Goal: Information Seeking & Learning: Learn about a topic

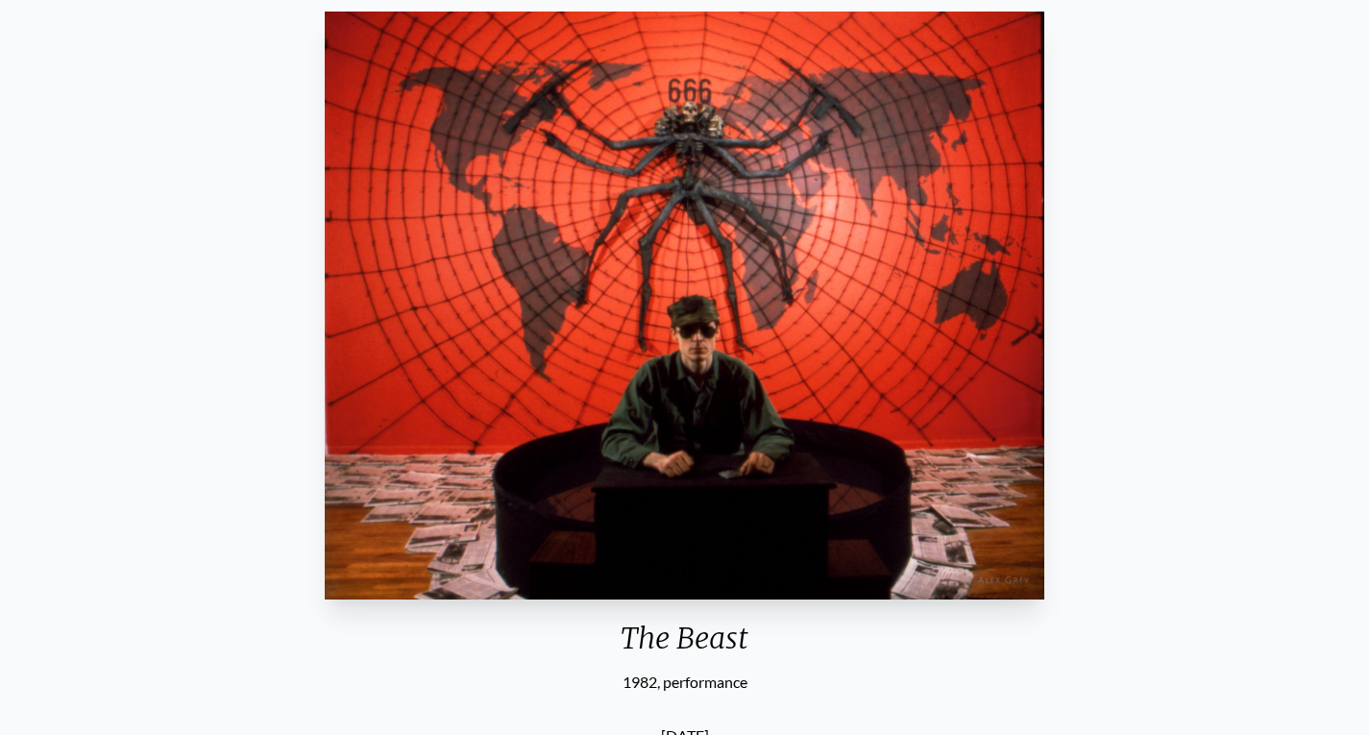
scroll to position [80, 0]
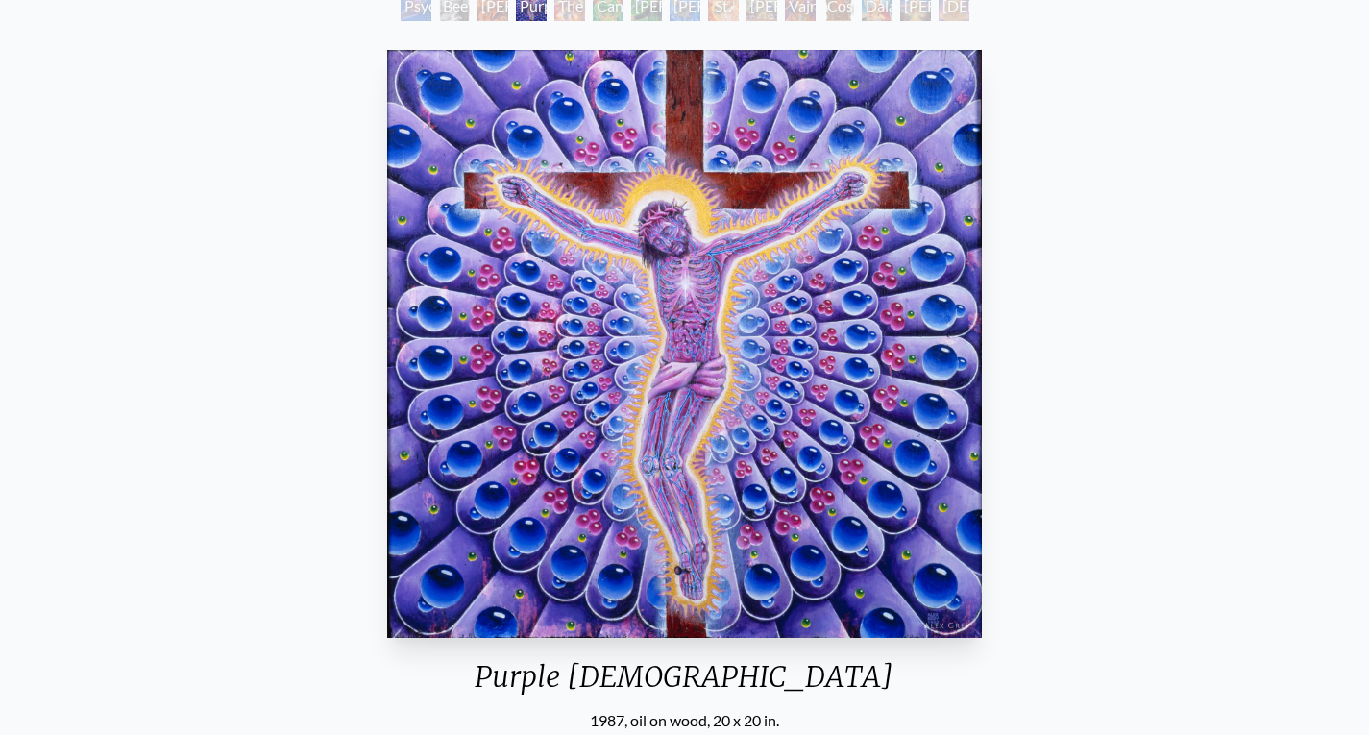
scroll to position [124, 0]
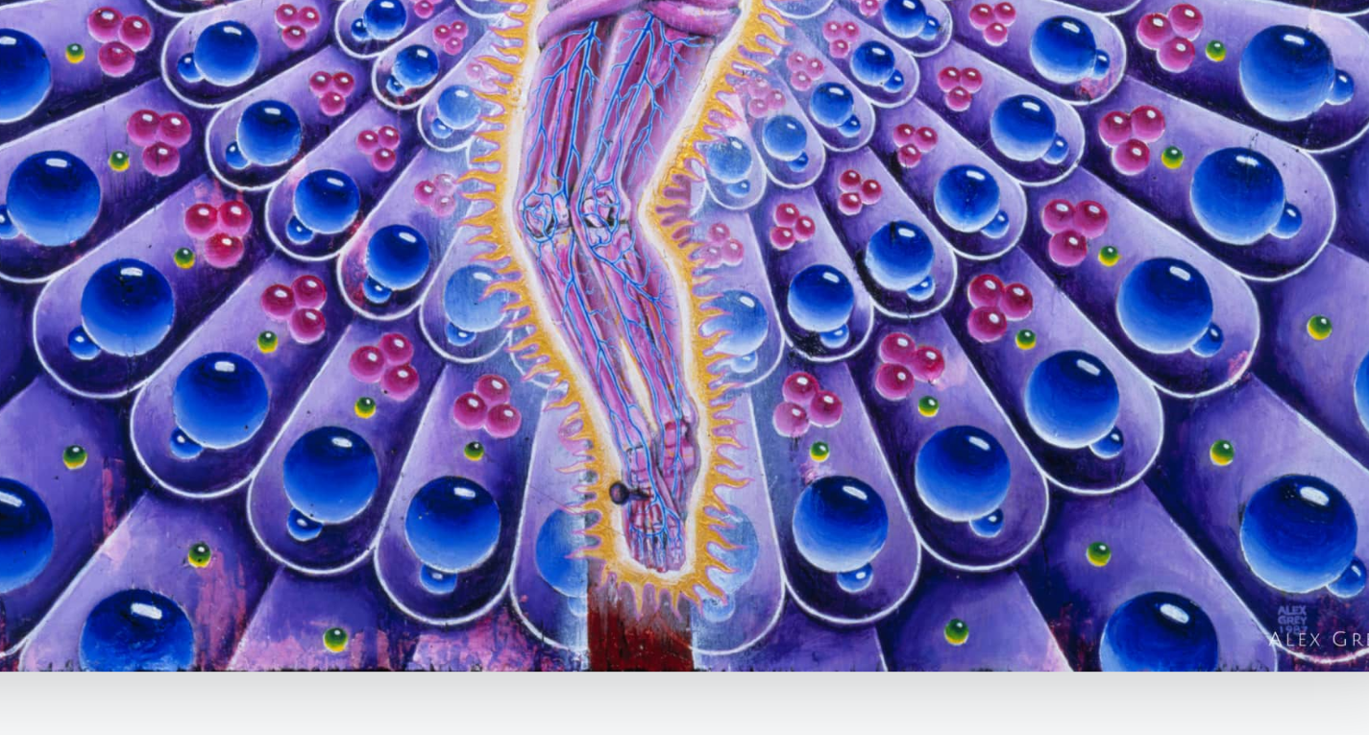
click at [967, 655] on div "Purple Jesus 1987, oil on wood, 20 x 20 in." at bounding box center [685, 396] width 610 height 690
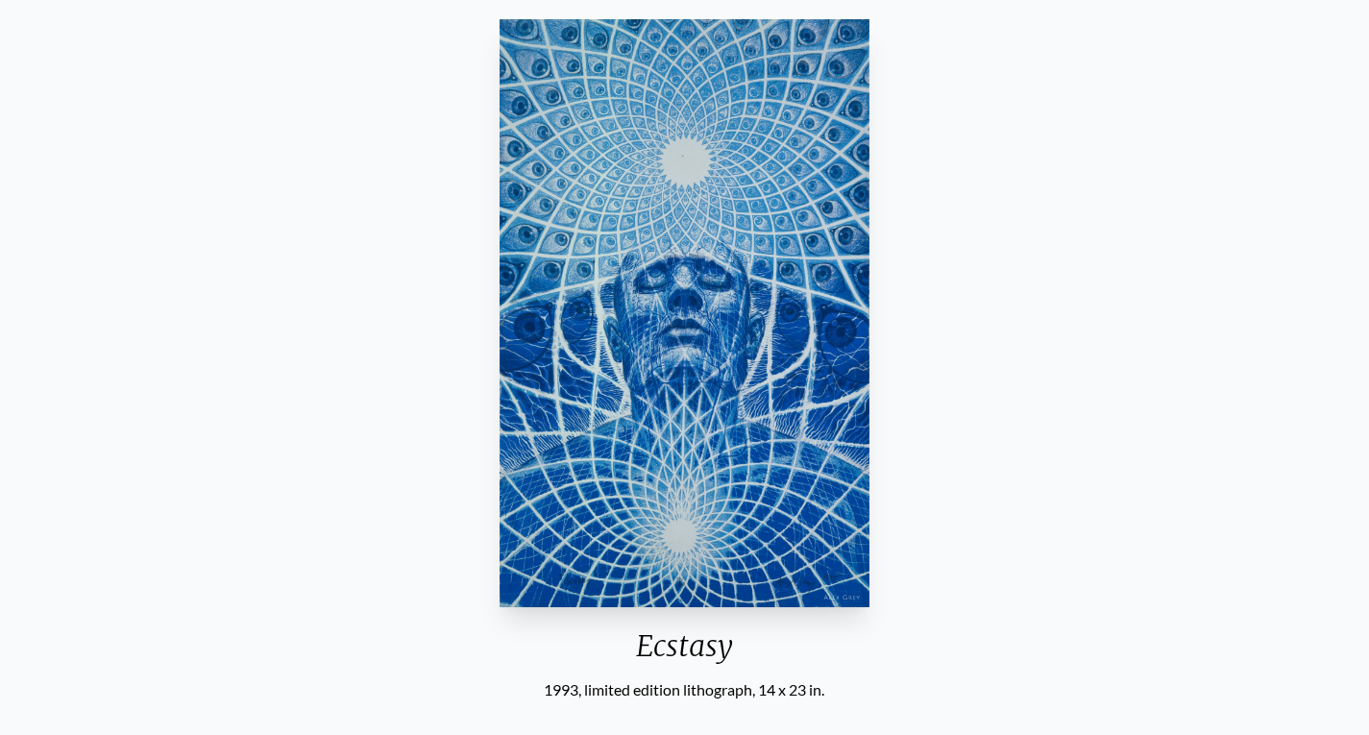
scroll to position [164, 0]
click at [716, 211] on img "33 / 33" at bounding box center [685, 312] width 371 height 588
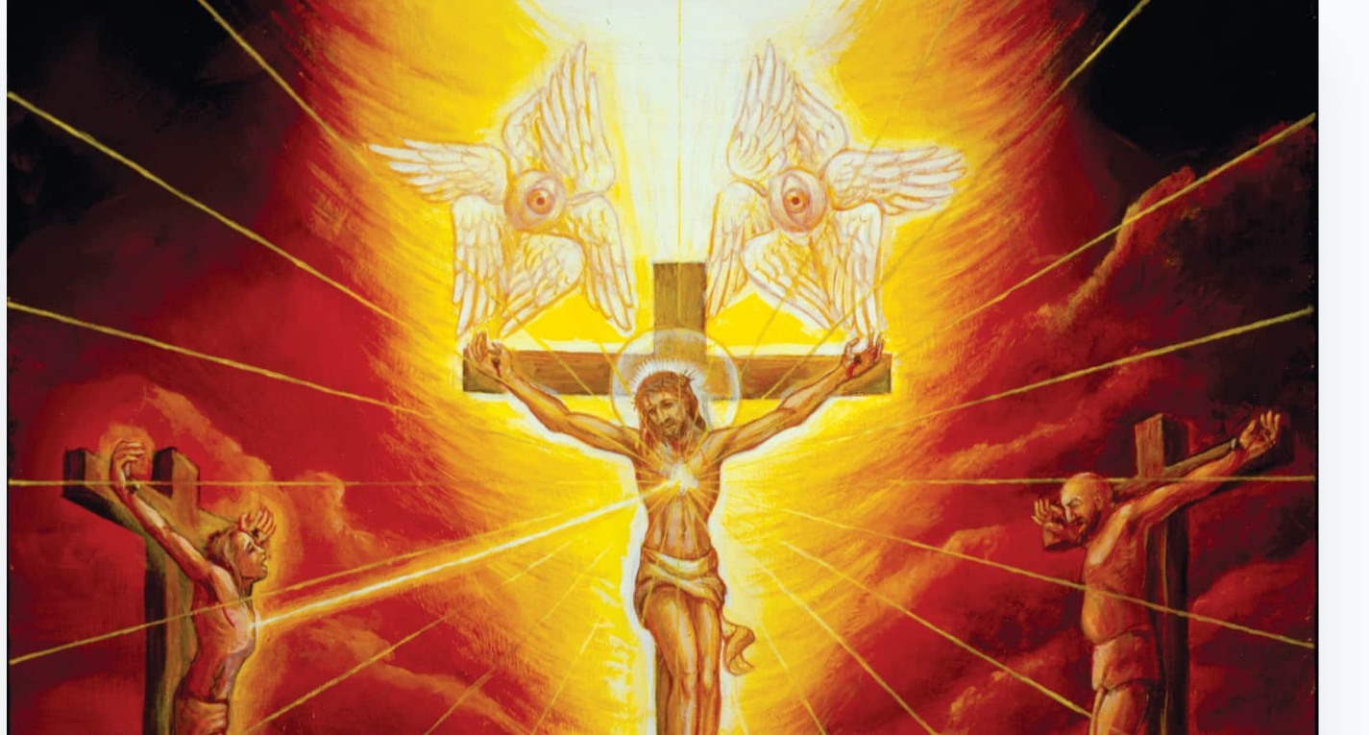
scroll to position [177, 0]
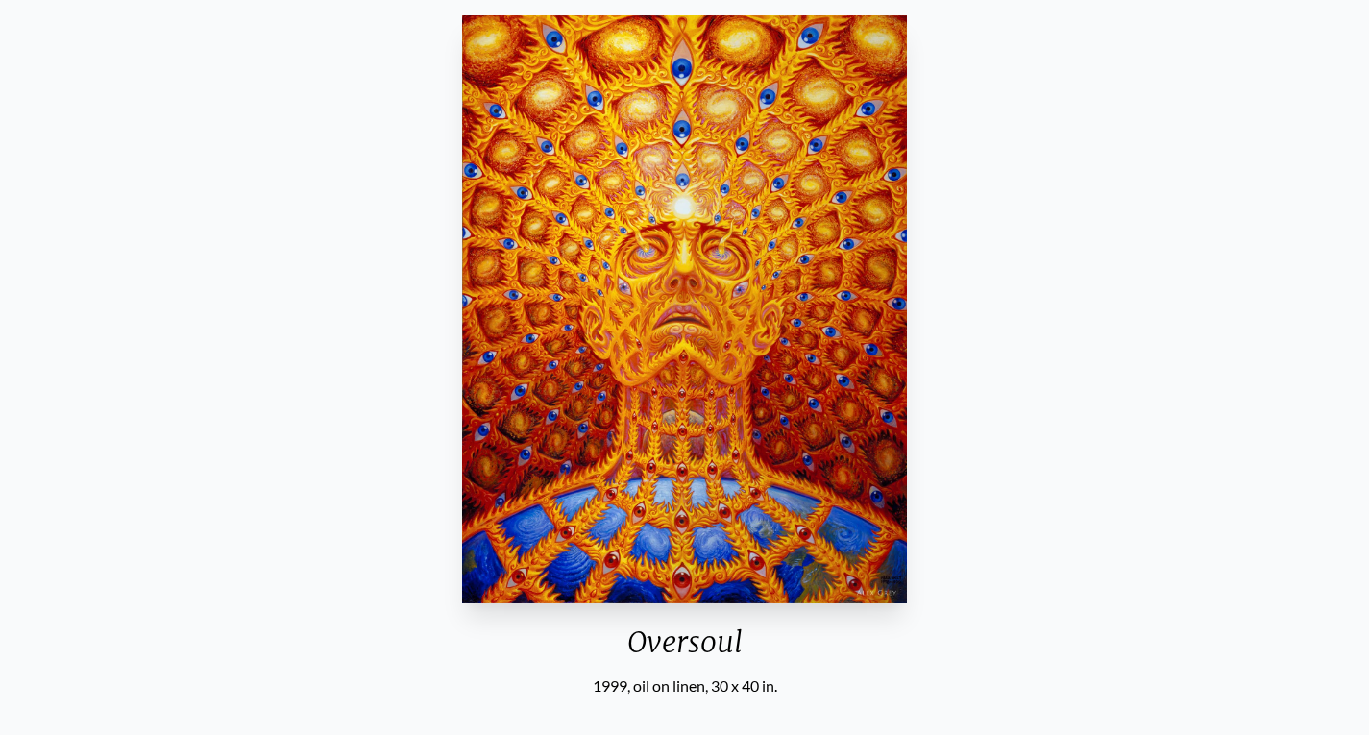
scroll to position [166, 0]
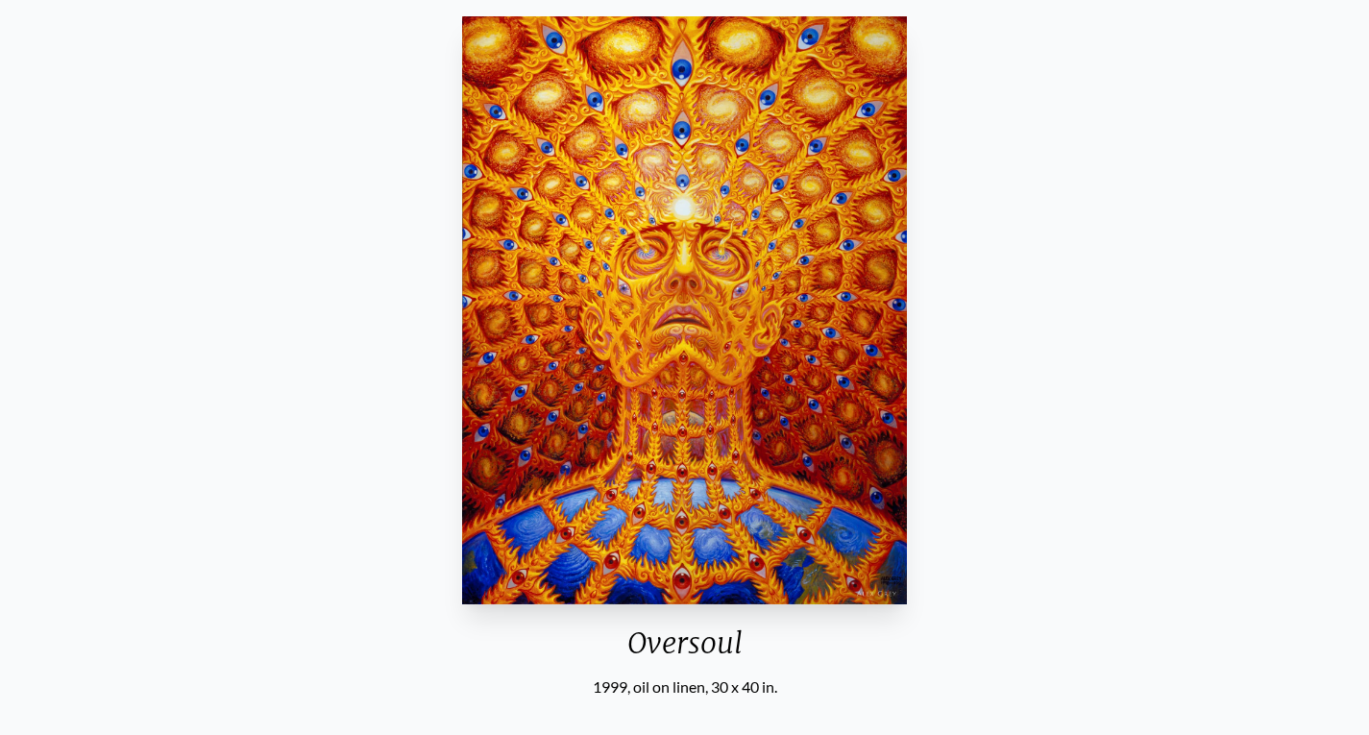
click at [726, 244] on img "23 / 31" at bounding box center [684, 310] width 445 height 588
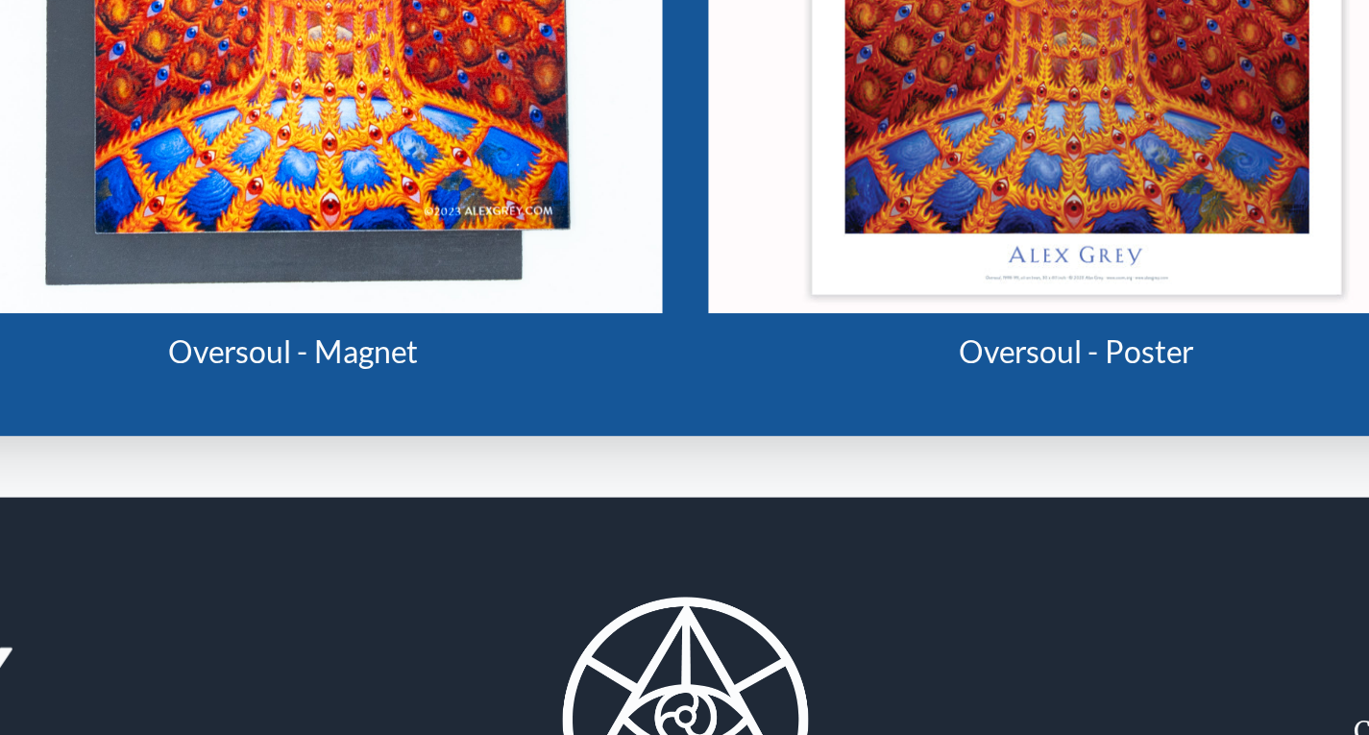
scroll to position [937, 0]
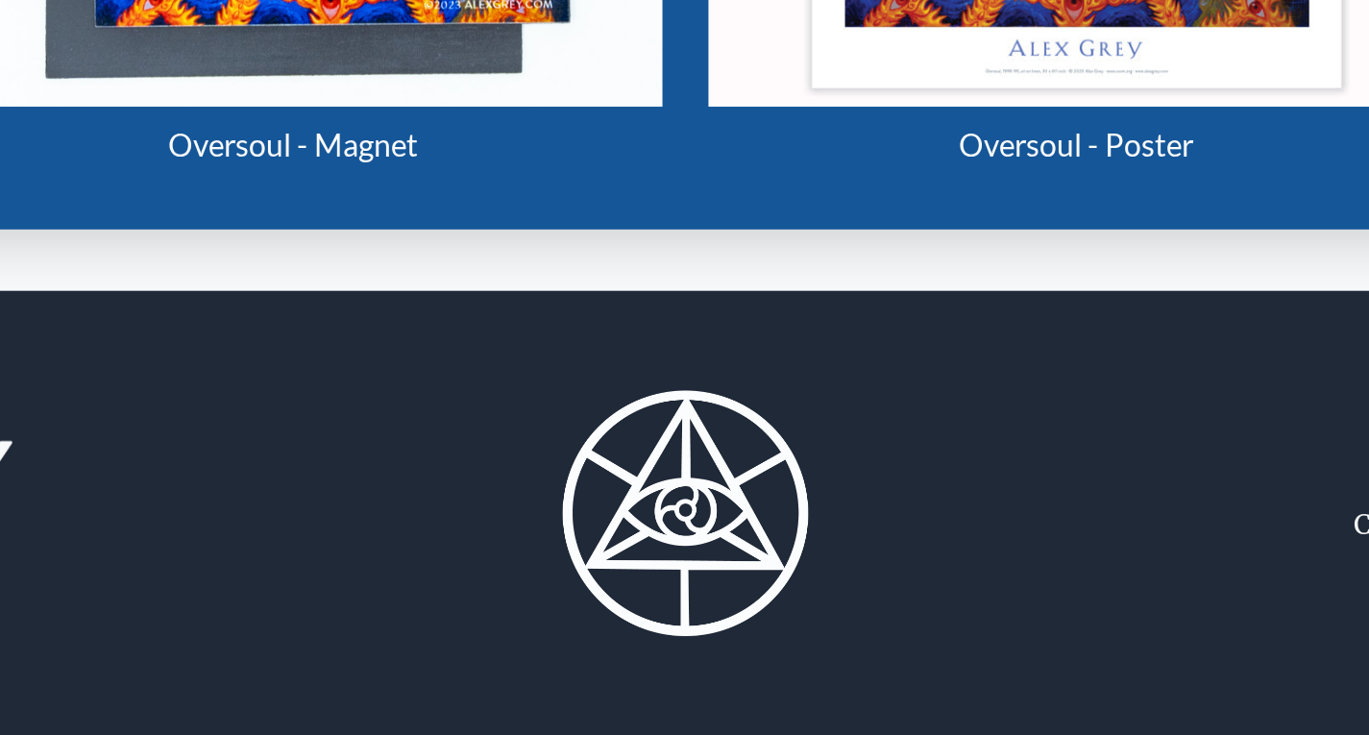
click at [704, 614] on img at bounding box center [685, 623] width 123 height 123
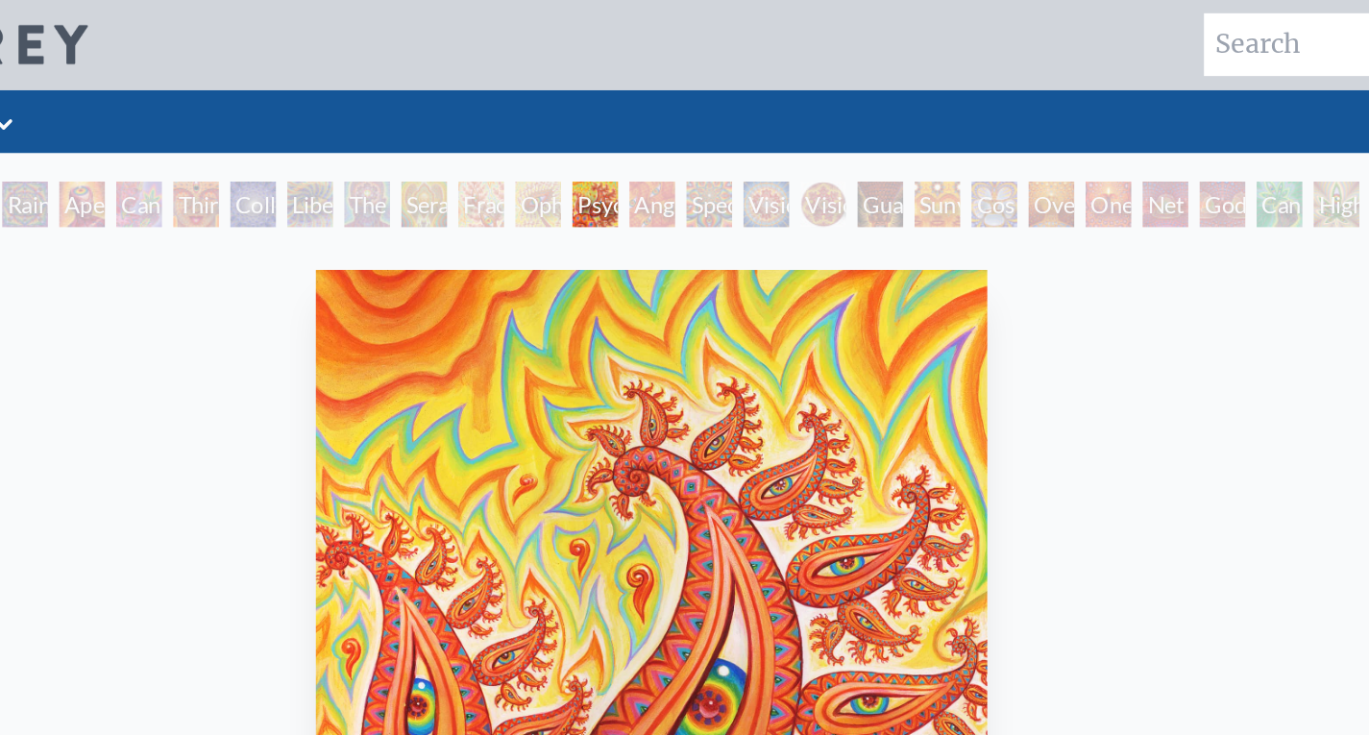
click at [606, 141] on div "Ophanic Eyelash" at bounding box center [608, 138] width 31 height 31
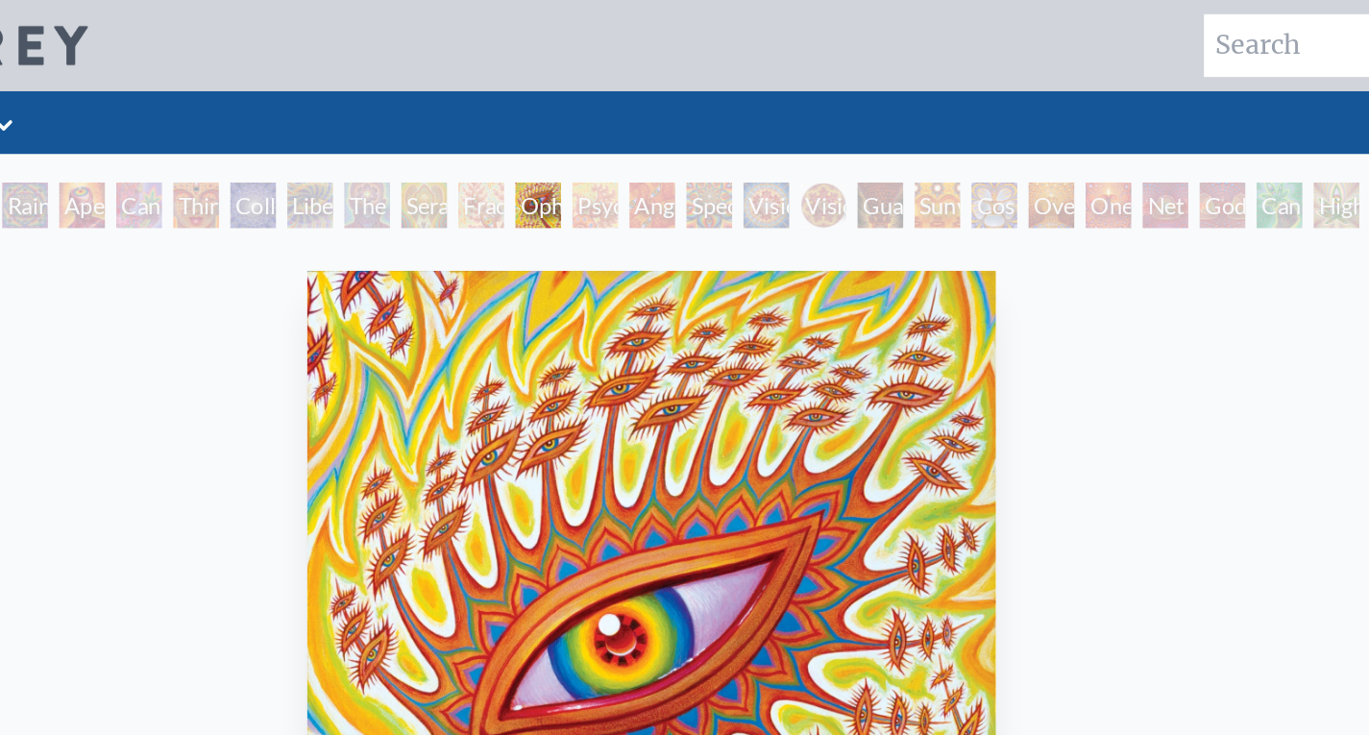
click at [525, 140] on div "Seraphic Transport Docking on the Third Eye" at bounding box center [531, 138] width 31 height 31
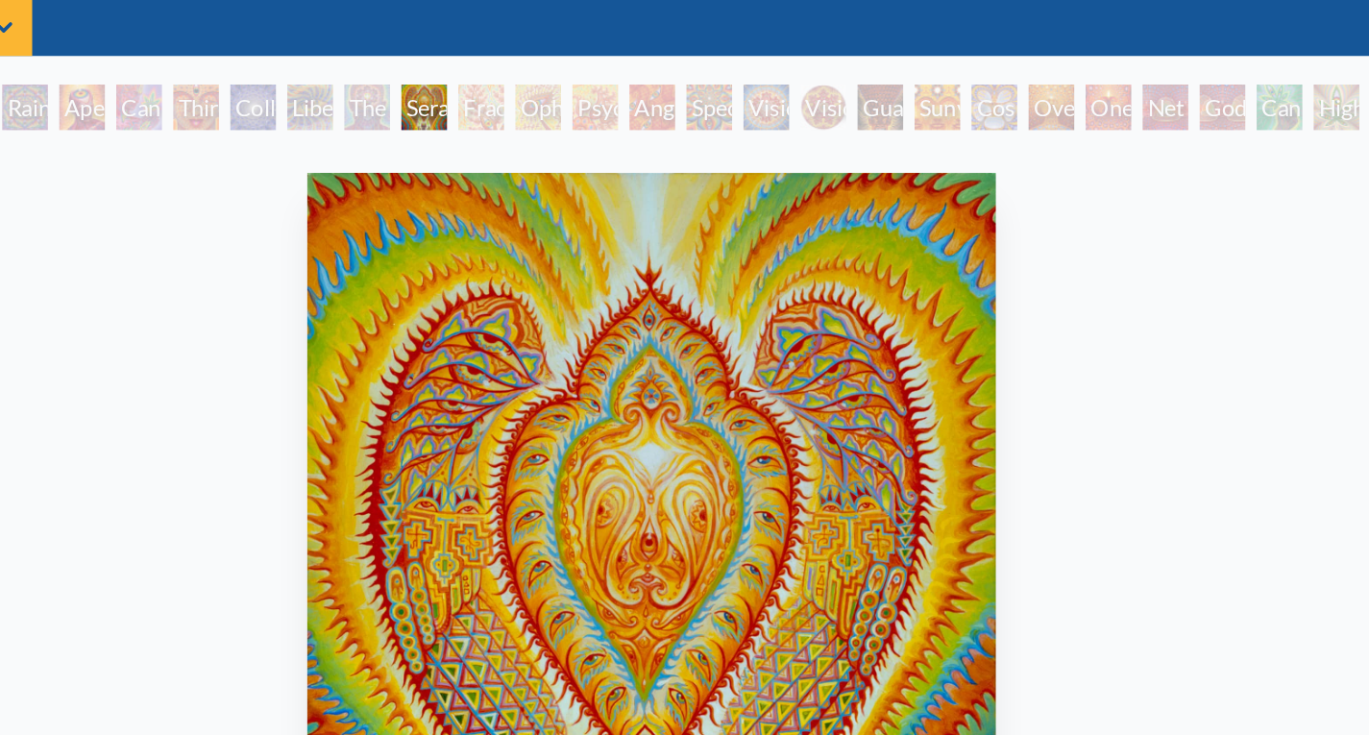
scroll to position [61, 0]
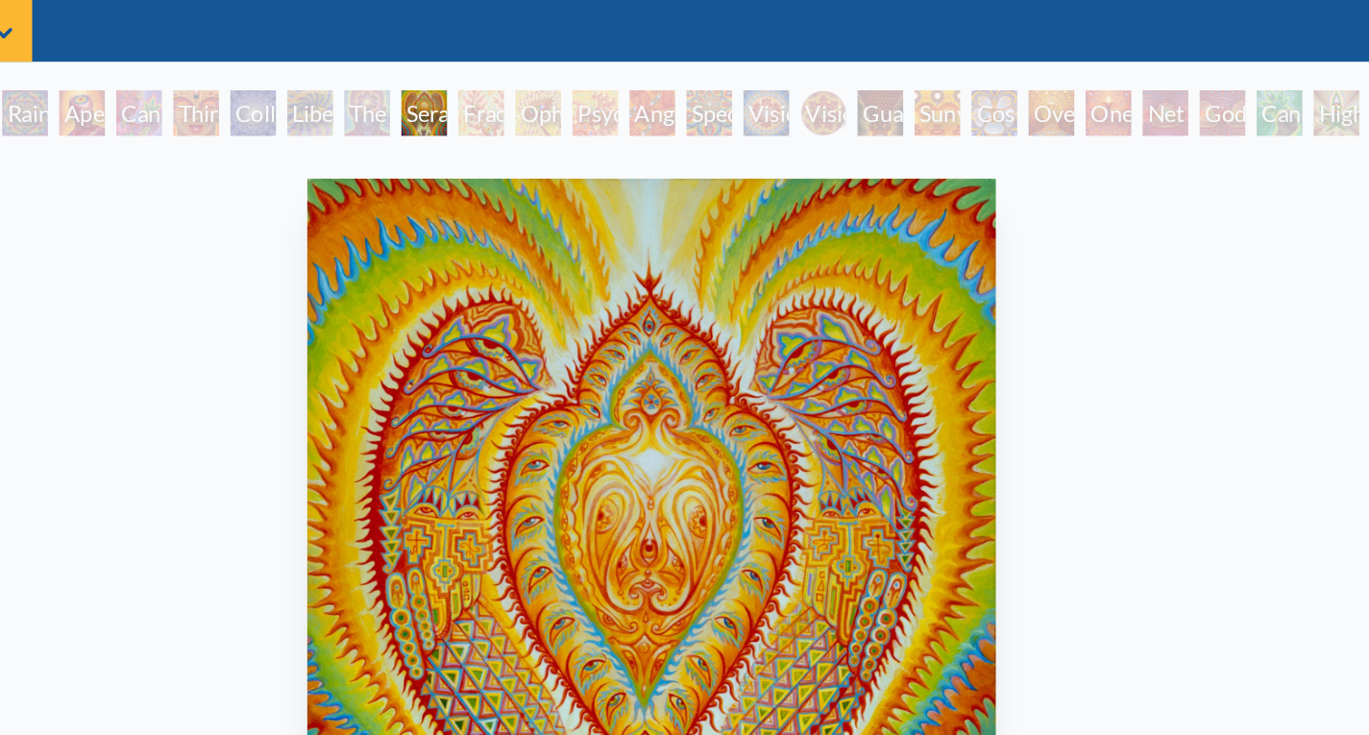
click at [777, 73] on div "Vision Crystal" at bounding box center [762, 76] width 31 height 31
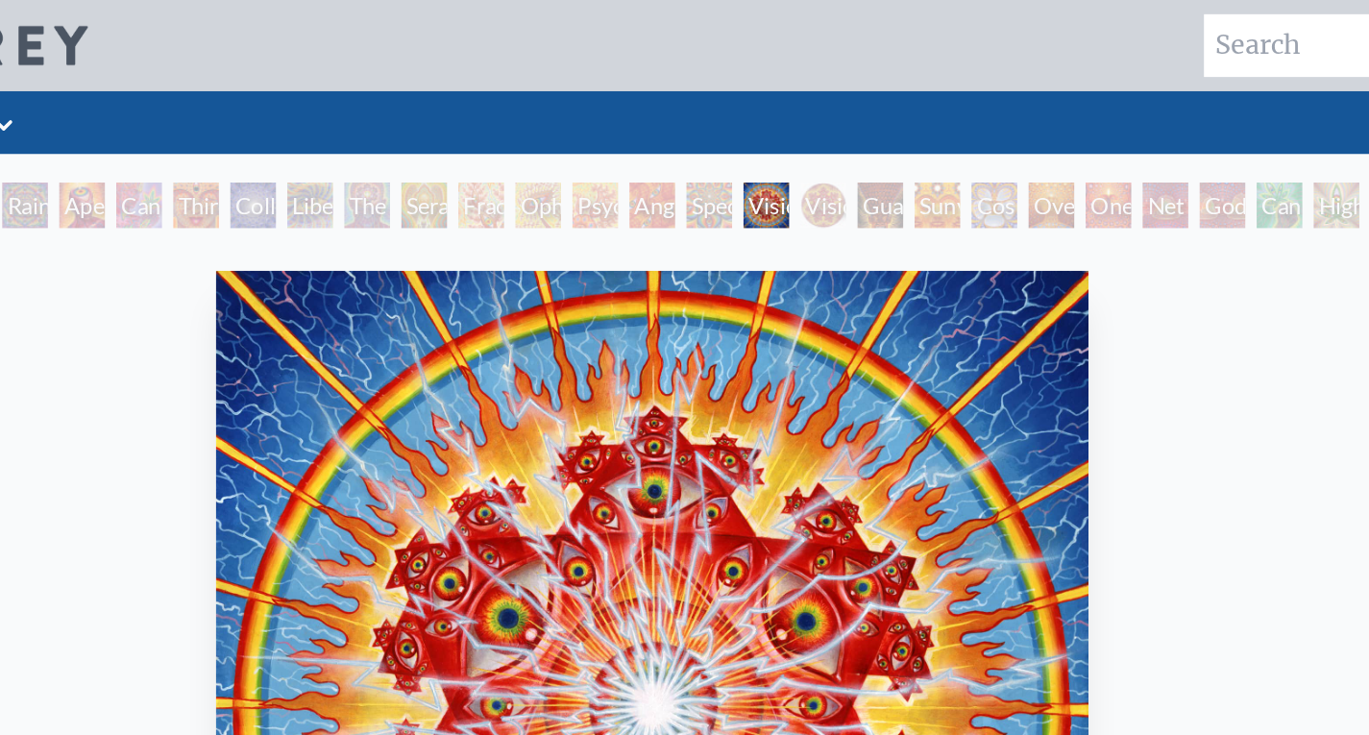
click at [892, 131] on div "Sunyata" at bounding box center [877, 138] width 31 height 31
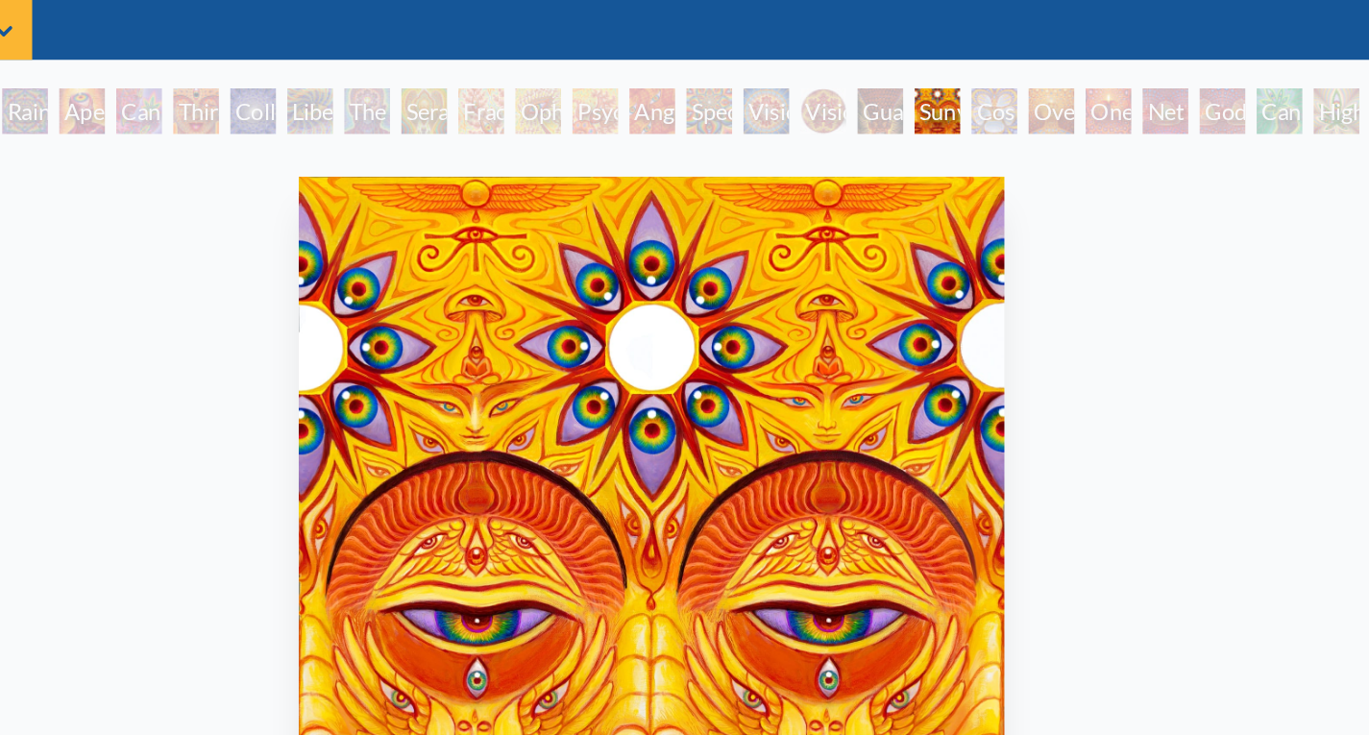
scroll to position [61, 0]
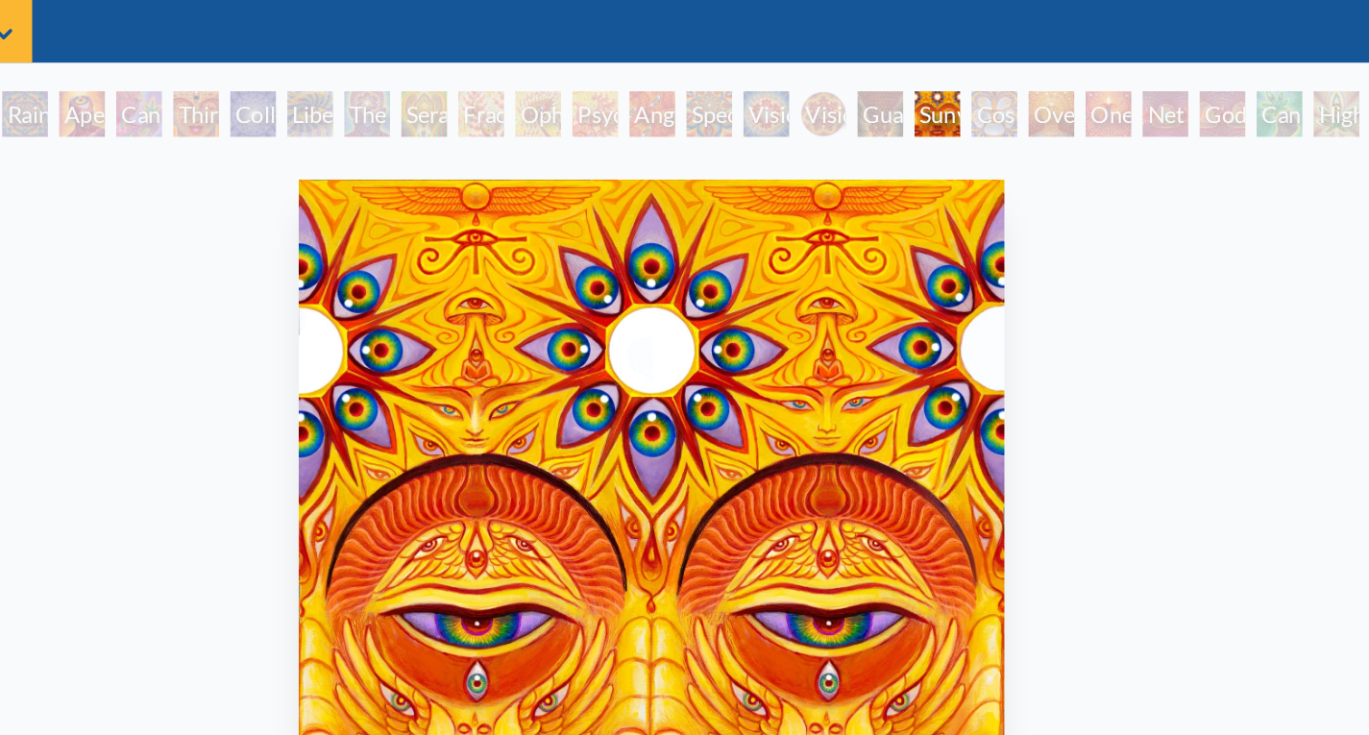
click at [931, 78] on div "Cosmic Elf" at bounding box center [915, 76] width 31 height 31
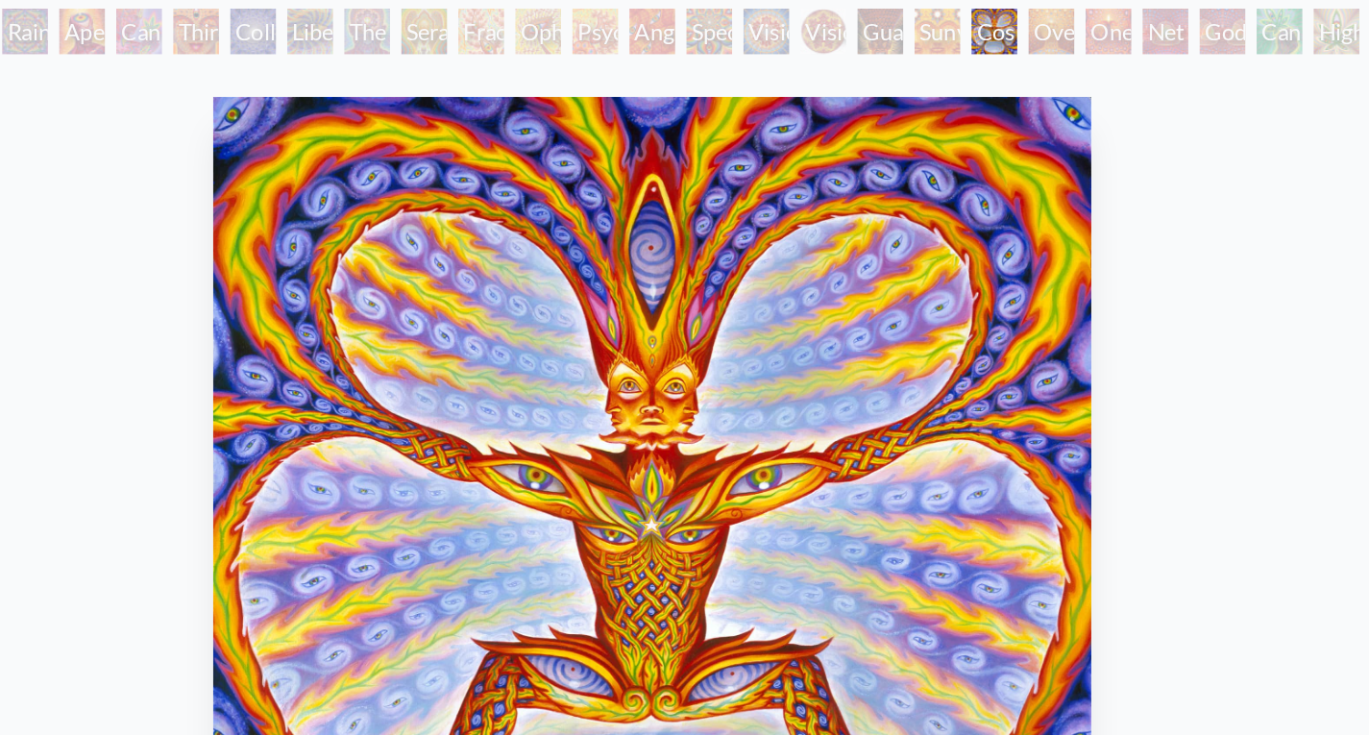
scroll to position [76, 0]
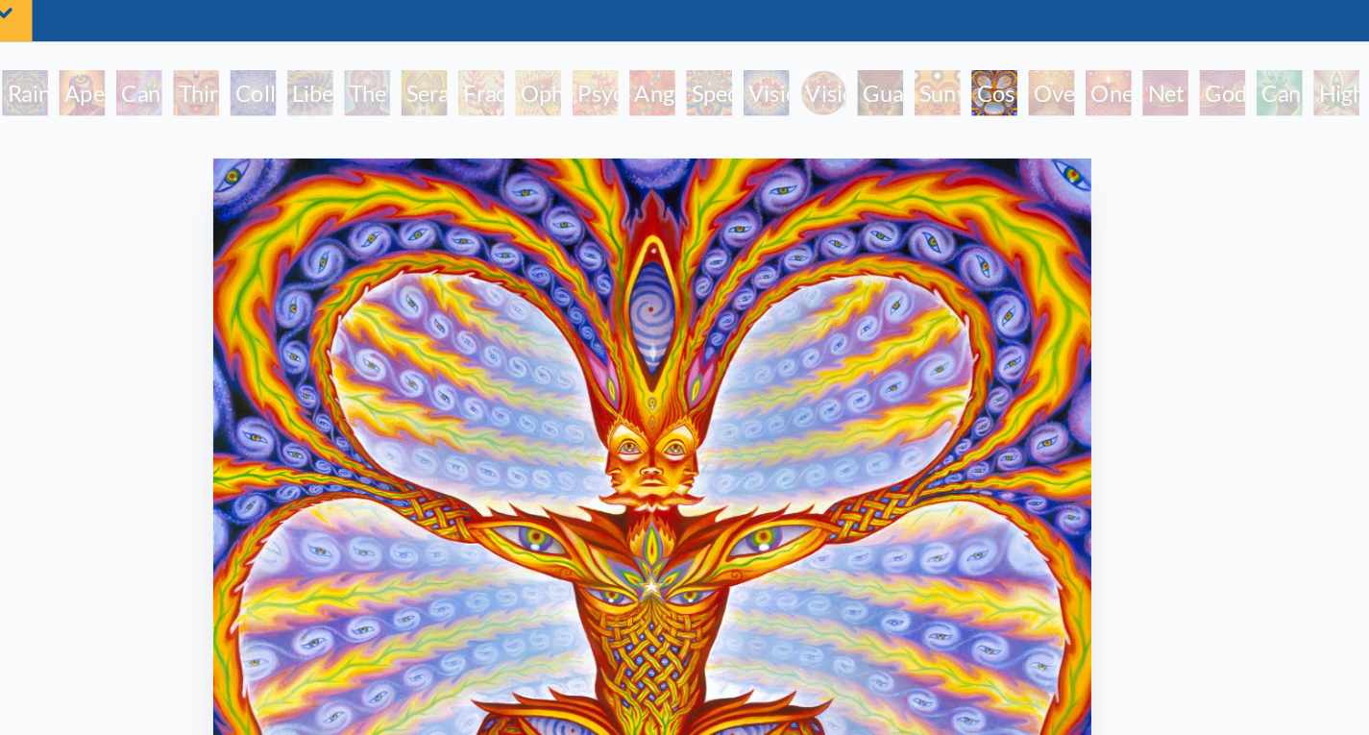
click at [949, 61] on div "Oversoul" at bounding box center [954, 62] width 31 height 31
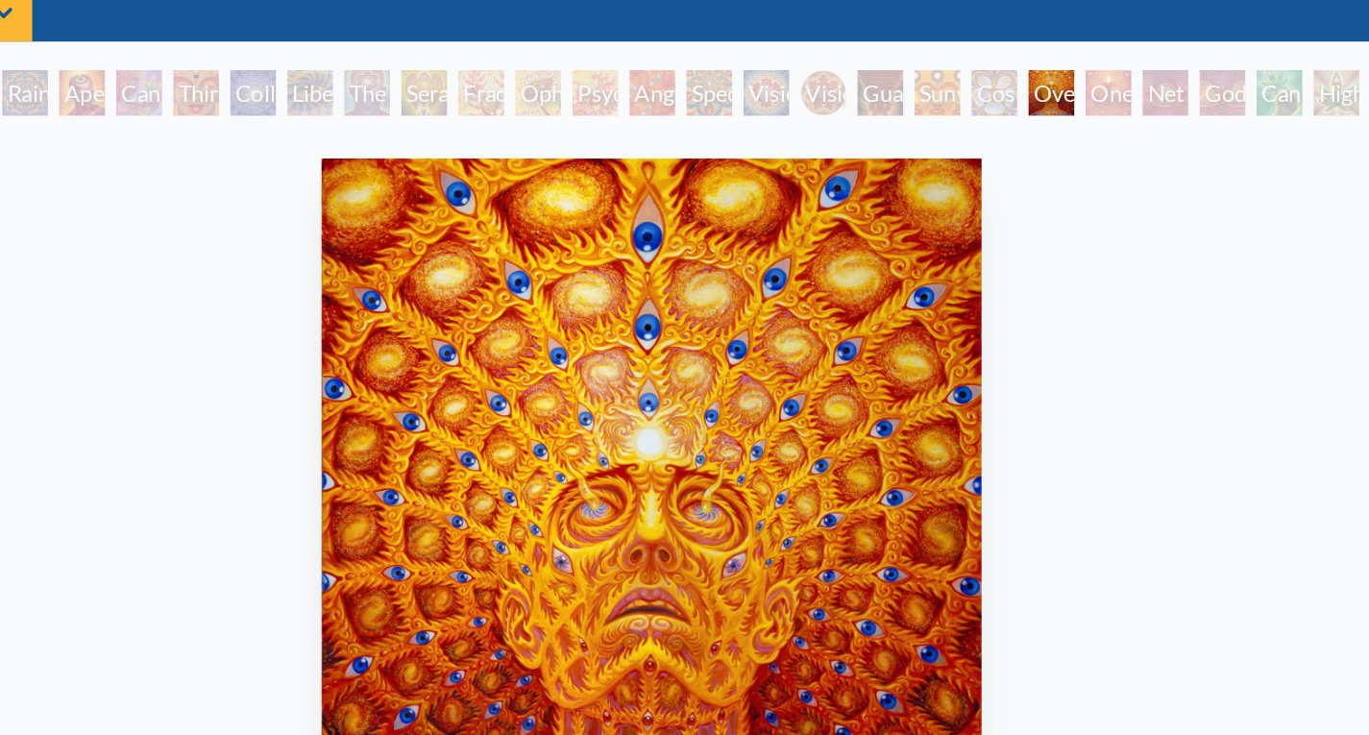
click at [1008, 61] on div "One" at bounding box center [992, 62] width 31 height 31
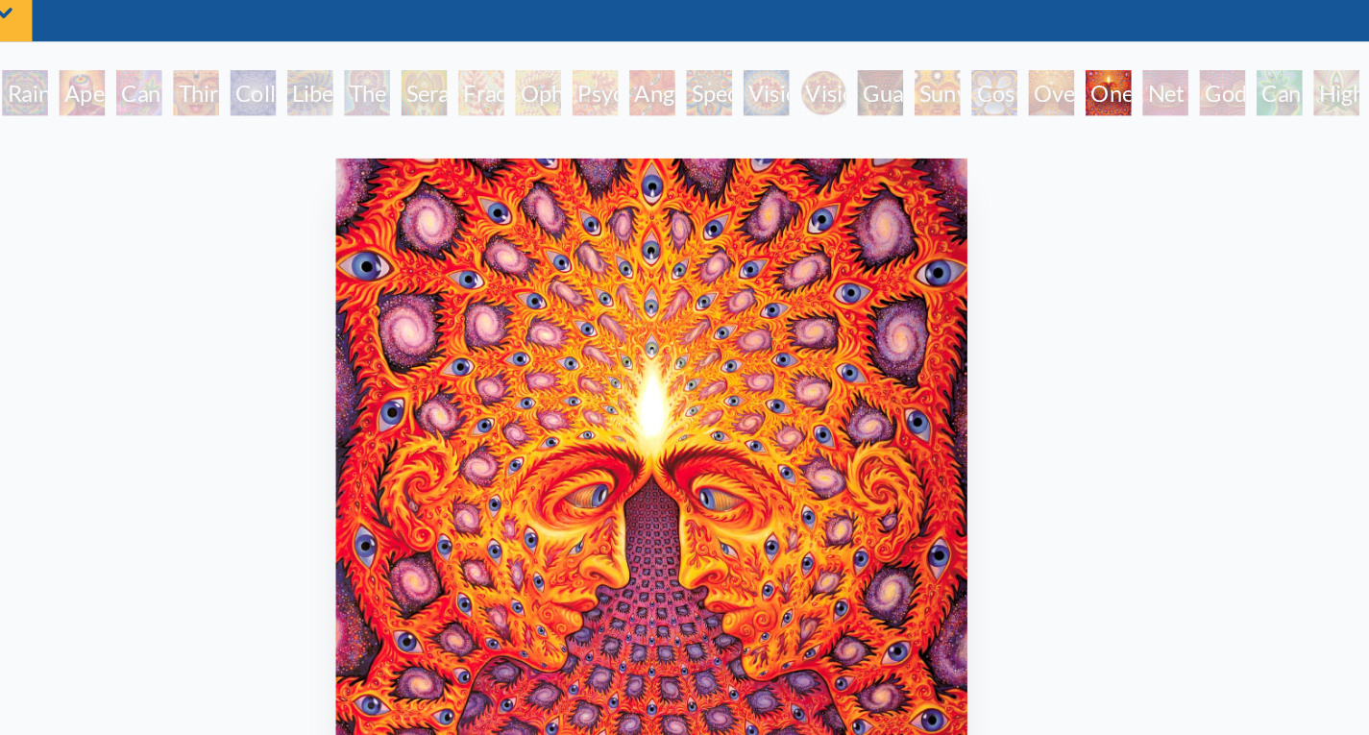
click at [1026, 61] on div "Net of Being" at bounding box center [1031, 62] width 31 height 31
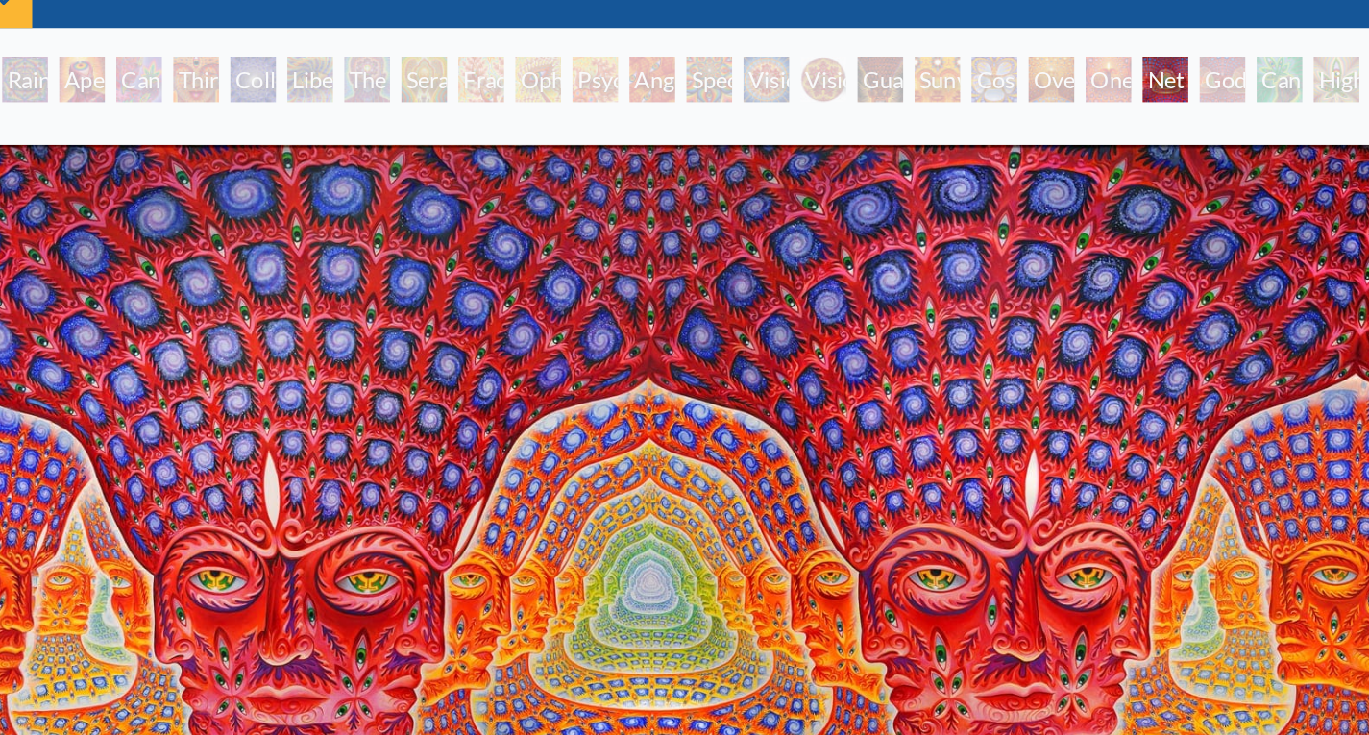
scroll to position [47, 0]
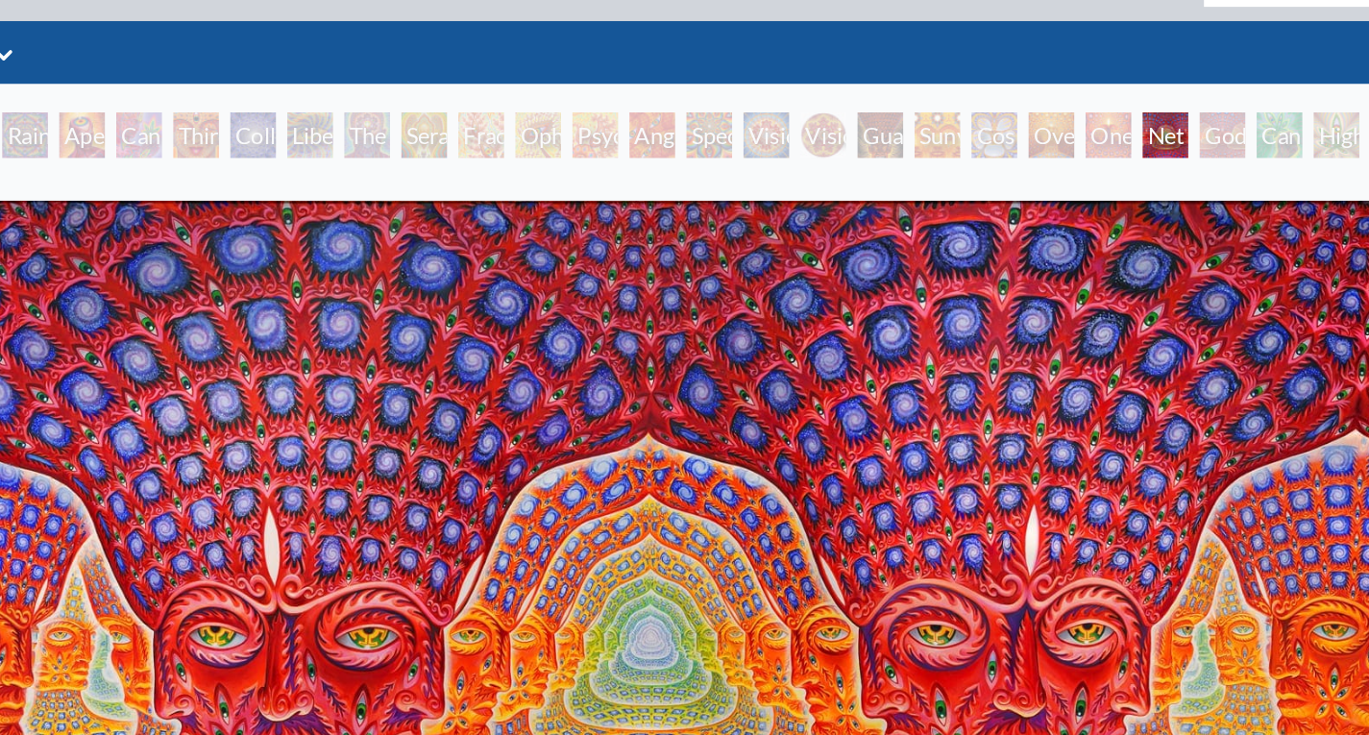
click at [1064, 92] on div "Godself" at bounding box center [1069, 91] width 31 height 31
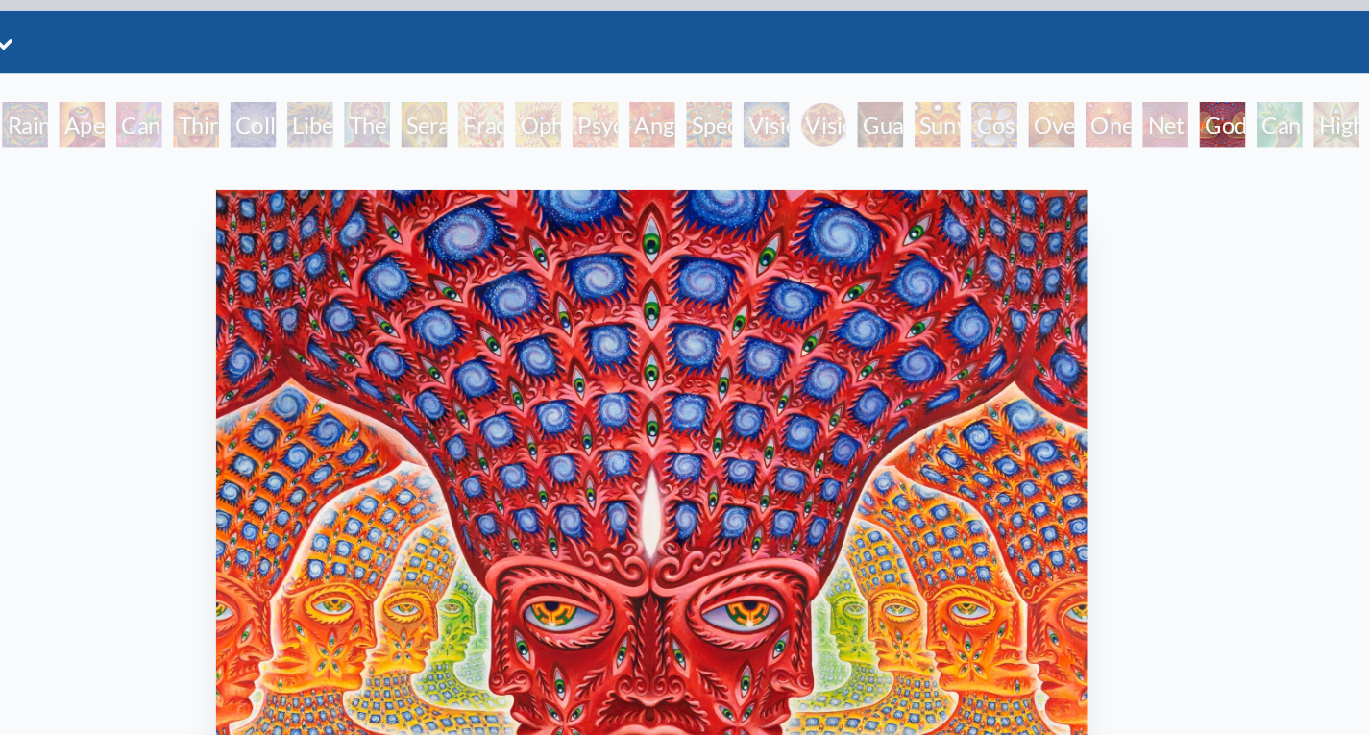
click at [1028, 89] on div "Net of Being" at bounding box center [1031, 91] width 31 height 31
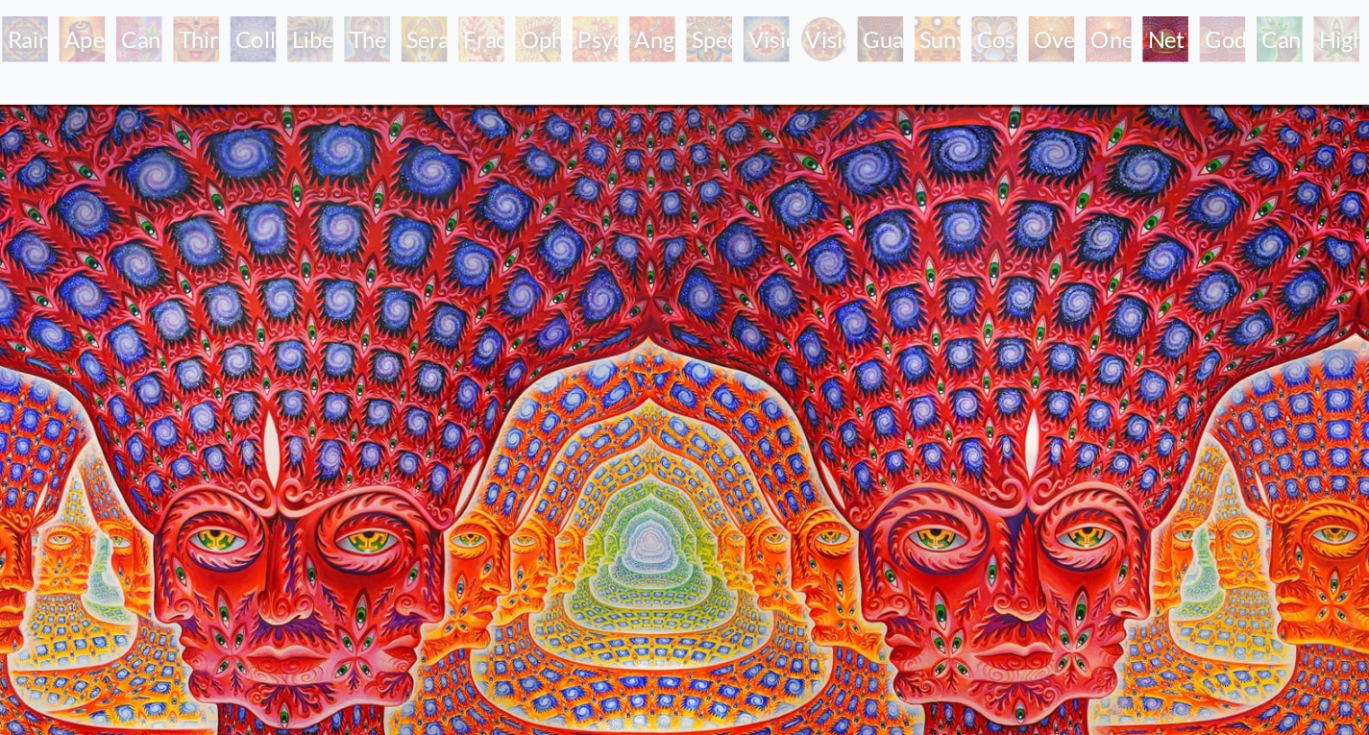
click at [1067, 96] on div "Godself" at bounding box center [1069, 91] width 31 height 31
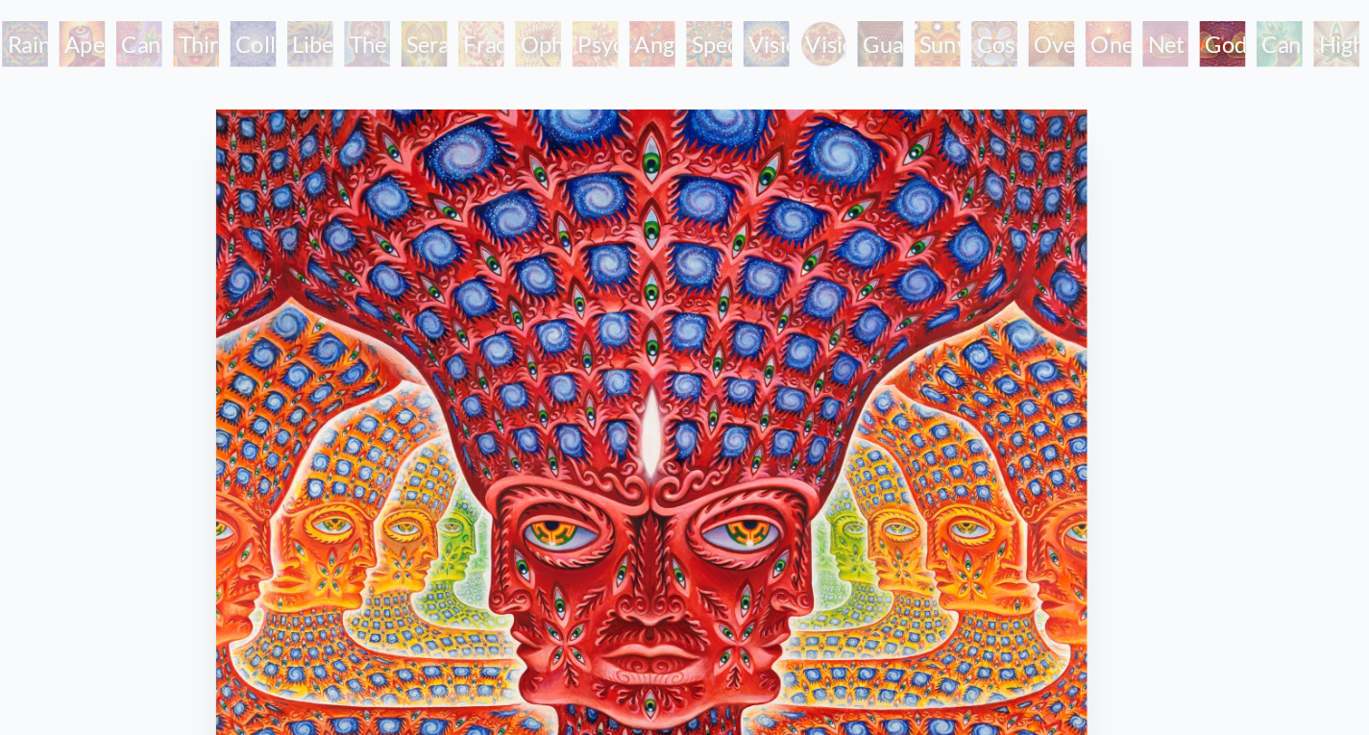
click at [1108, 93] on div "Cannafist" at bounding box center [1108, 91] width 31 height 31
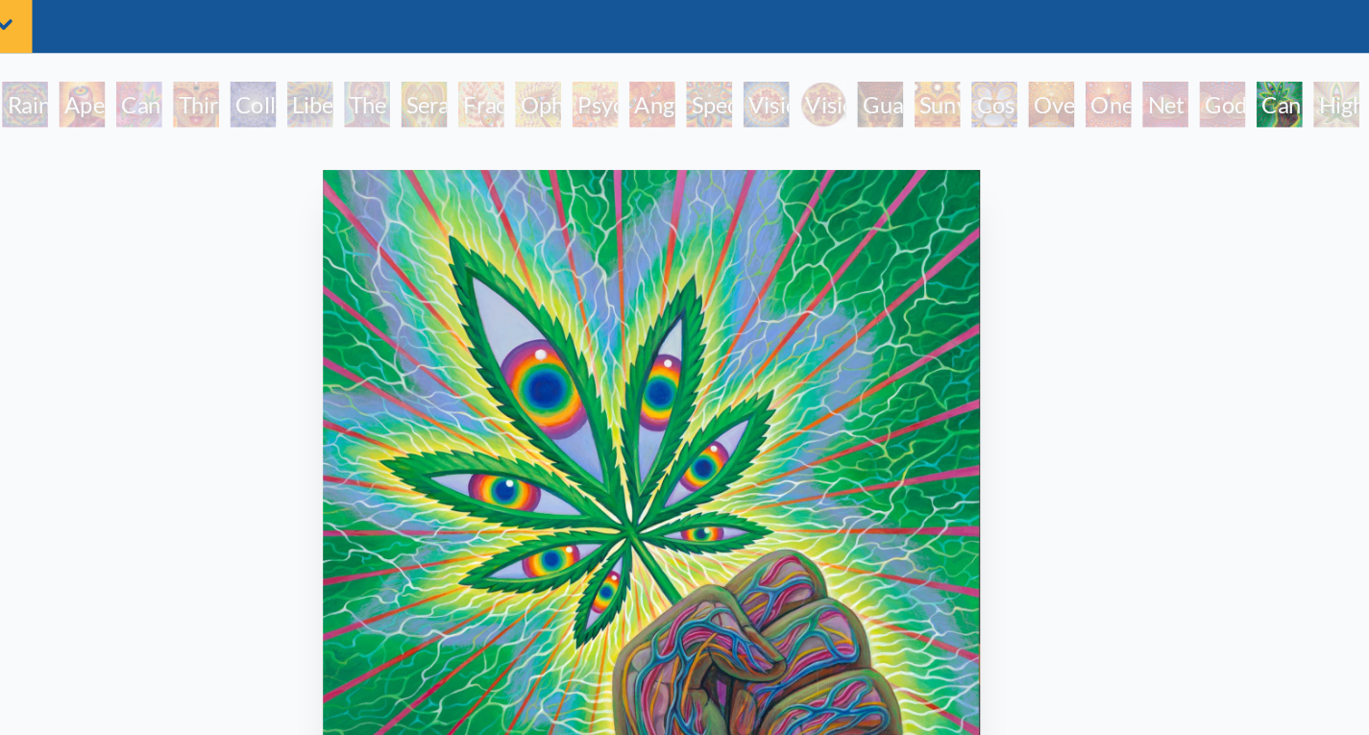
click at [1139, 99] on div "Higher Vision" at bounding box center [1146, 91] width 31 height 31
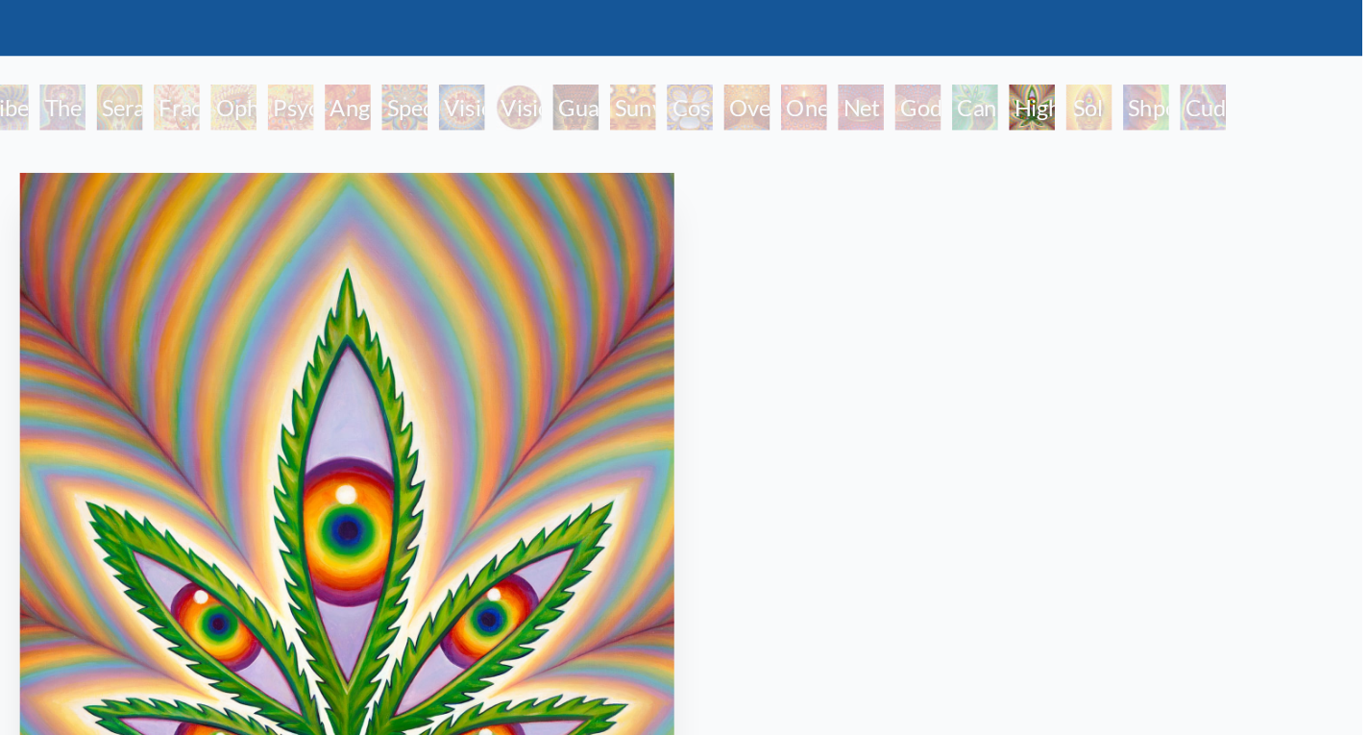
scroll to position [47, 0]
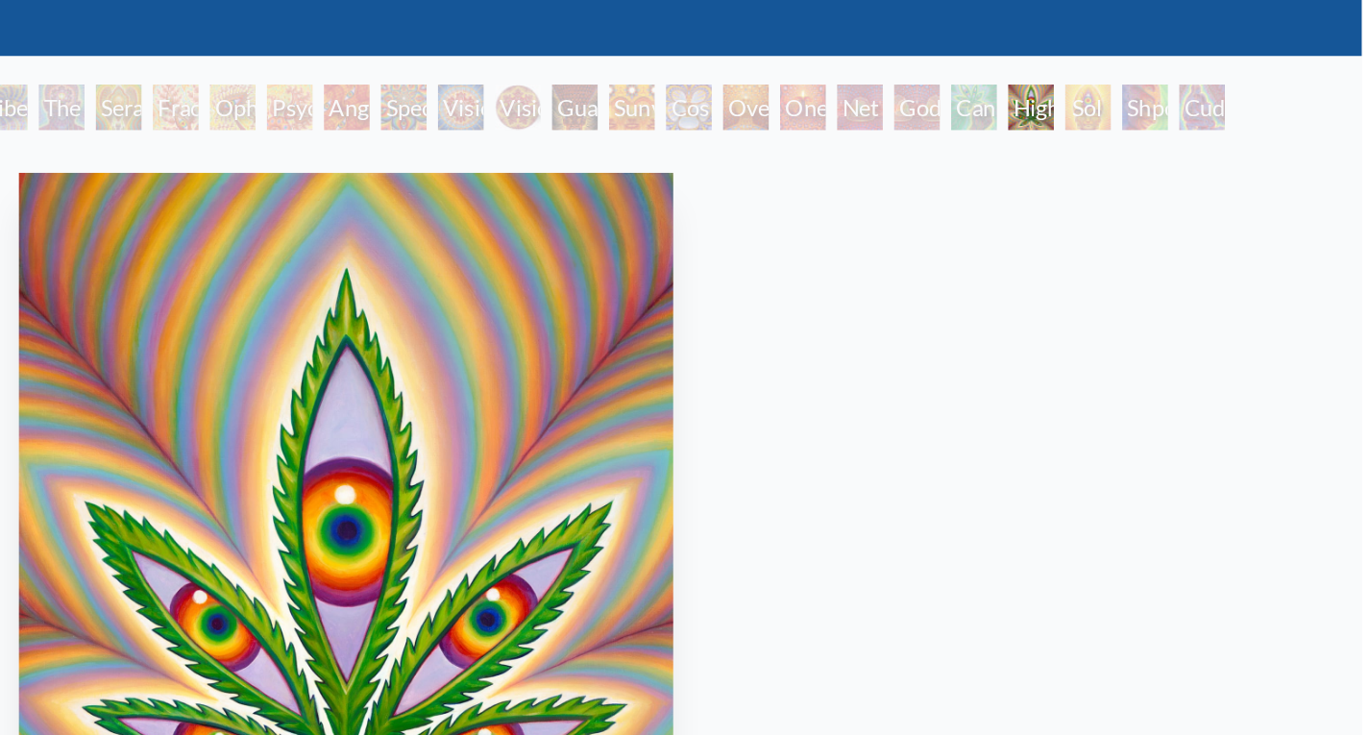
click at [1172, 82] on div "Sol Invictus" at bounding box center [1184, 91] width 31 height 31
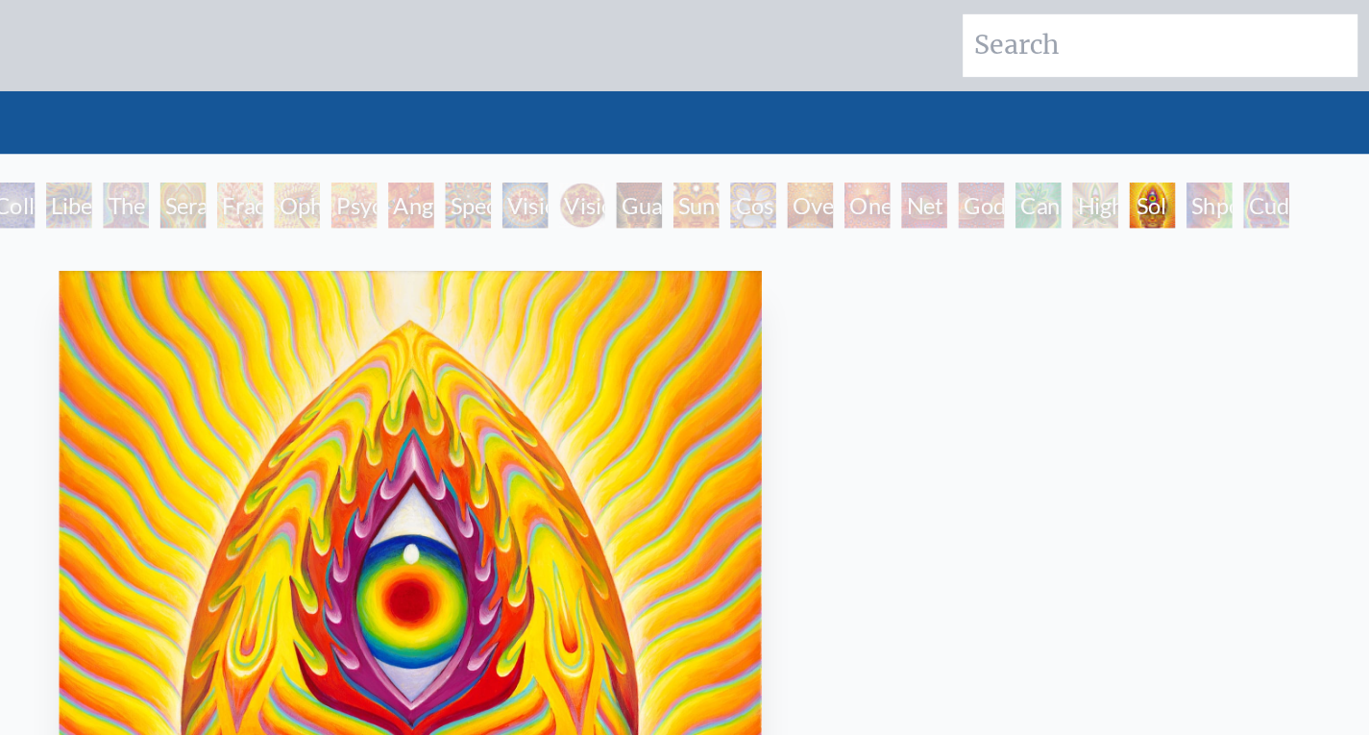
click at [1257, 135] on div "Cuddle" at bounding box center [1261, 138] width 31 height 31
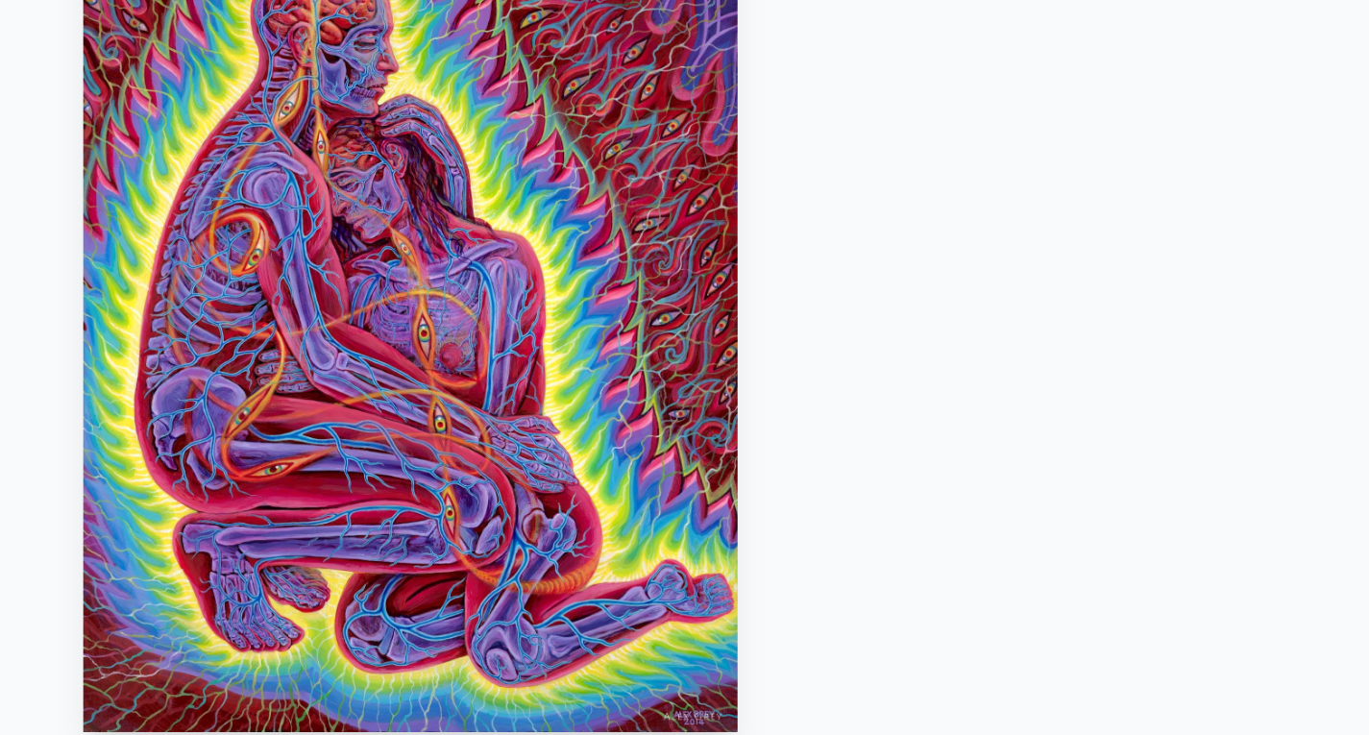
scroll to position [37, 0]
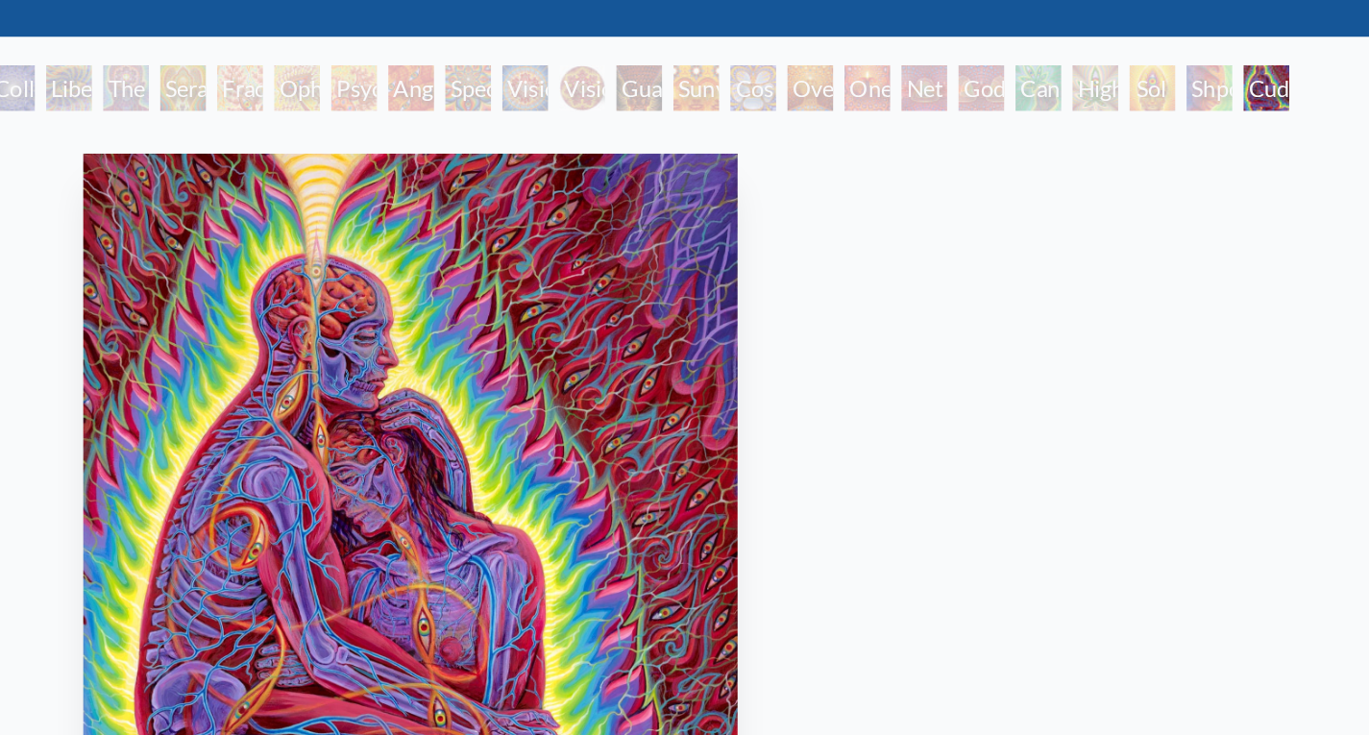
click at [1211, 95] on div "Shpongled" at bounding box center [1223, 101] width 31 height 31
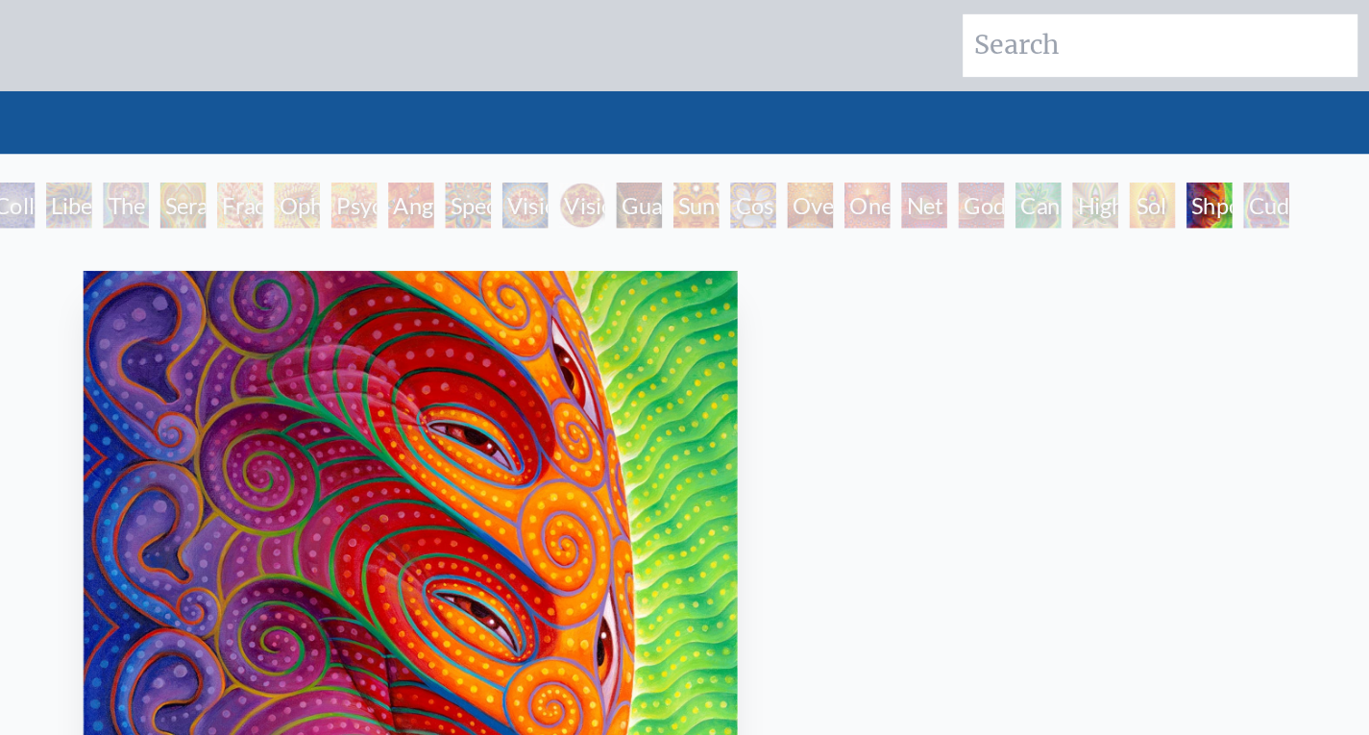
click at [823, 131] on div "Guardian of Infinite Vision" at bounding box center [838, 138] width 31 height 31
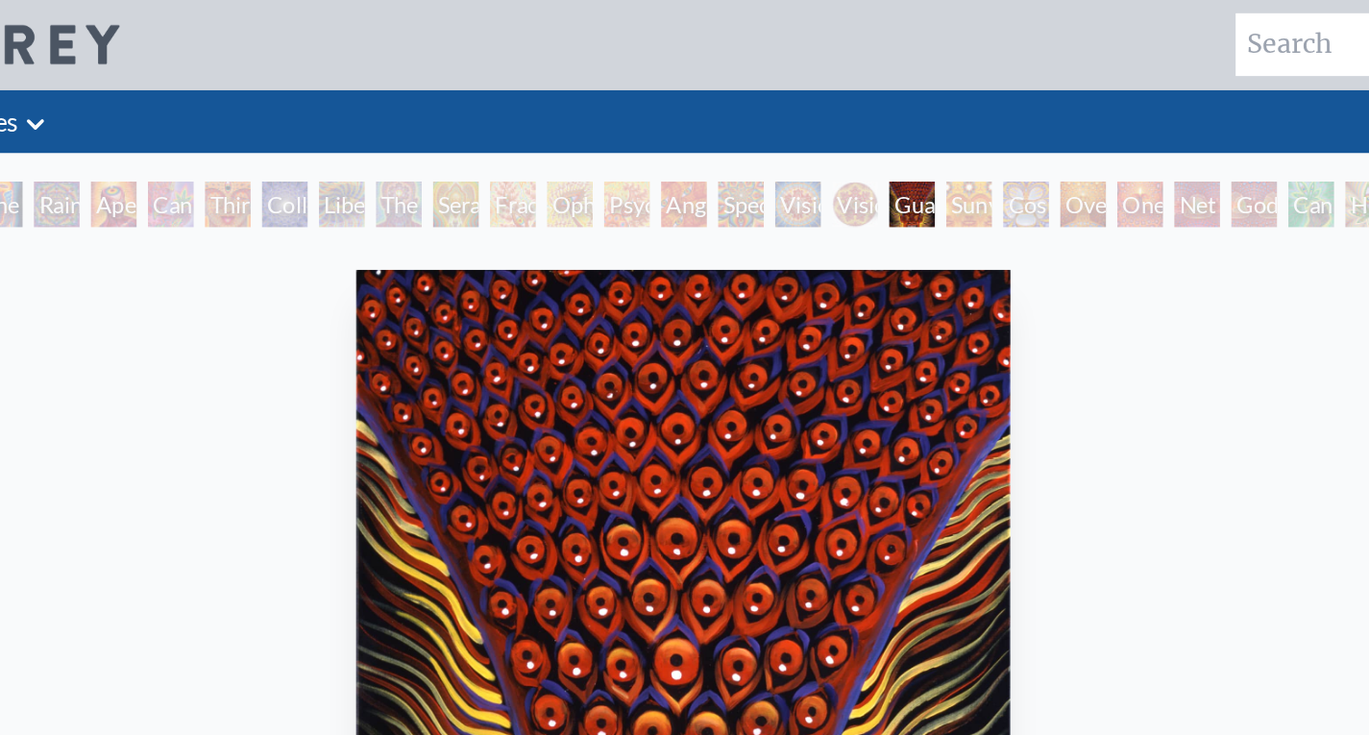
click at [803, 138] on div "Vision Crystal Tondo" at bounding box center [800, 138] width 31 height 31
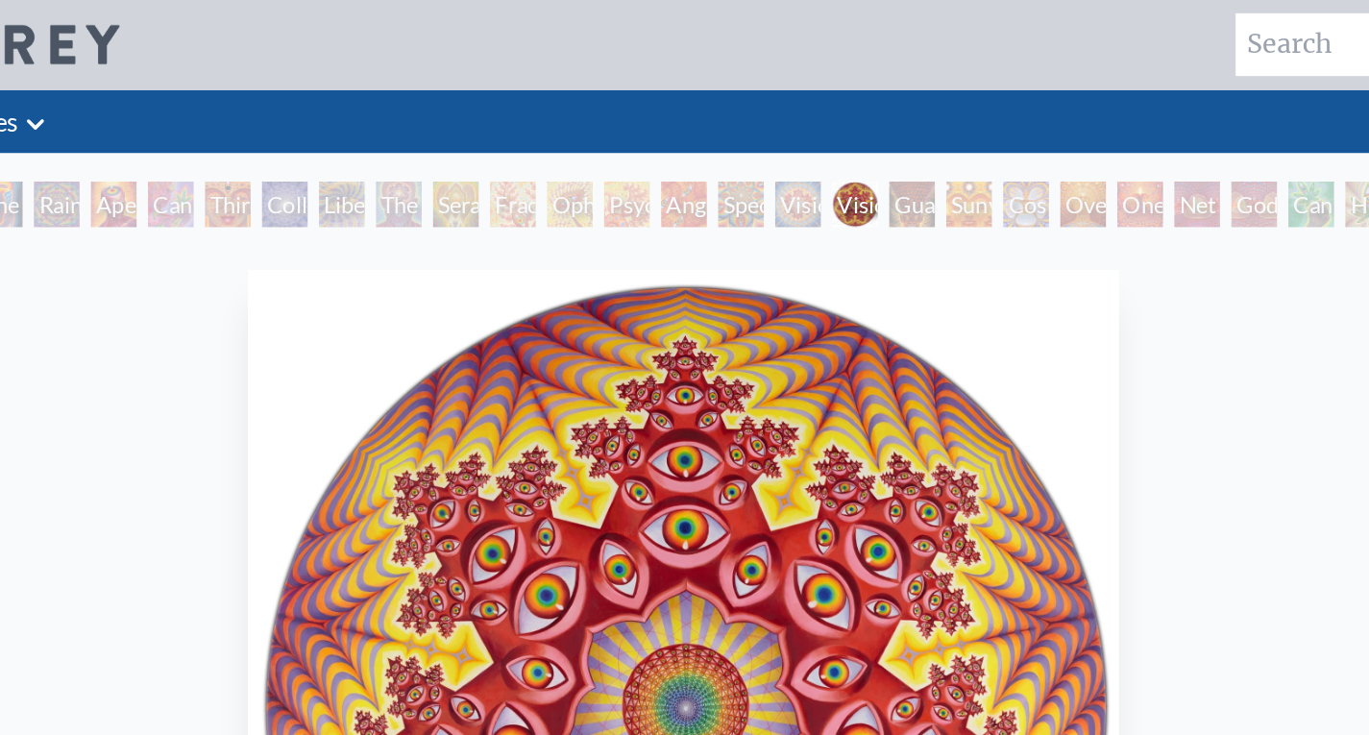
click at [726, 137] on div "Spectral Lotus" at bounding box center [723, 138] width 31 height 31
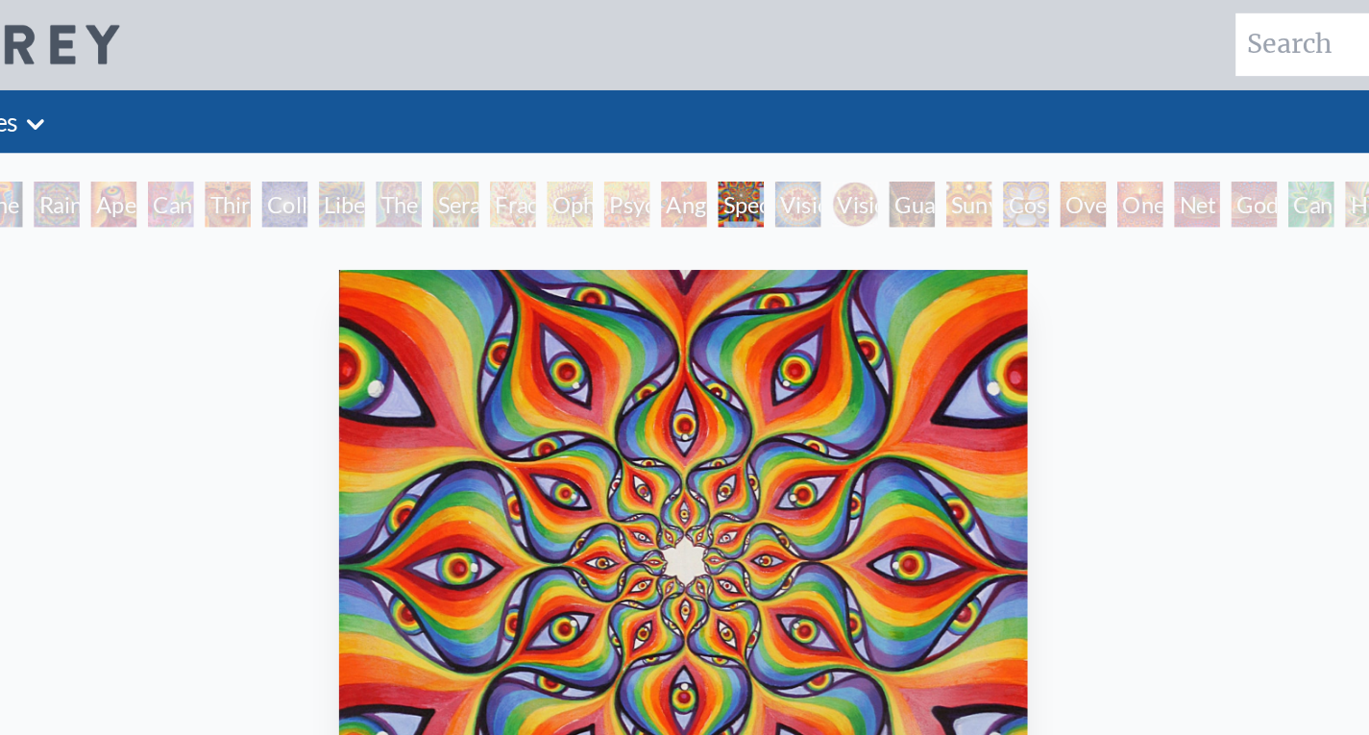
click at [726, 137] on div "Spectral Lotus" at bounding box center [723, 138] width 31 height 31
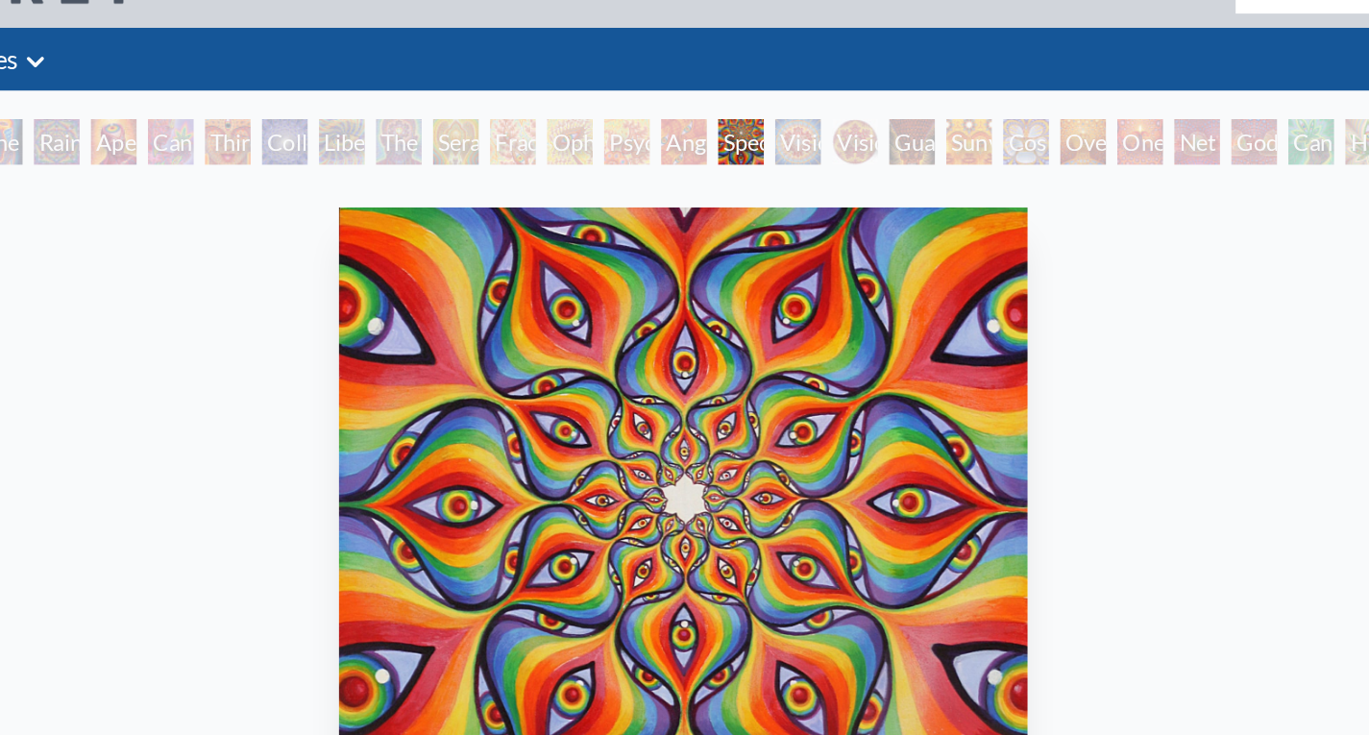
click at [640, 141] on div "Psychomicrograph of a Fractal Paisley Cherub Feather Tip" at bounding box center [646, 138] width 31 height 31
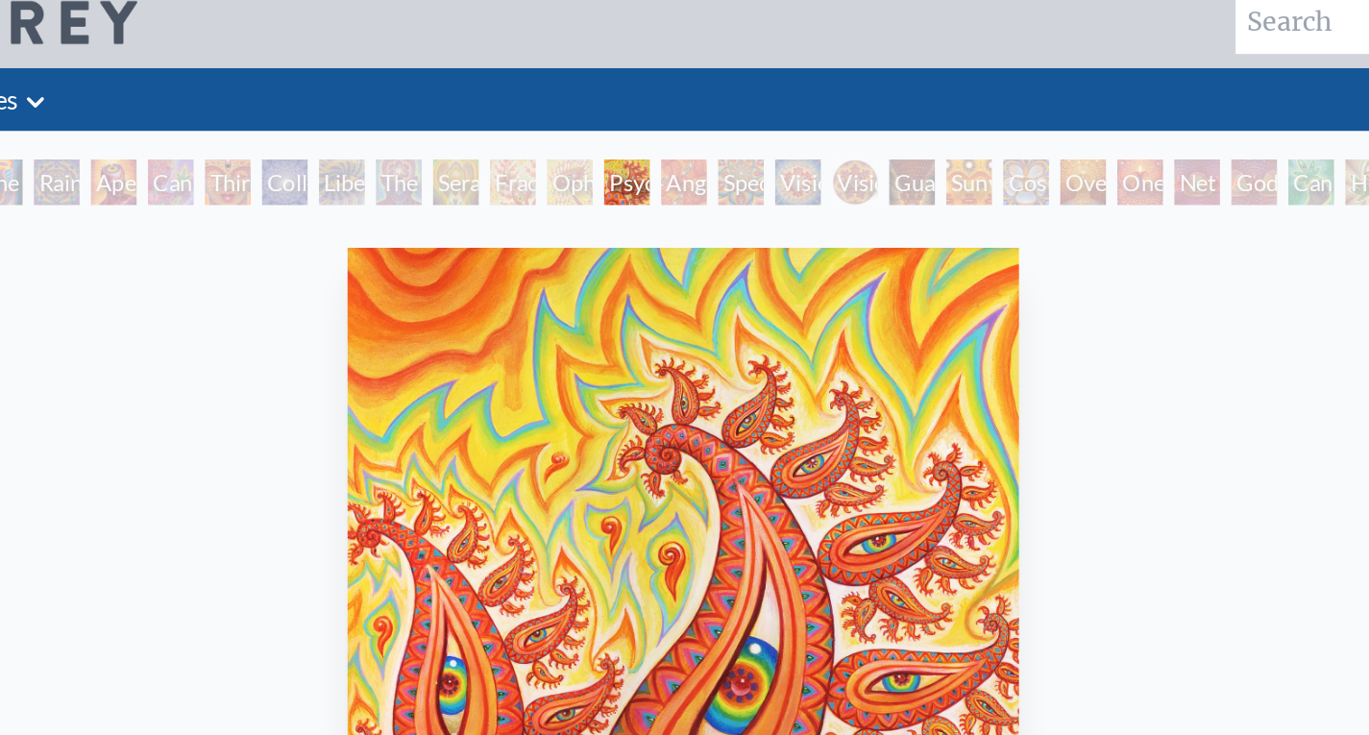
click at [519, 145] on div "Seraphic Transport Docking on the Third Eye" at bounding box center [531, 138] width 31 height 31
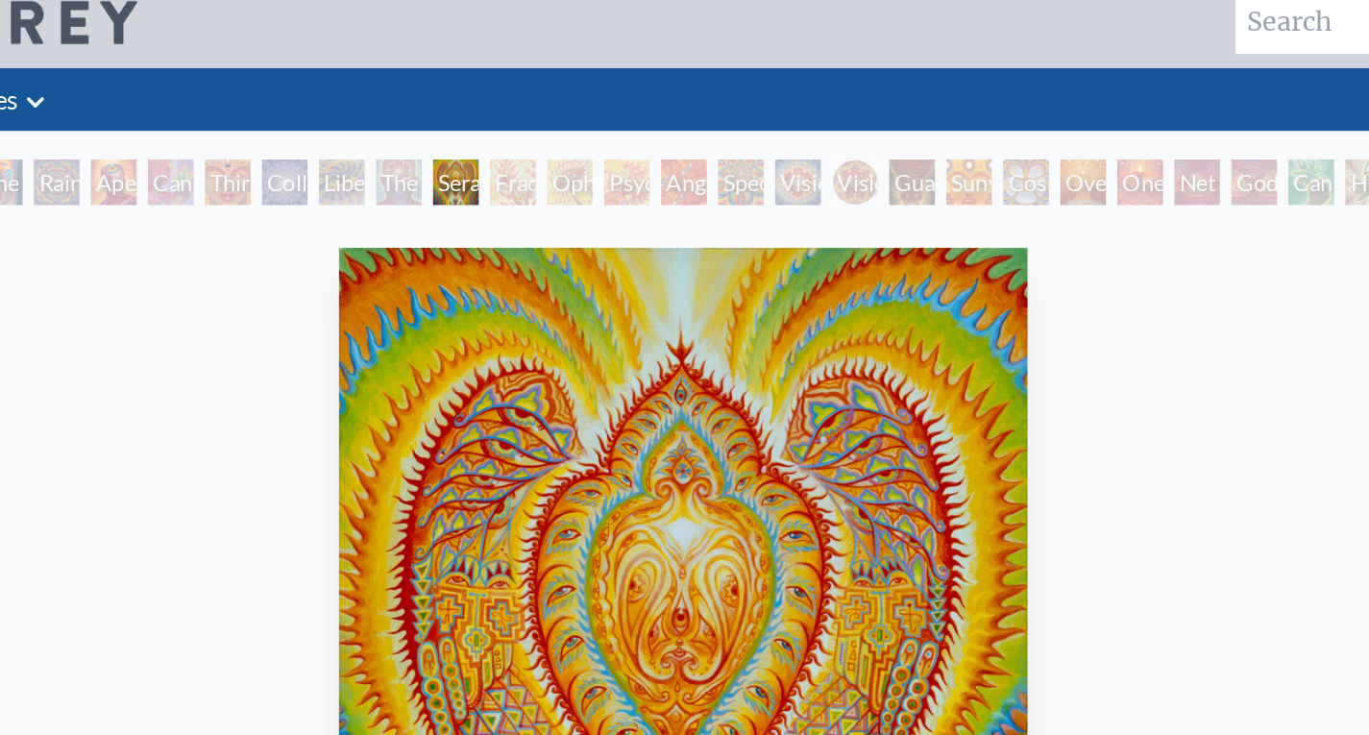
click at [408, 142] on div "Collective Vision" at bounding box center [416, 138] width 31 height 31
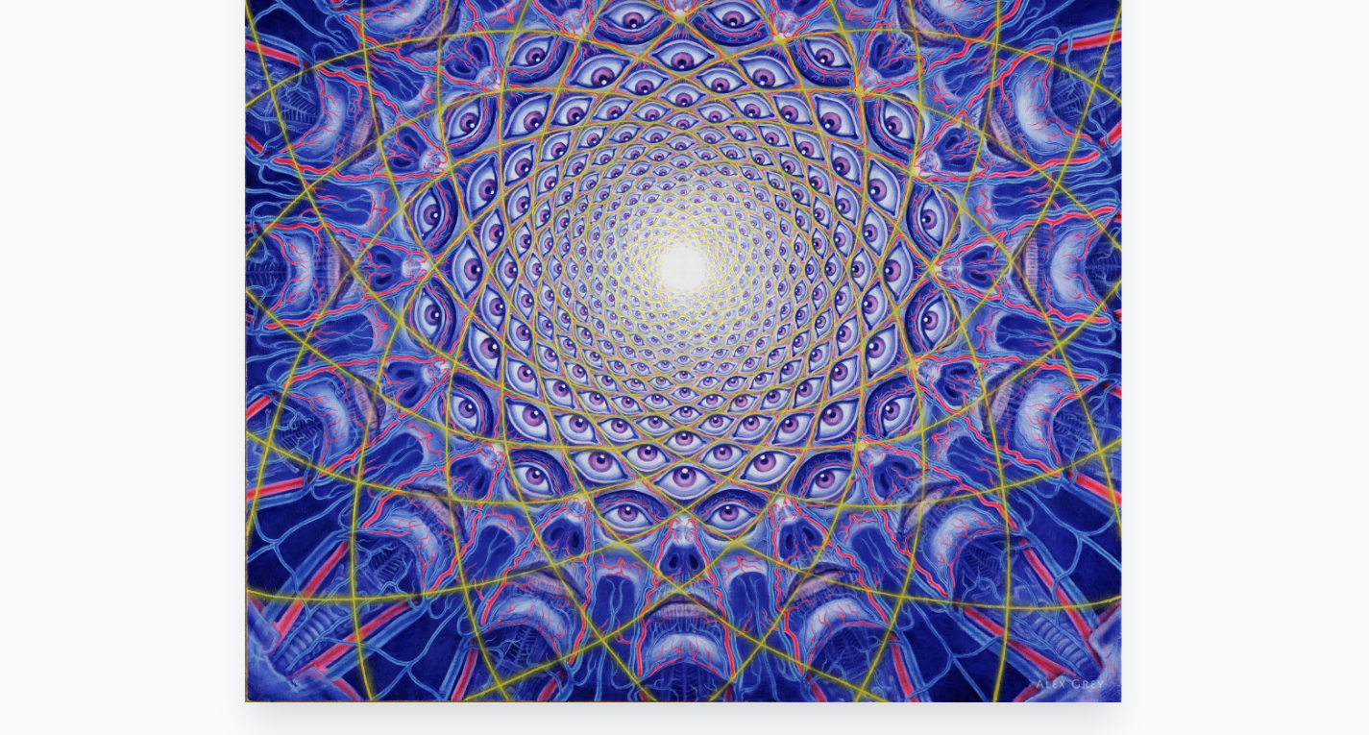
scroll to position [58, 0]
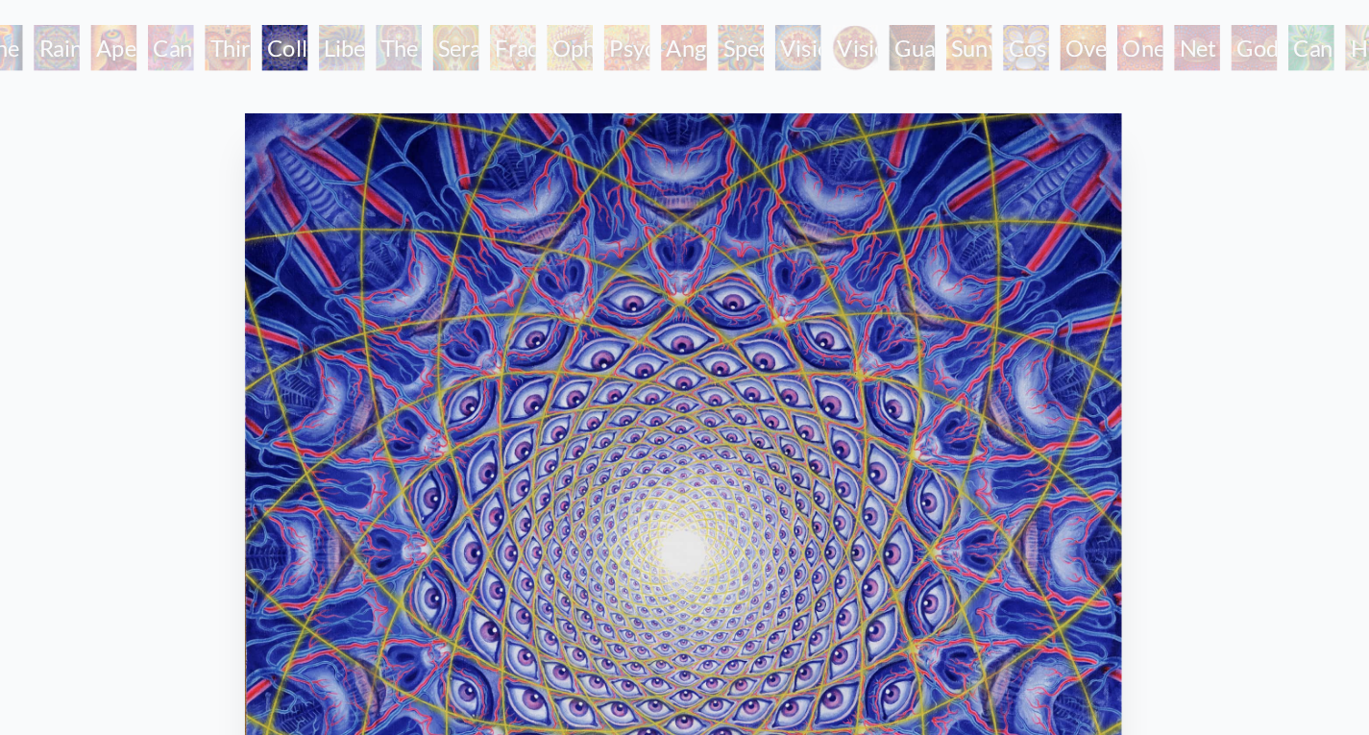
click at [543, 308] on img "9 / 31" at bounding box center [685, 419] width 592 height 588
click at [439, 77] on div "Liberation Through Seeing" at bounding box center [454, 80] width 31 height 31
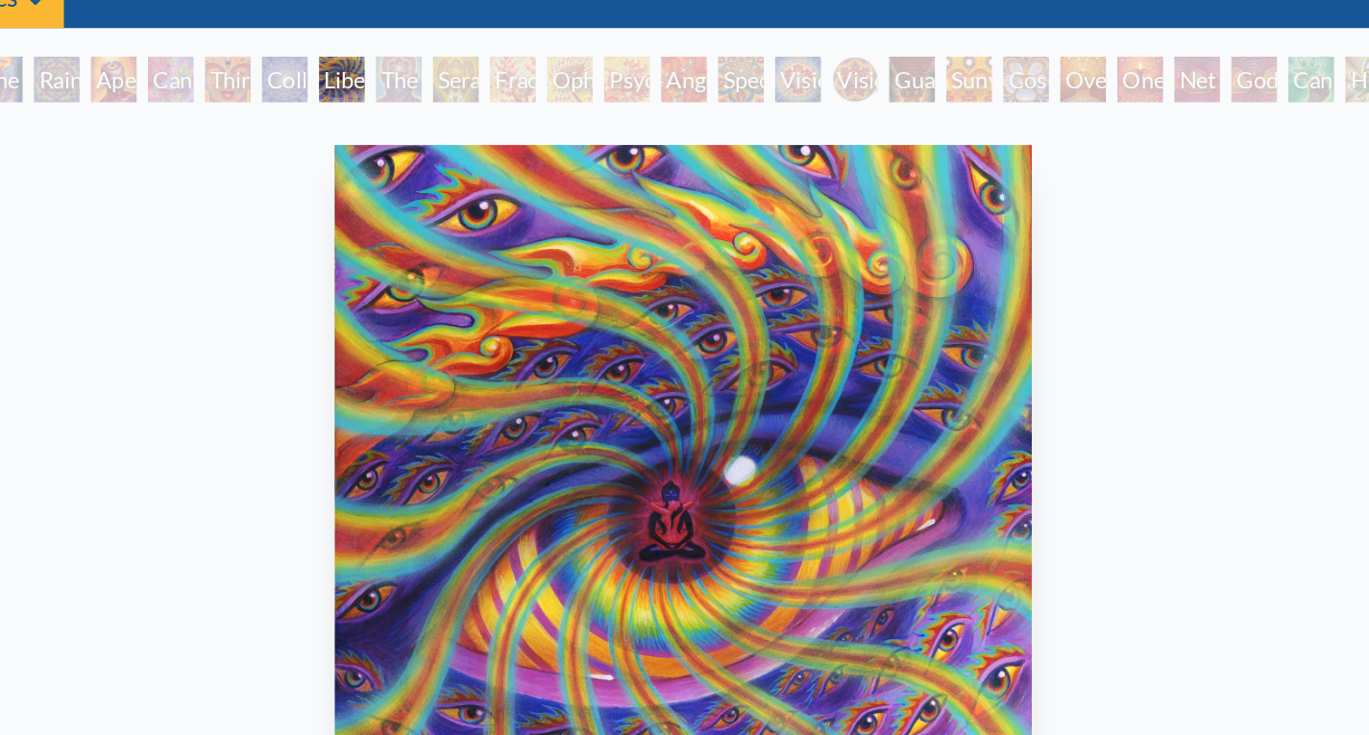
scroll to position [50, 0]
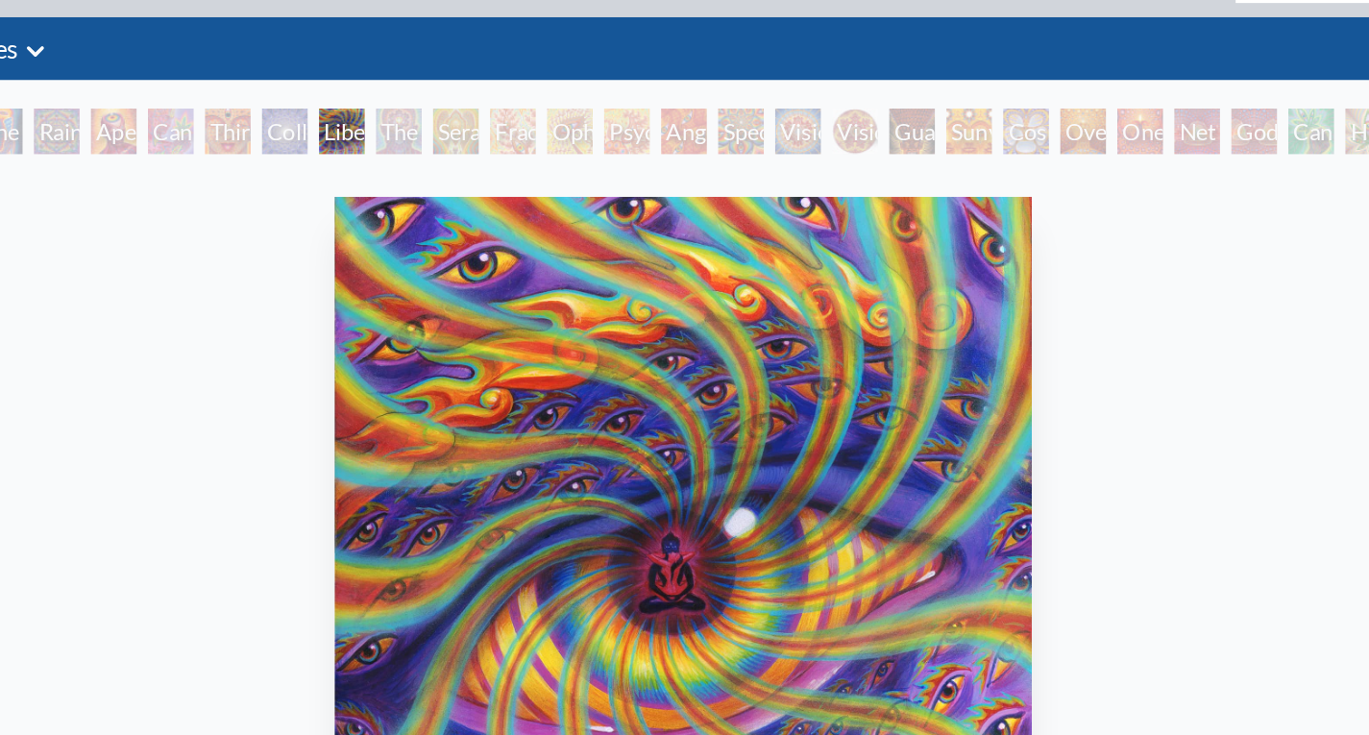
click at [483, 89] on div "The Seer" at bounding box center [493, 88] width 31 height 31
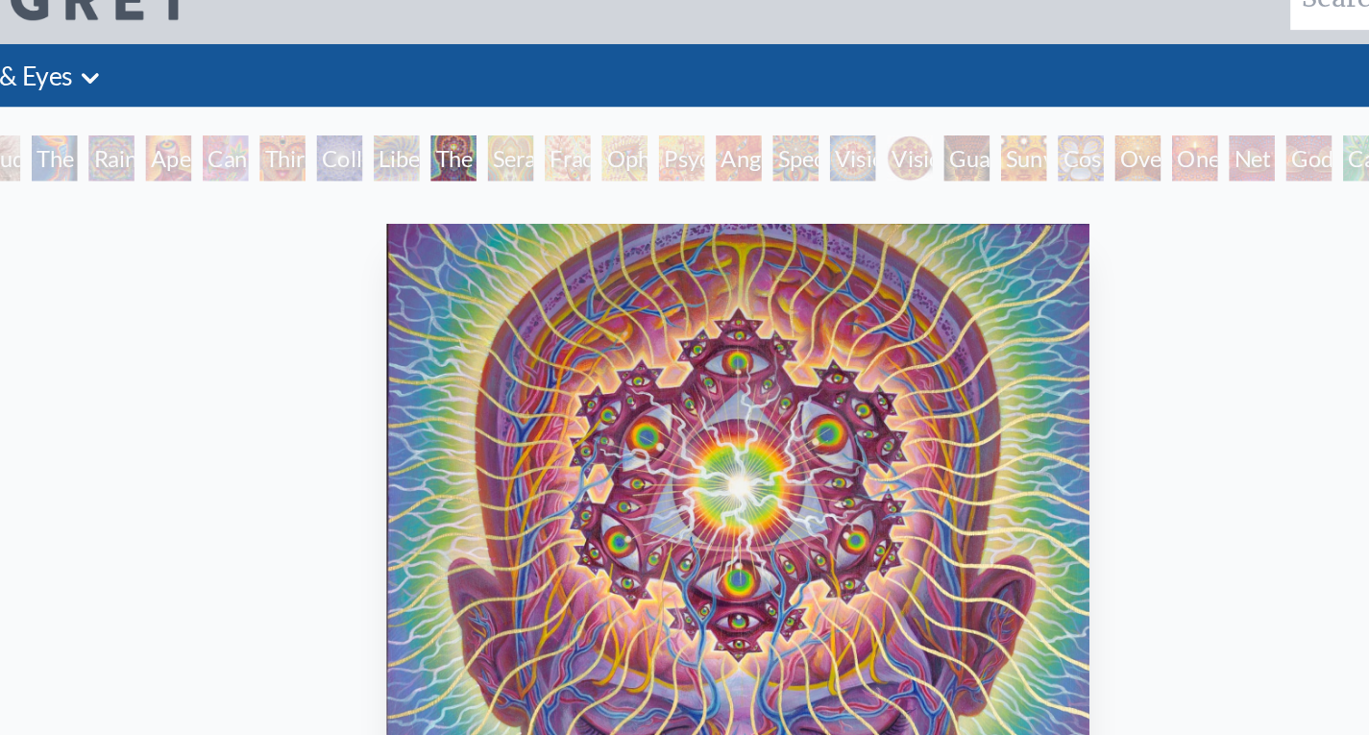
scroll to position [8, 0]
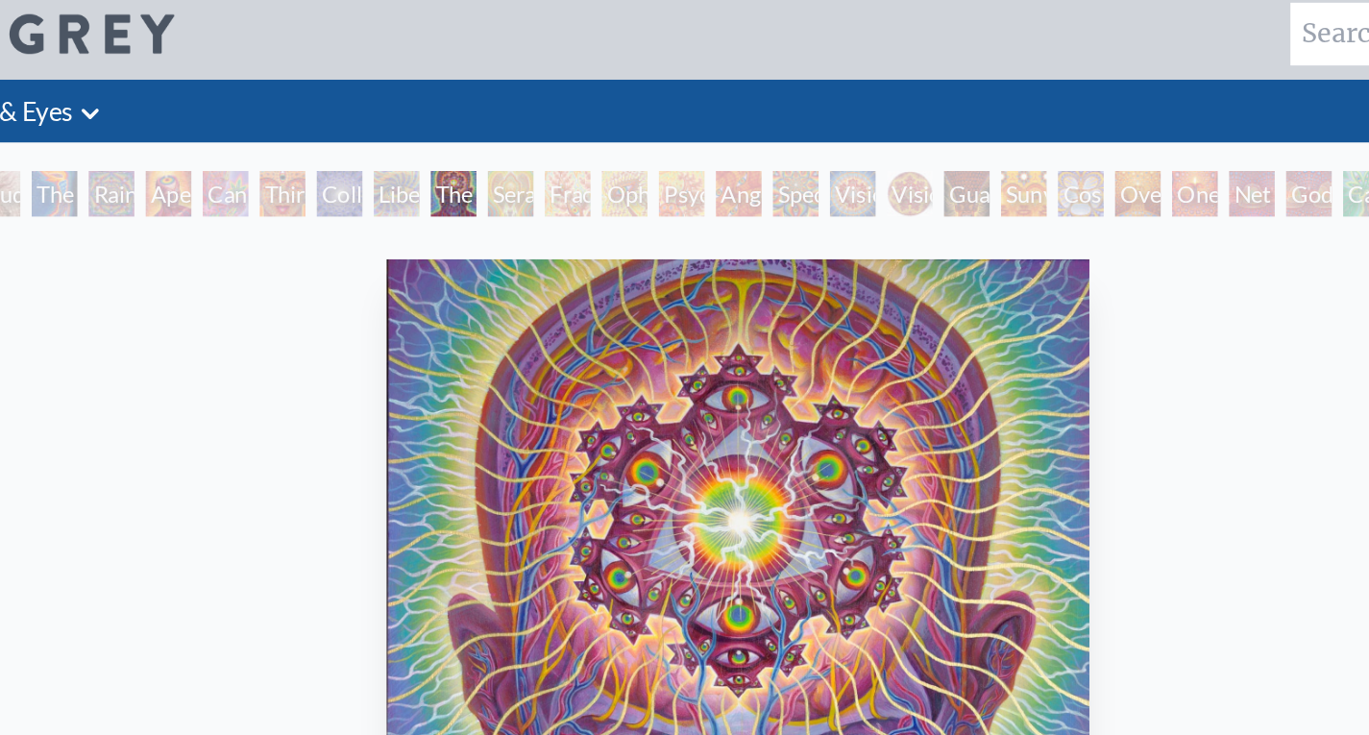
click at [554, 123] on div "Fractal Eyes" at bounding box center [569, 130] width 31 height 31
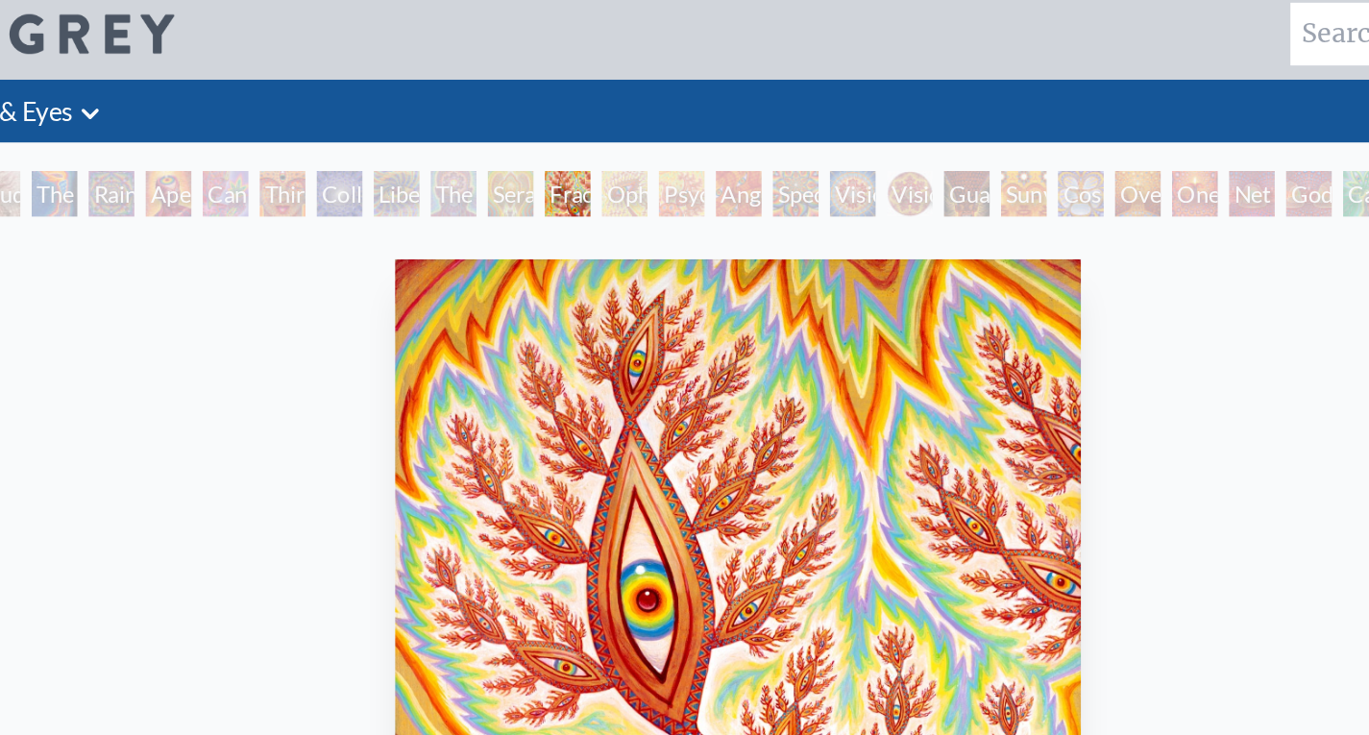
click at [324, 127] on div "Cannabis Sutra" at bounding box center [339, 130] width 31 height 31
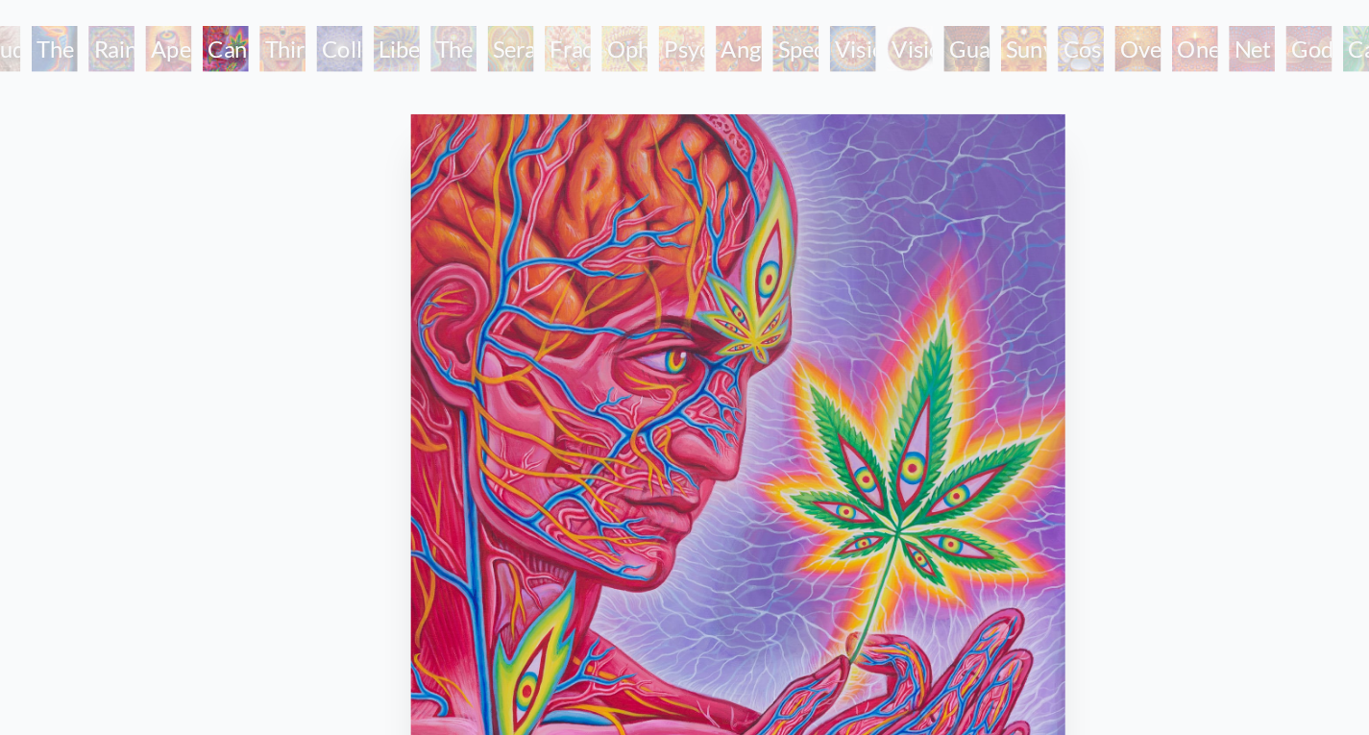
click at [291, 144] on div "Aperture" at bounding box center [300, 130] width 31 height 31
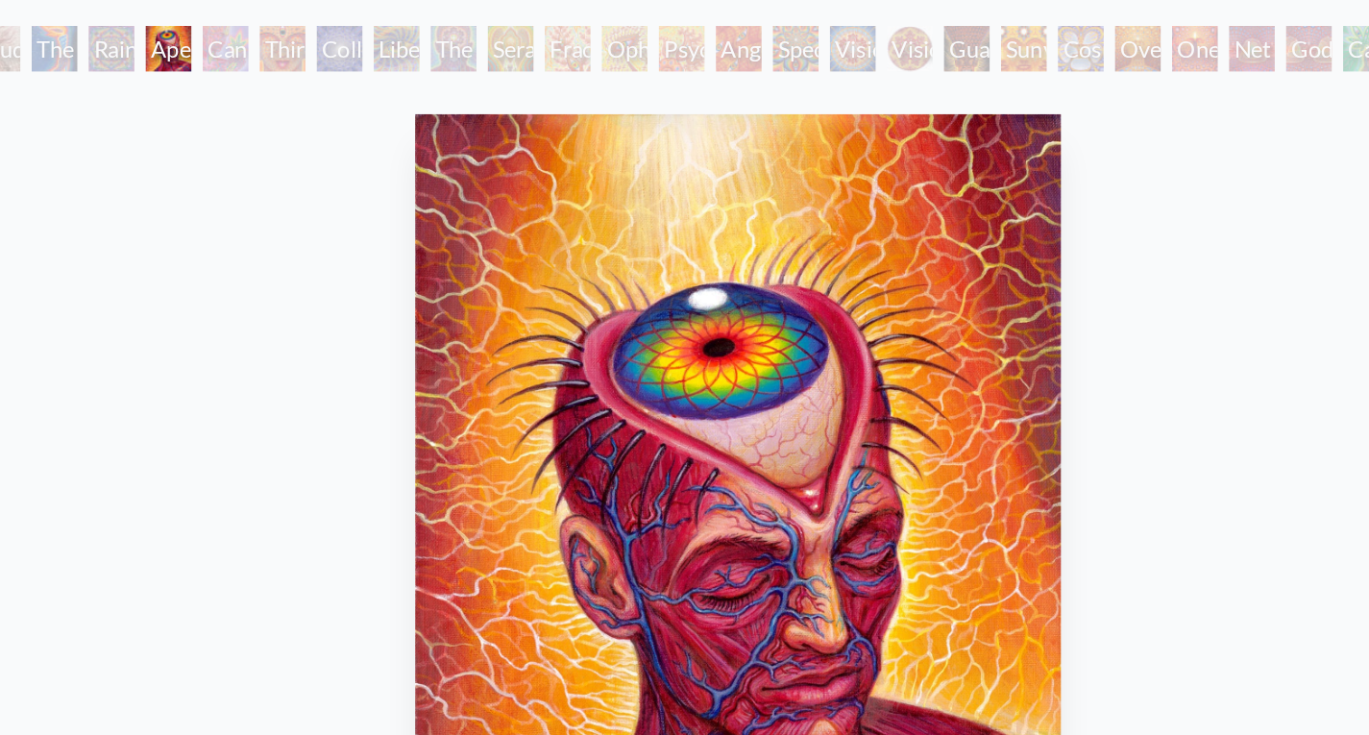
click at [256, 132] on div "Rainbow Eye Ripple" at bounding box center [262, 130] width 31 height 31
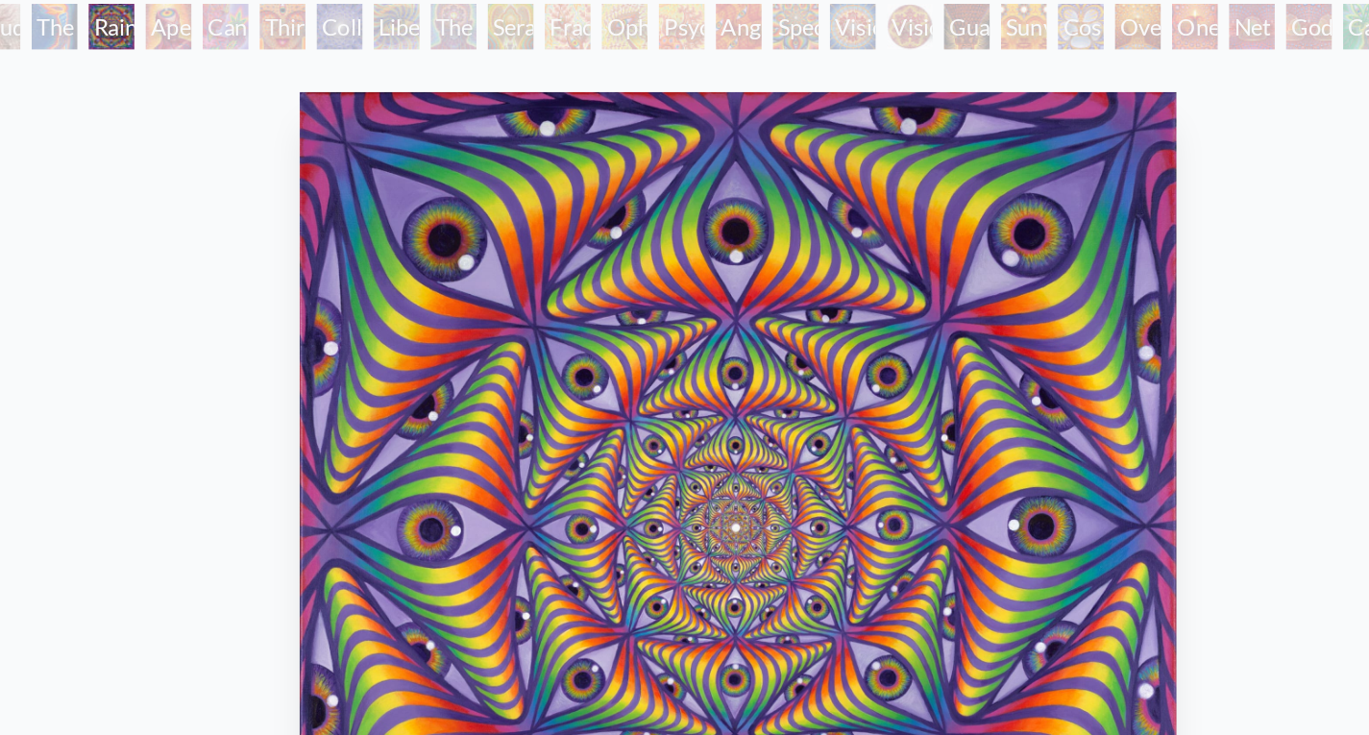
click at [225, 130] on div "The Torch" at bounding box center [224, 130] width 31 height 31
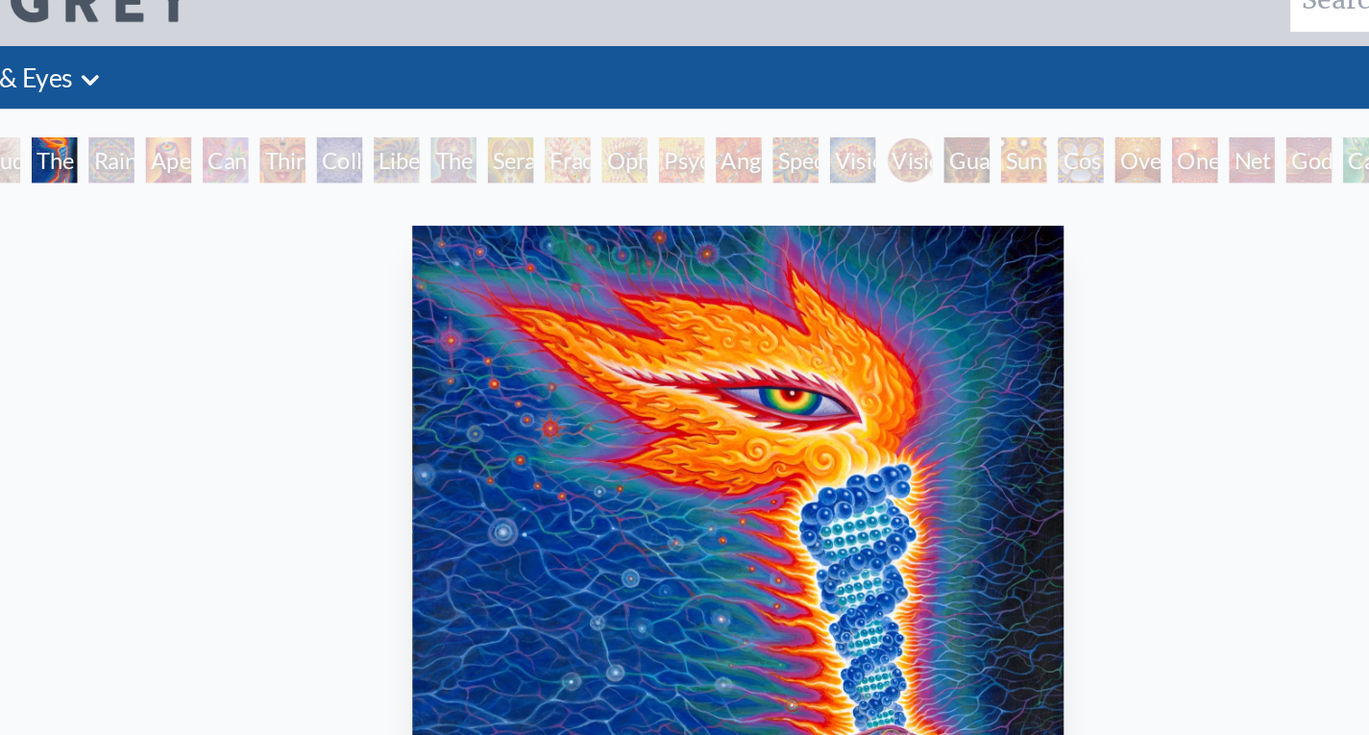
scroll to position [21, 0]
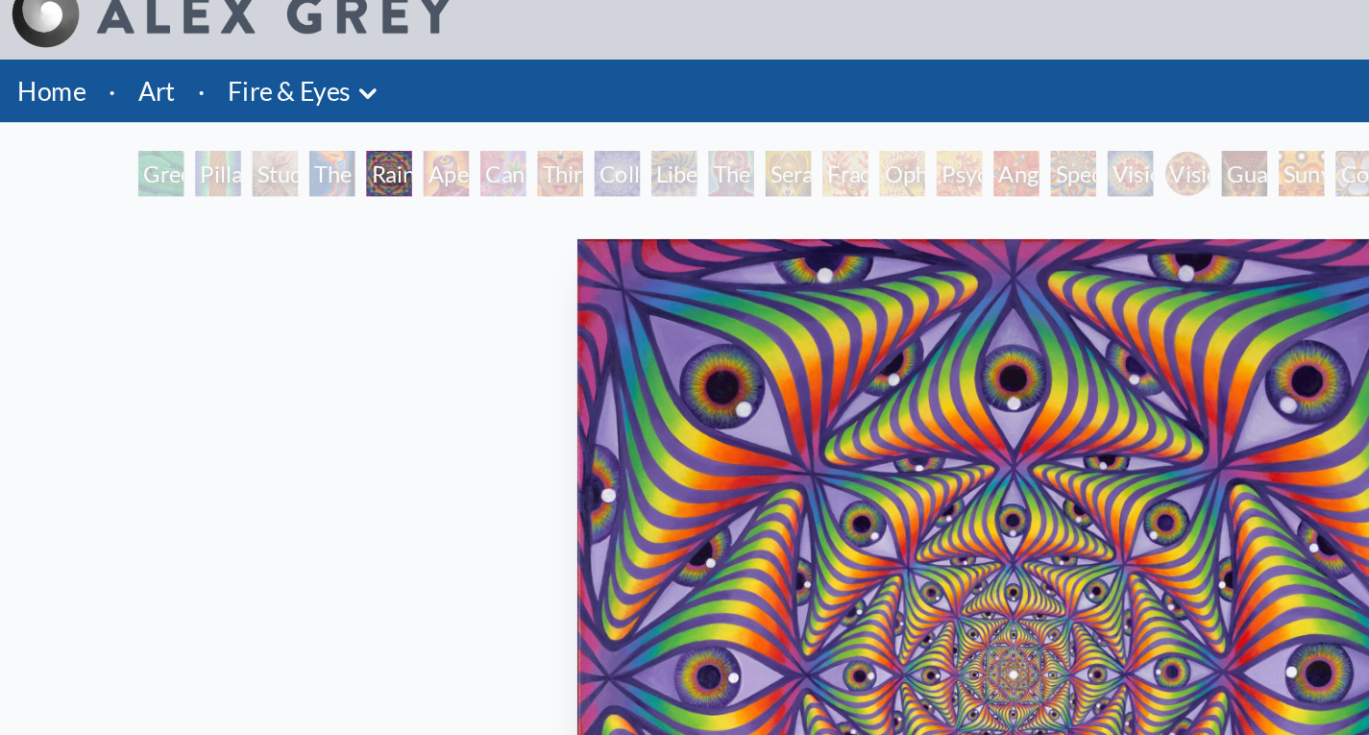
click at [181, 122] on div "Study for the Great Turn" at bounding box center [185, 117] width 31 height 31
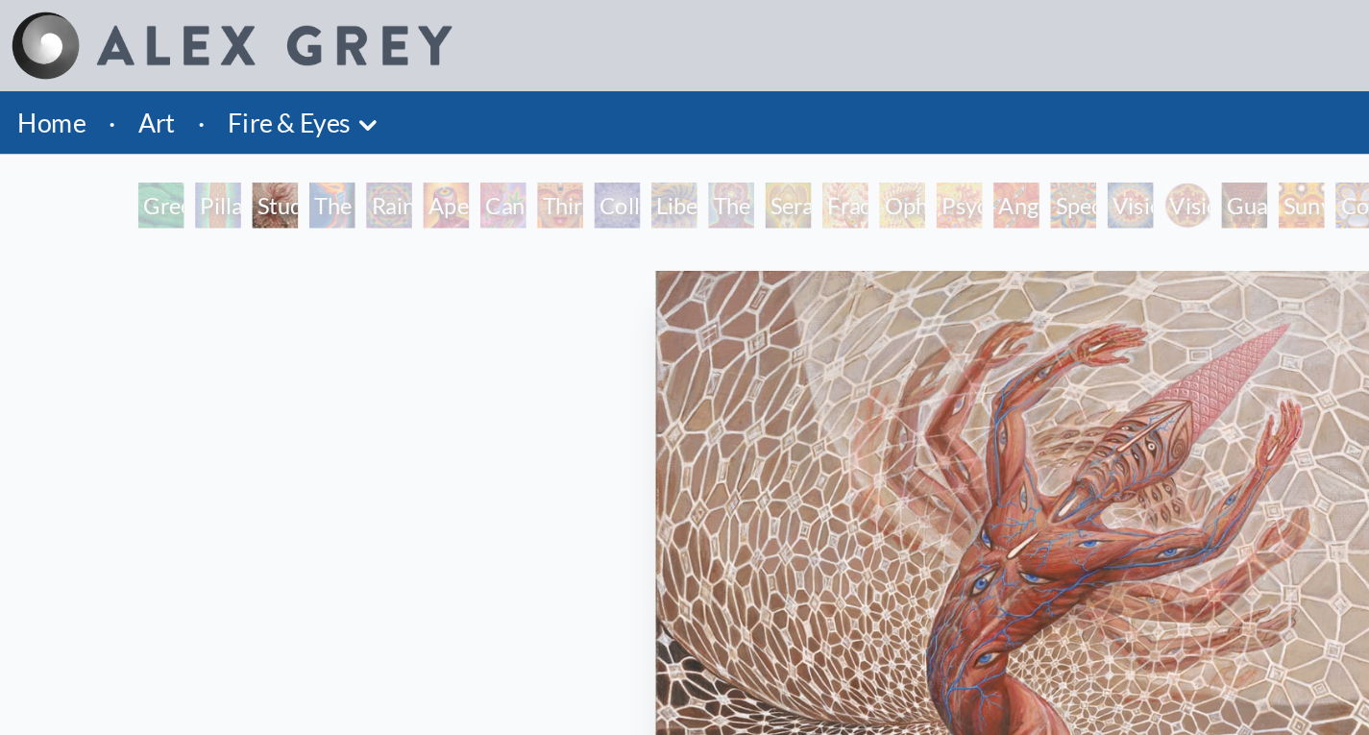
click at [246, 85] on icon at bounding box center [247, 84] width 23 height 23
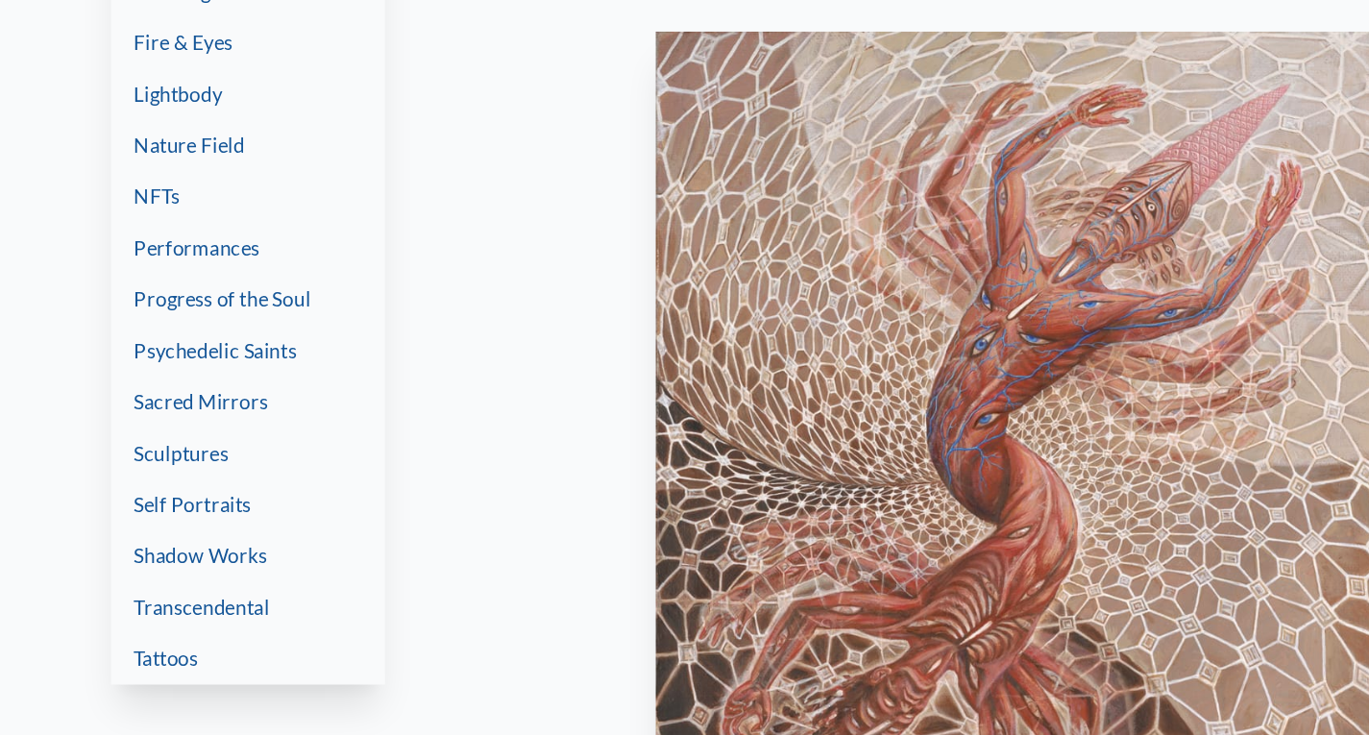
click at [141, 605] on link "Tattoos" at bounding box center [167, 605] width 184 height 35
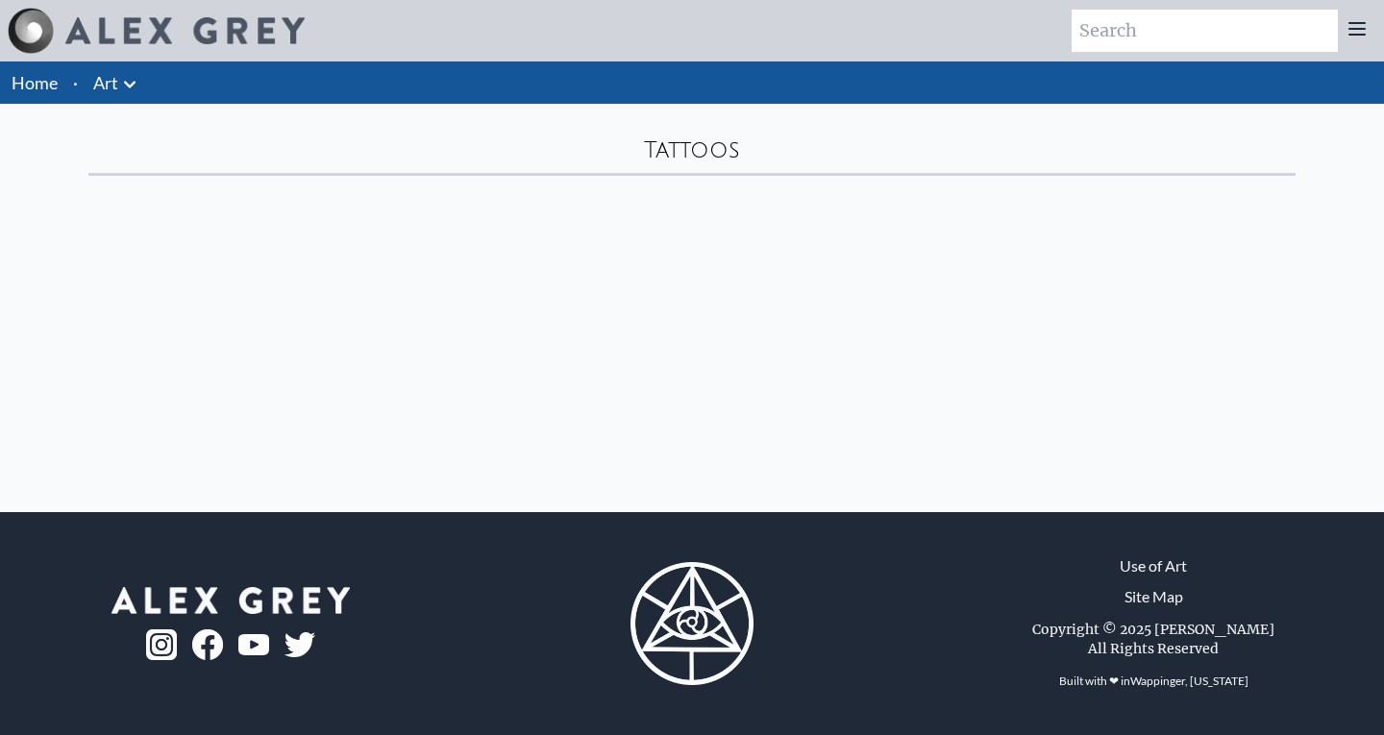
click at [133, 82] on icon at bounding box center [130, 84] width 12 height 7
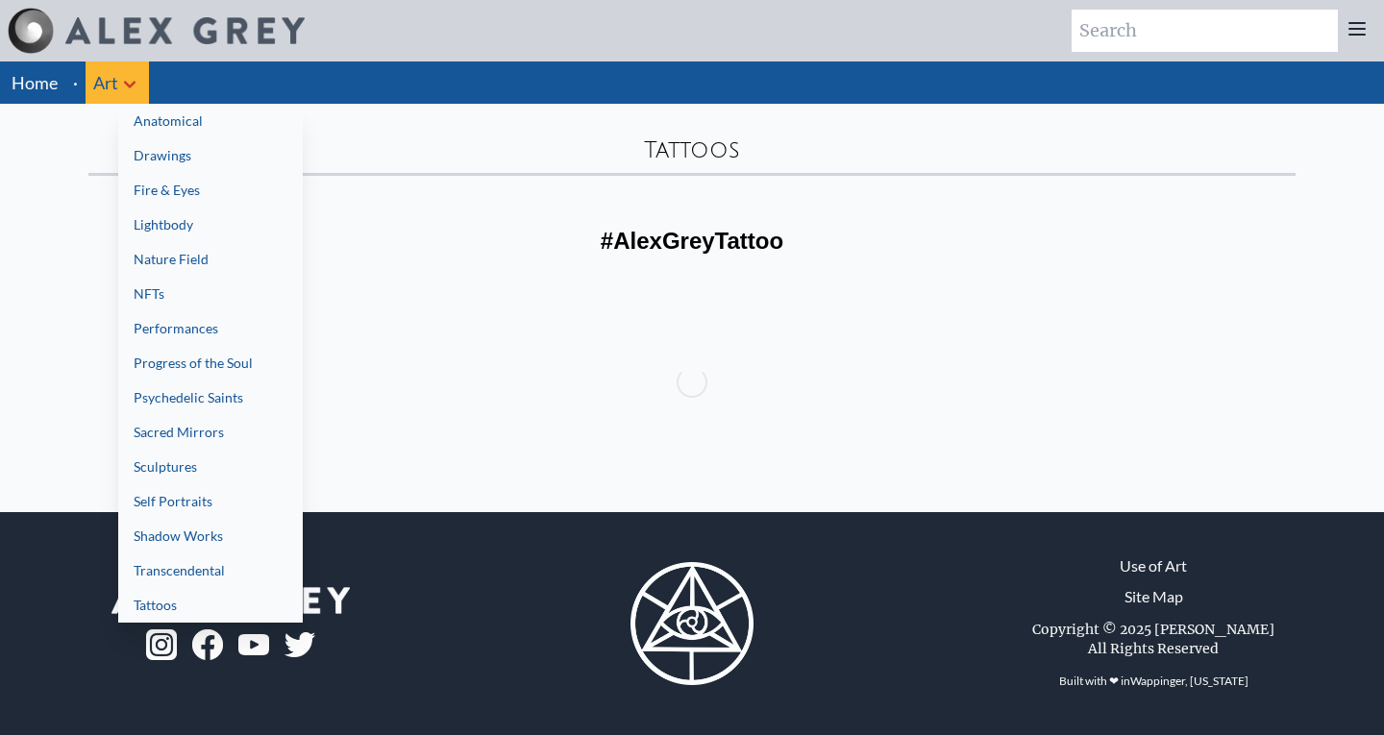
click at [239, 395] on link "Psychedelic Saints" at bounding box center [210, 398] width 184 height 35
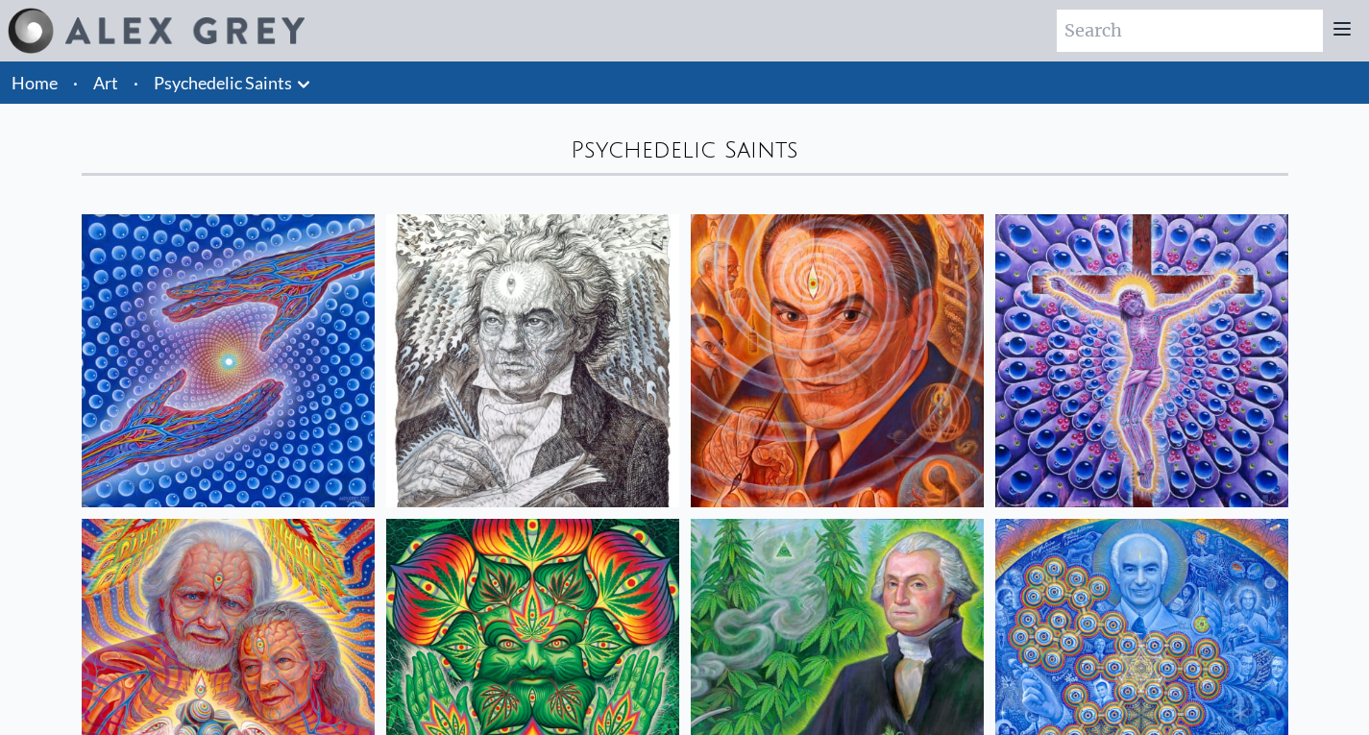
click at [304, 93] on icon at bounding box center [303, 84] width 23 height 23
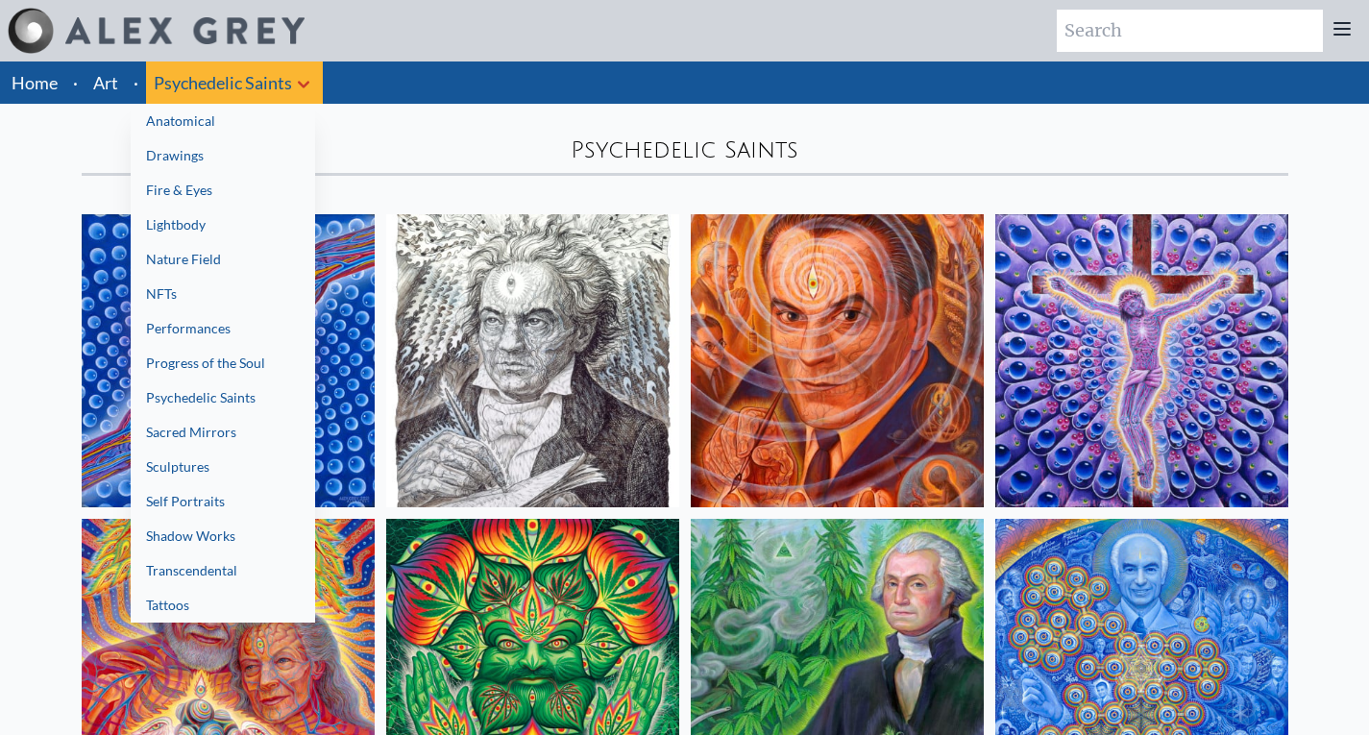
click at [226, 229] on link "Lightbody" at bounding box center [223, 225] width 184 height 35
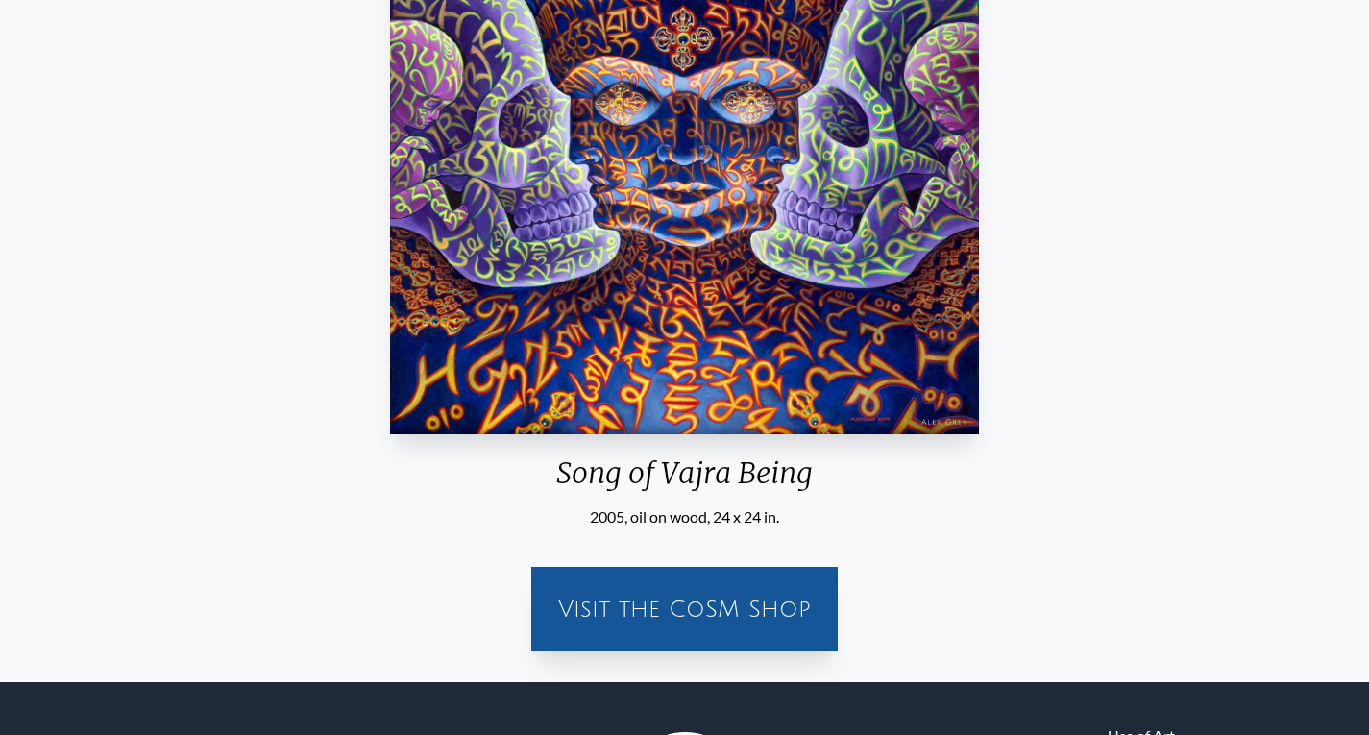
scroll to position [391, 0]
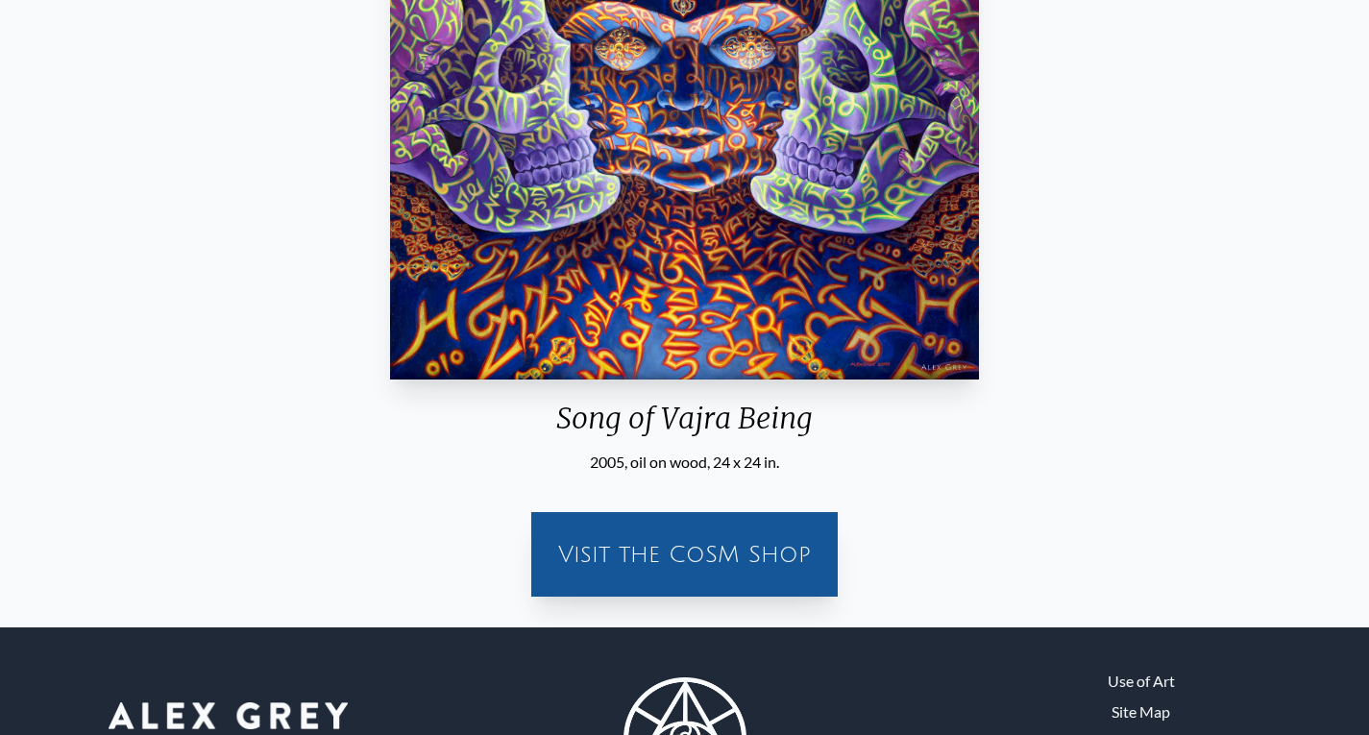
click at [613, 455] on div "2005, oil on wood, 24 x 24 in." at bounding box center [683, 462] width 603 height 23
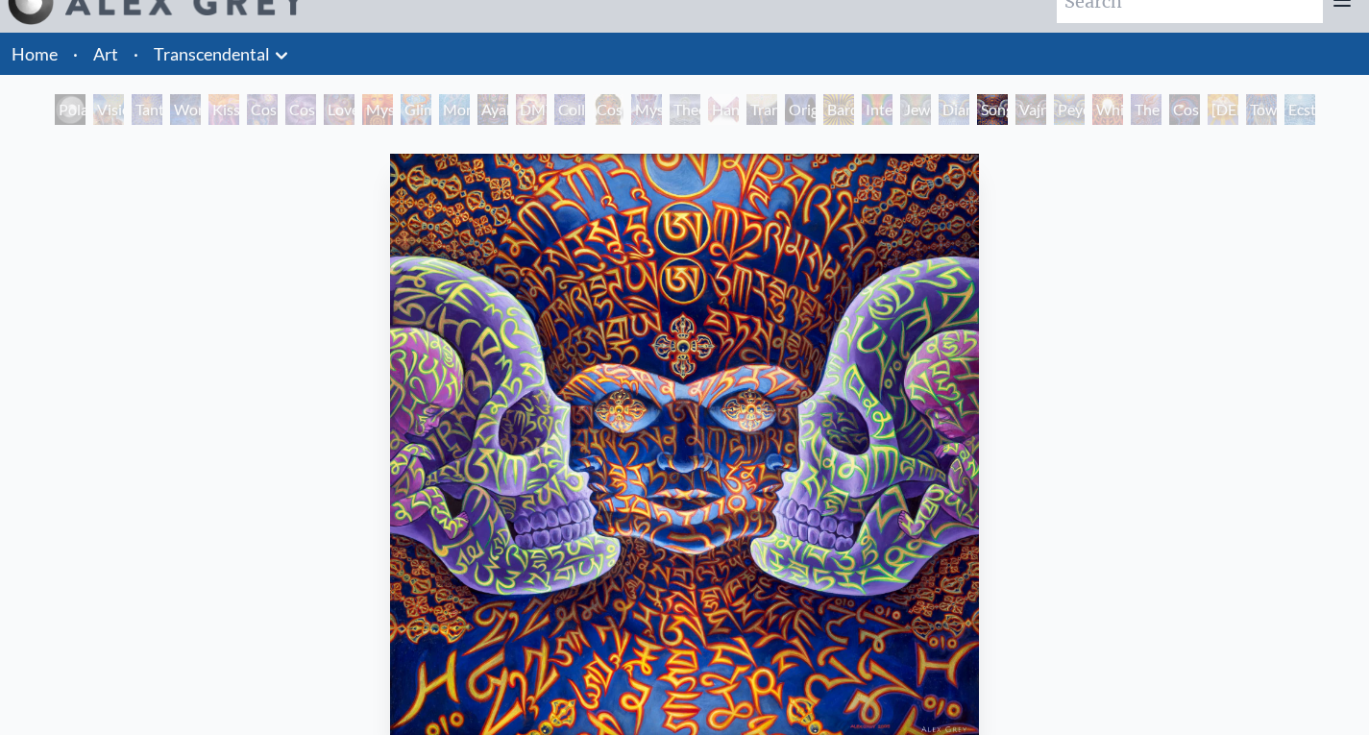
scroll to position [28, 0]
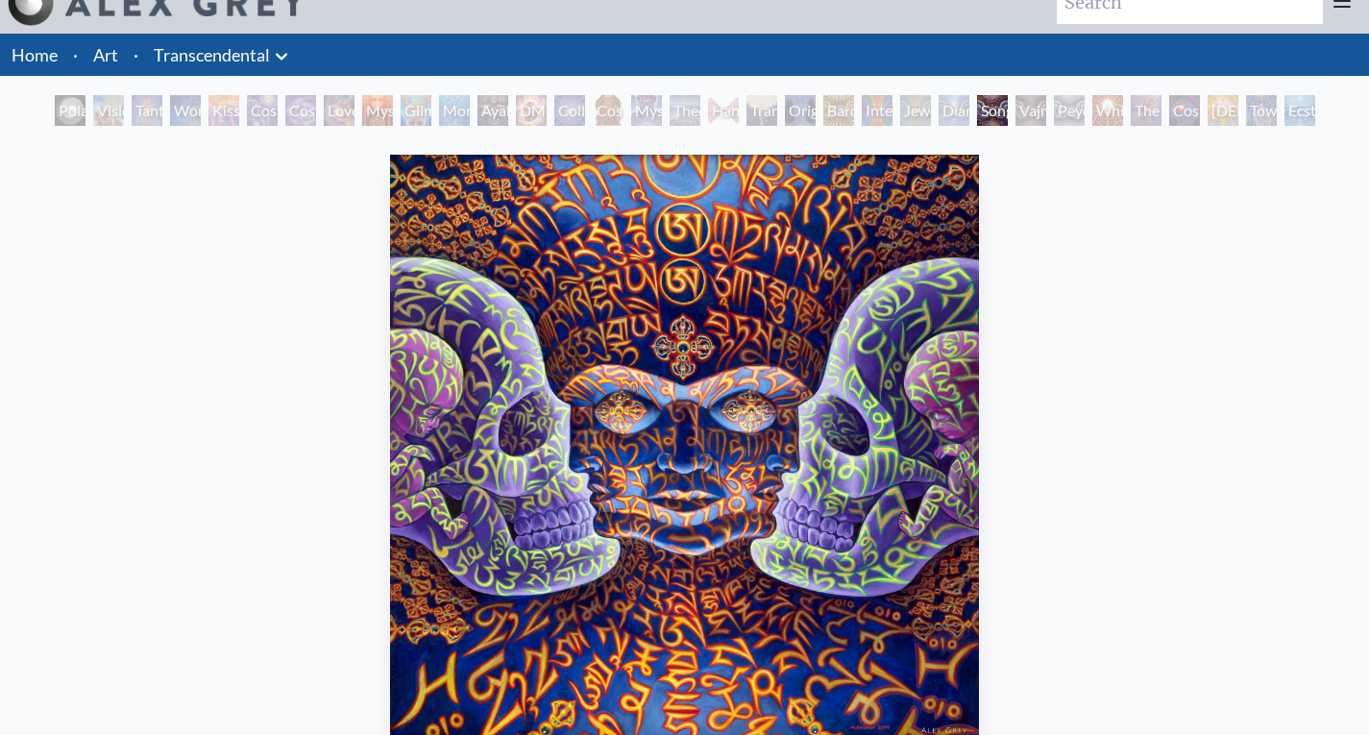
click at [999, 103] on div "Song of Vajra Being" at bounding box center [992, 110] width 31 height 31
click at [1029, 105] on div "Vajra Being" at bounding box center [1031, 110] width 31 height 31
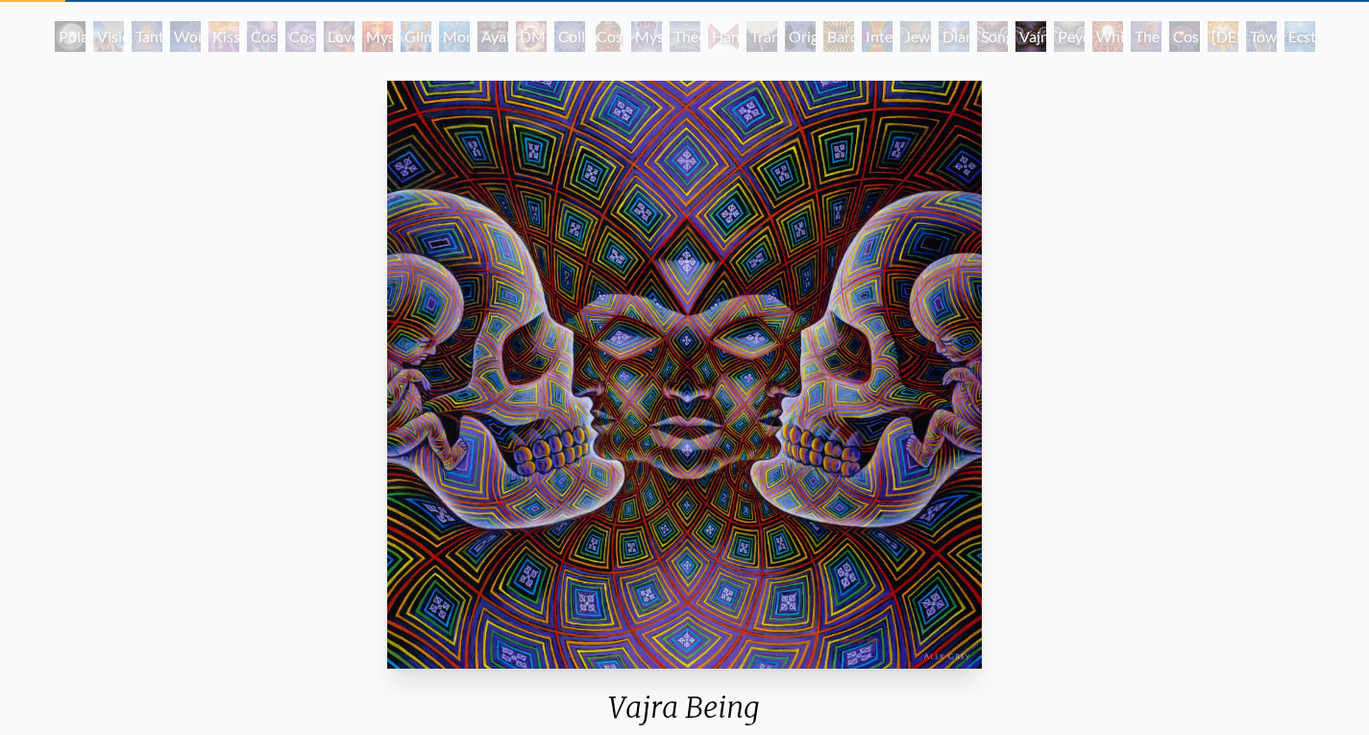
scroll to position [101, 0]
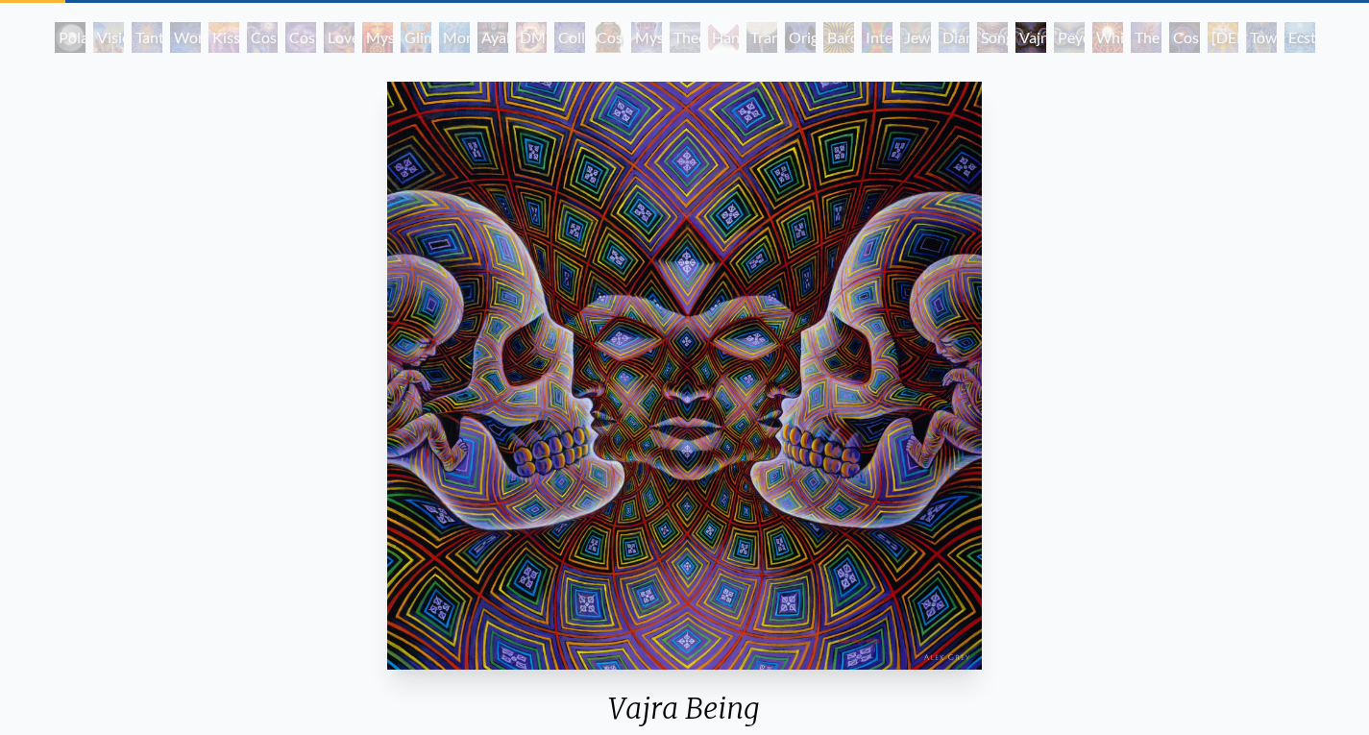
click at [943, 32] on div "Diamond Being" at bounding box center [954, 37] width 31 height 31
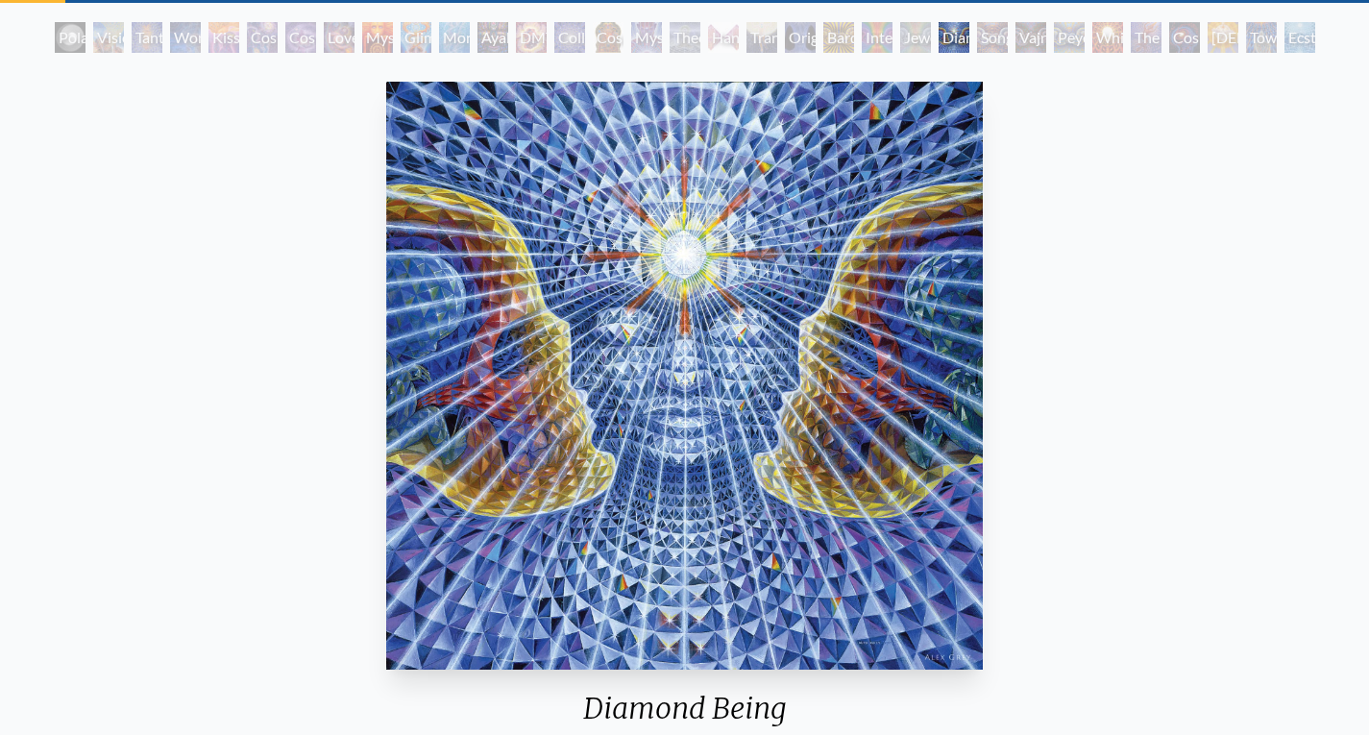
click at [873, 37] on div "Interbeing" at bounding box center [877, 37] width 31 height 31
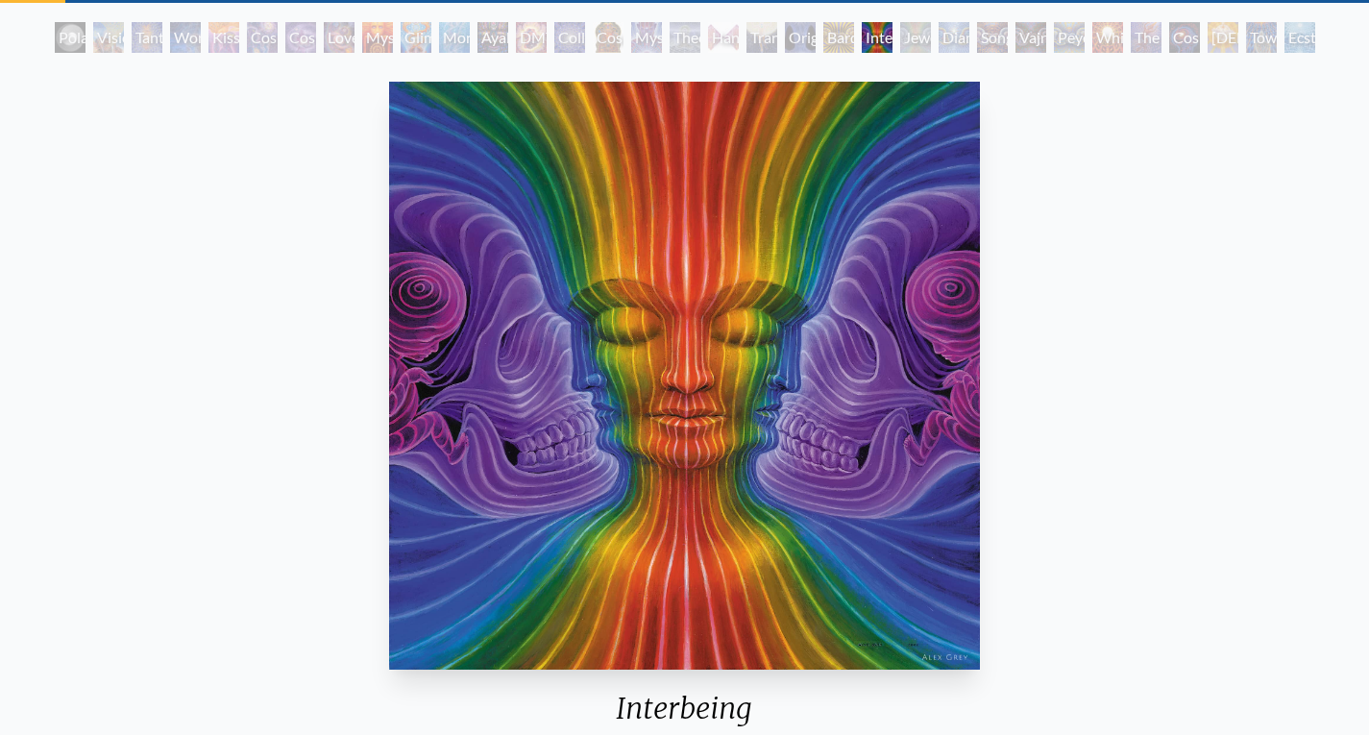
click at [823, 30] on div "Bardo Being" at bounding box center [838, 37] width 31 height 31
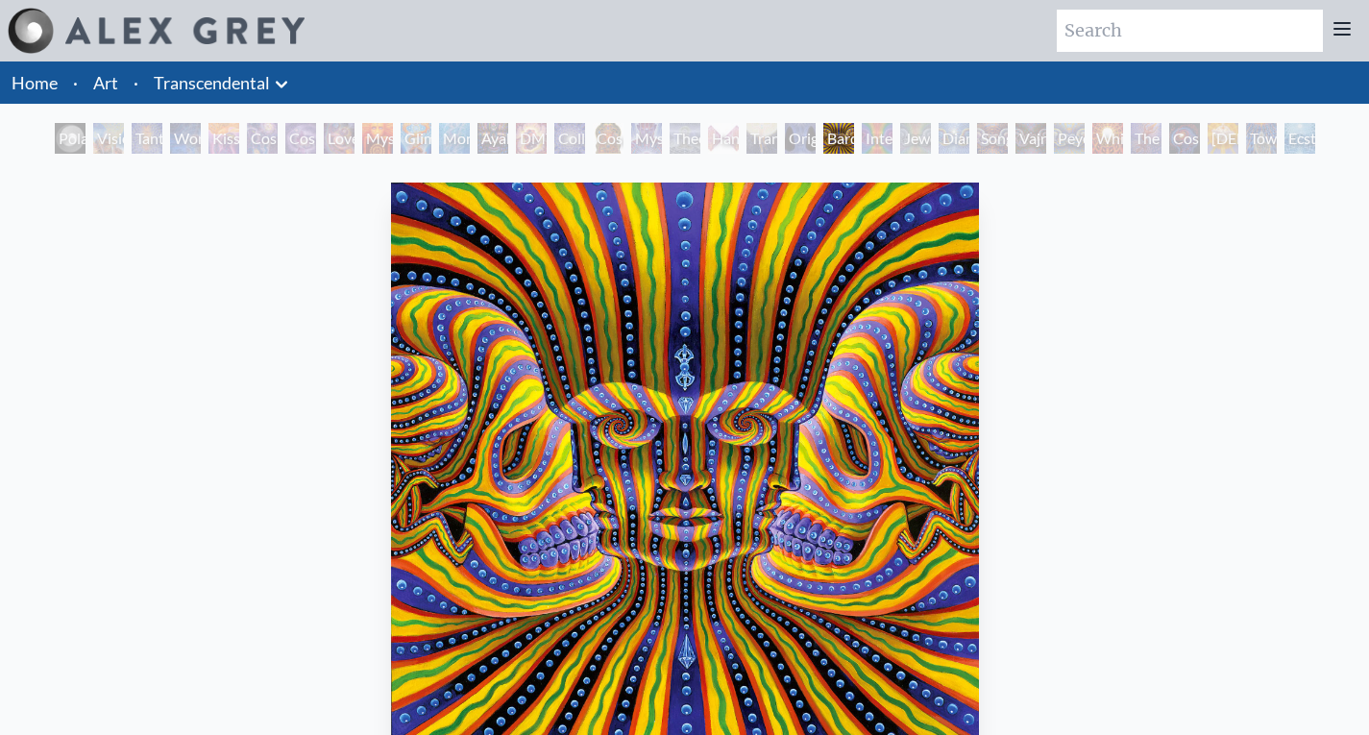
click at [876, 132] on div "Interbeing" at bounding box center [877, 138] width 31 height 31
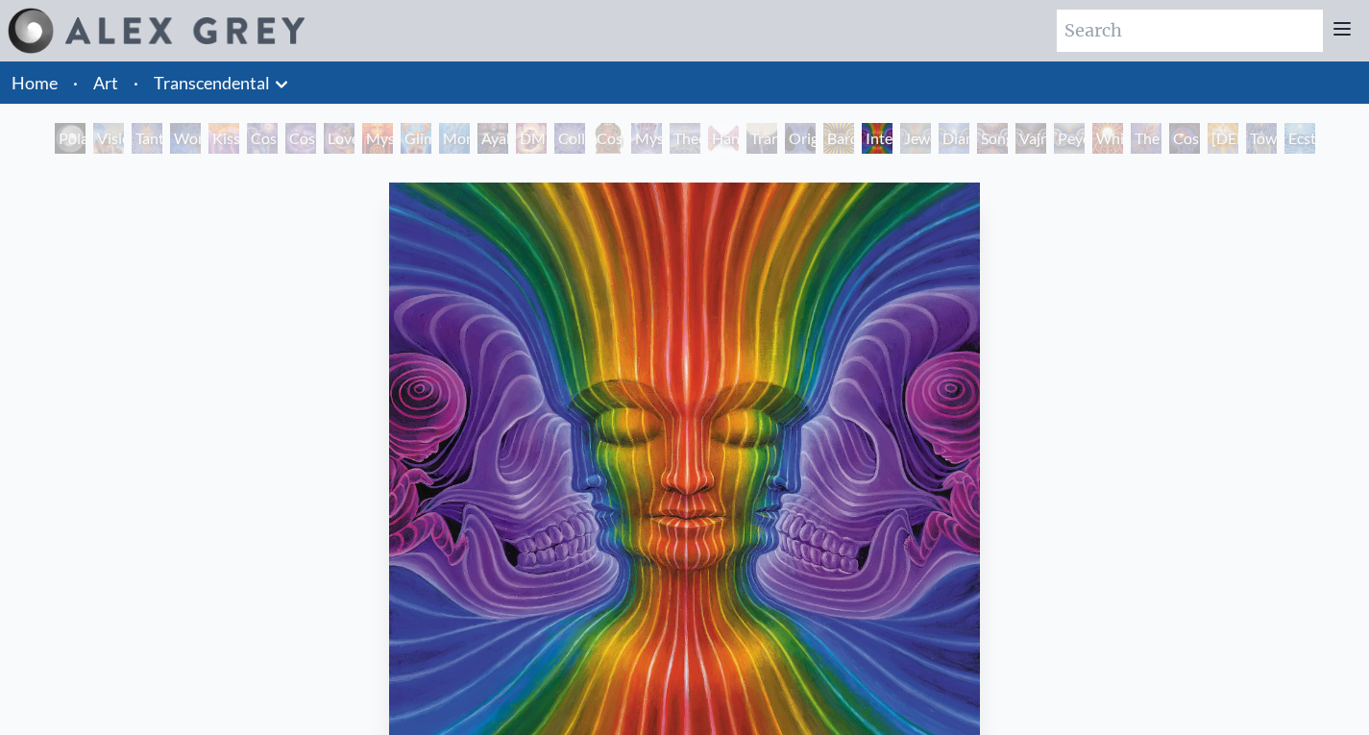
click at [914, 129] on div "Jewel Being" at bounding box center [915, 138] width 31 height 31
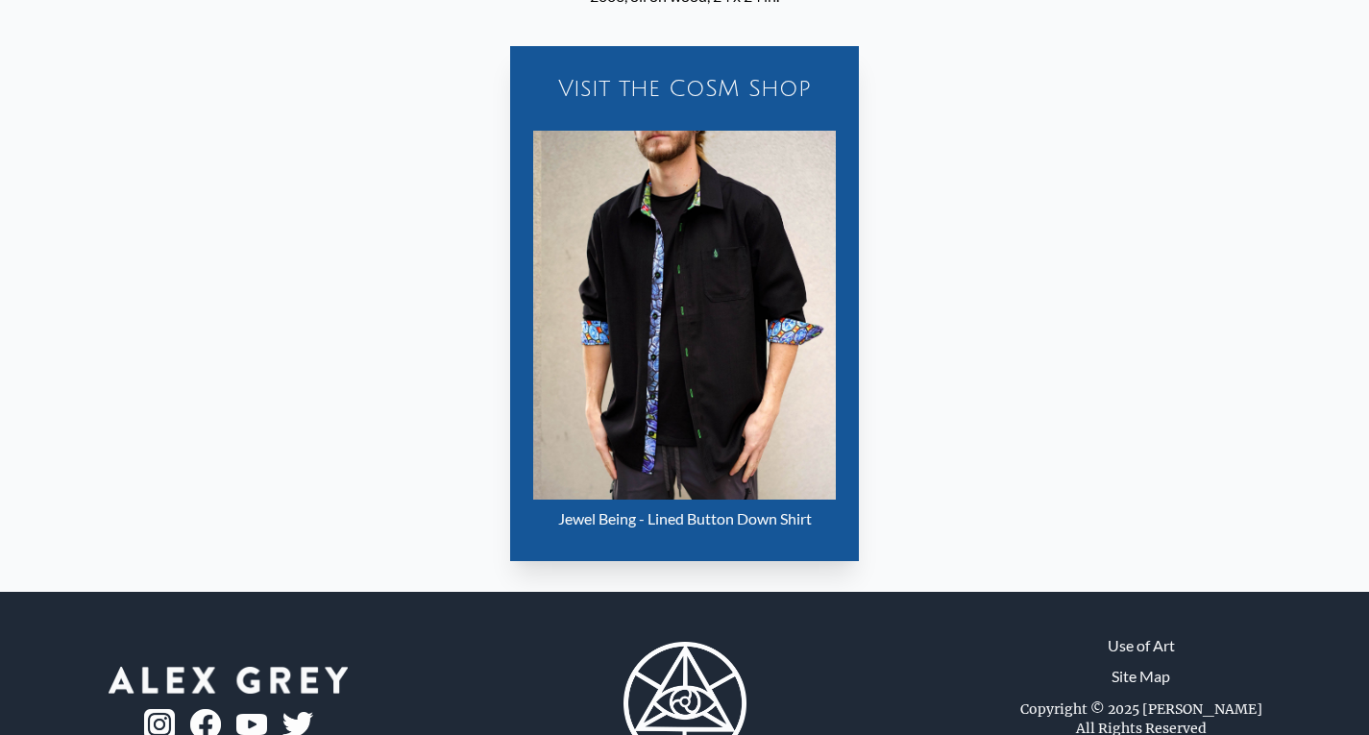
scroll to position [858, 0]
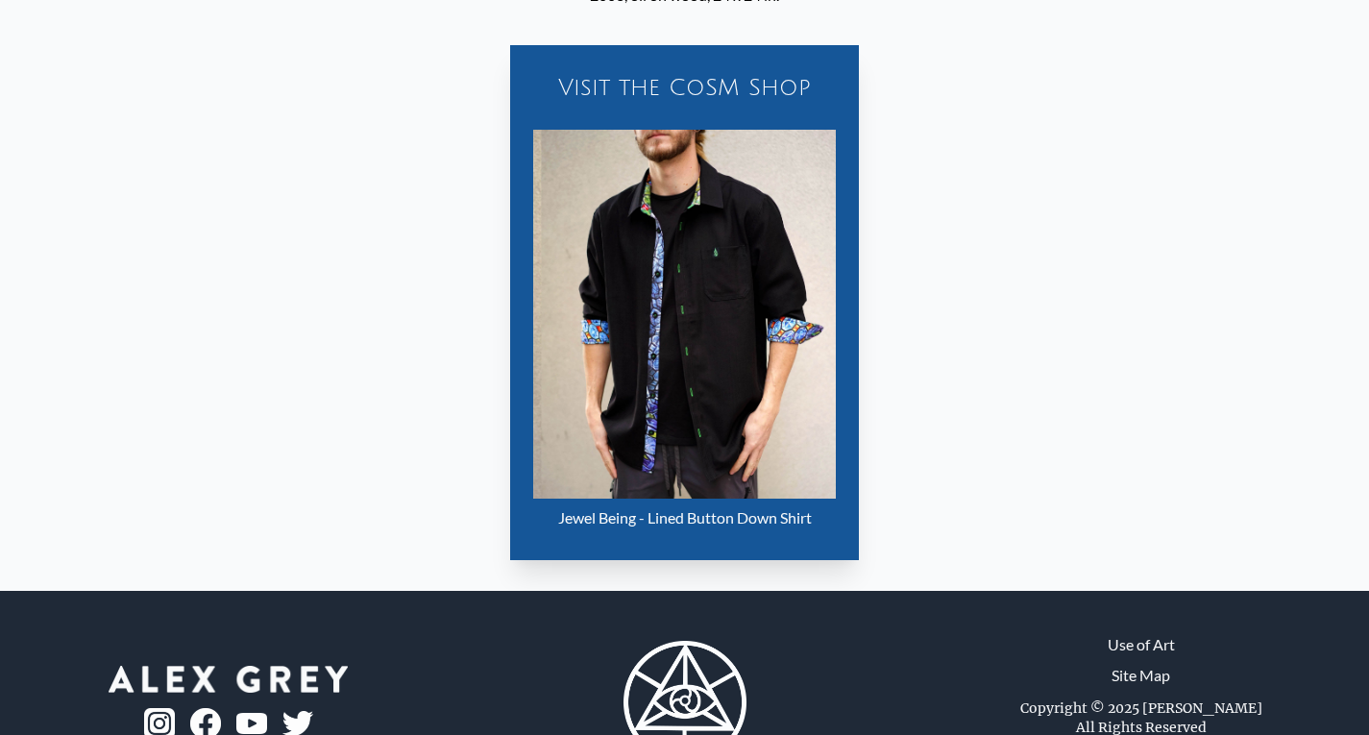
click at [743, 523] on div "Jewel Being - Lined Button Down Shirt" at bounding box center [684, 518] width 303 height 38
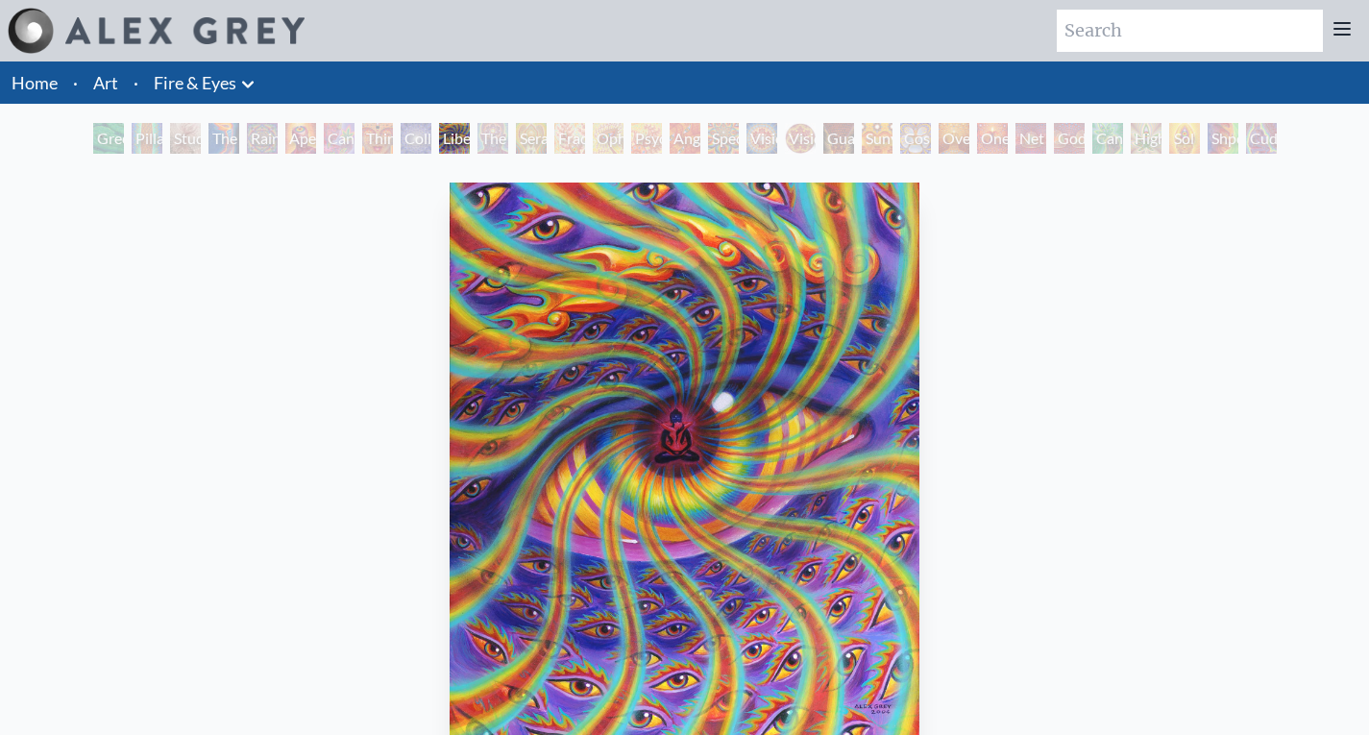
scroll to position [129, 0]
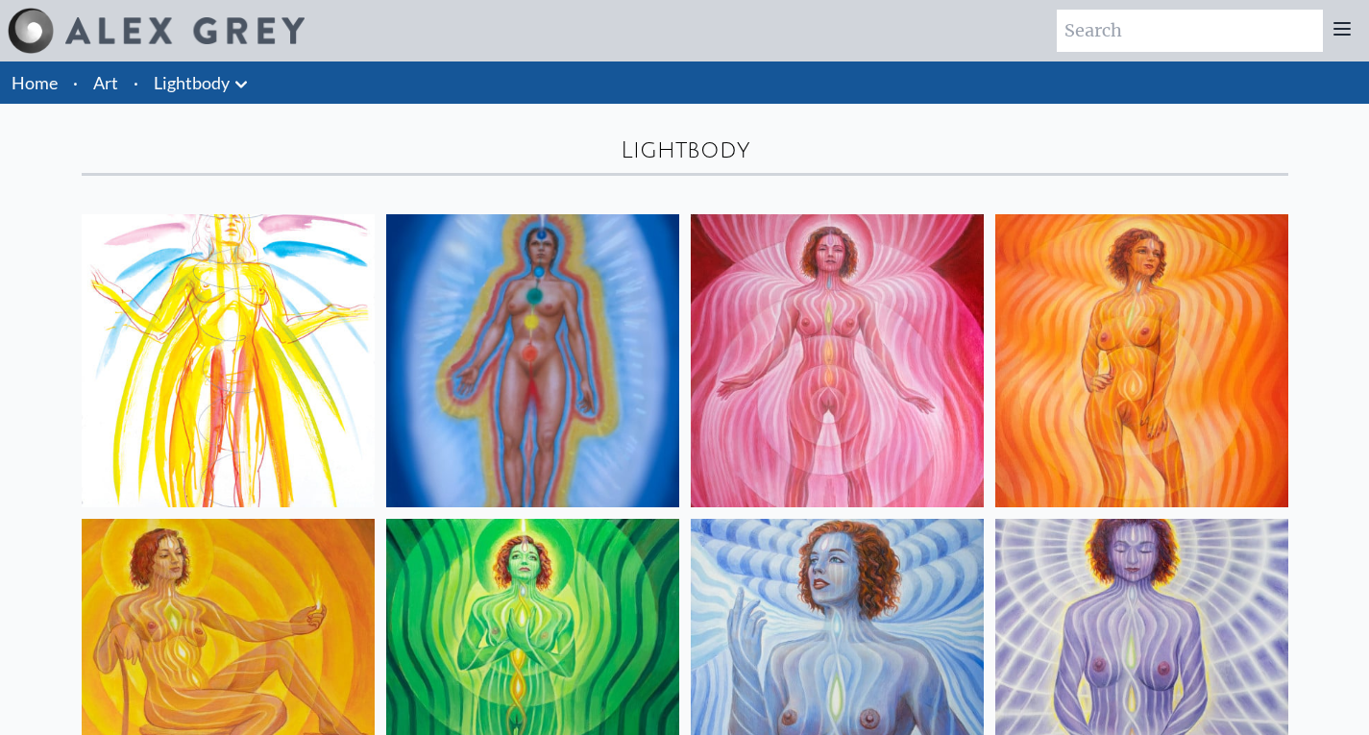
click at [240, 89] on icon at bounding box center [241, 84] width 23 height 23
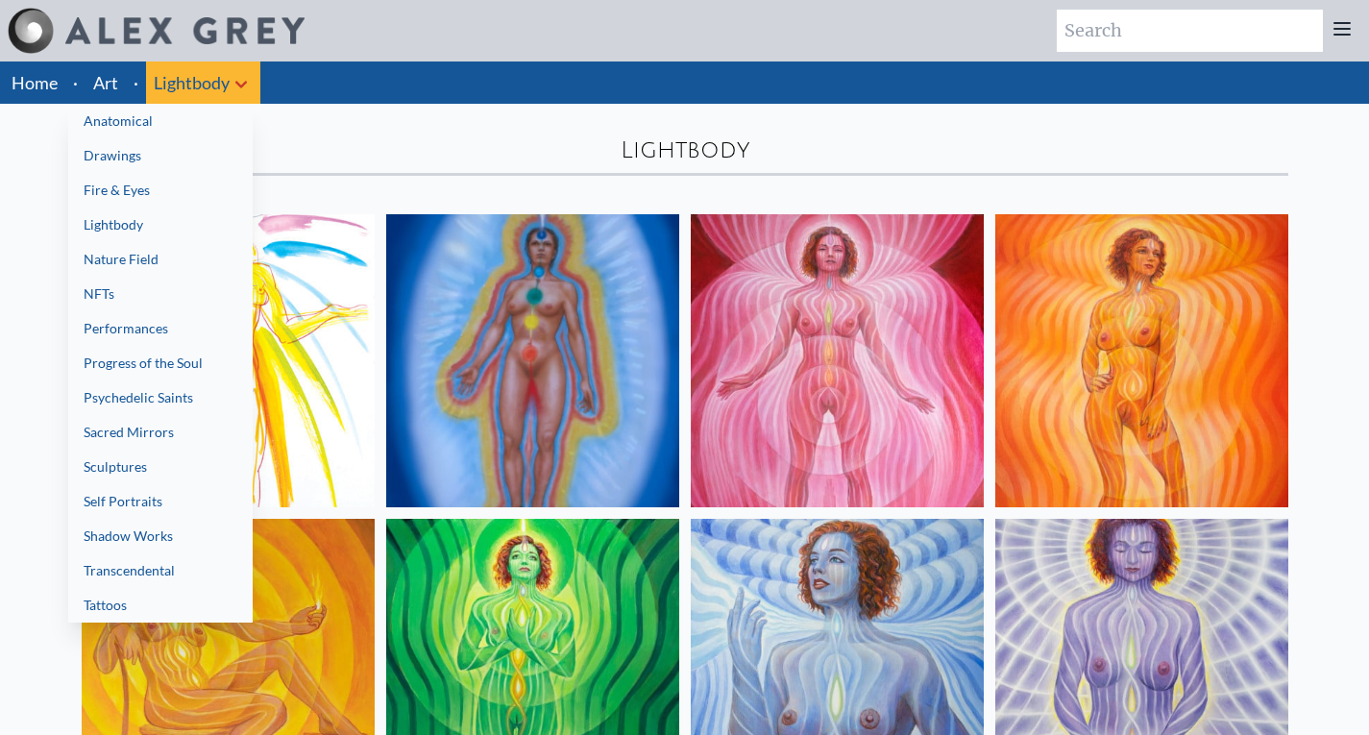
click at [207, 117] on link "Anatomical" at bounding box center [160, 121] width 184 height 35
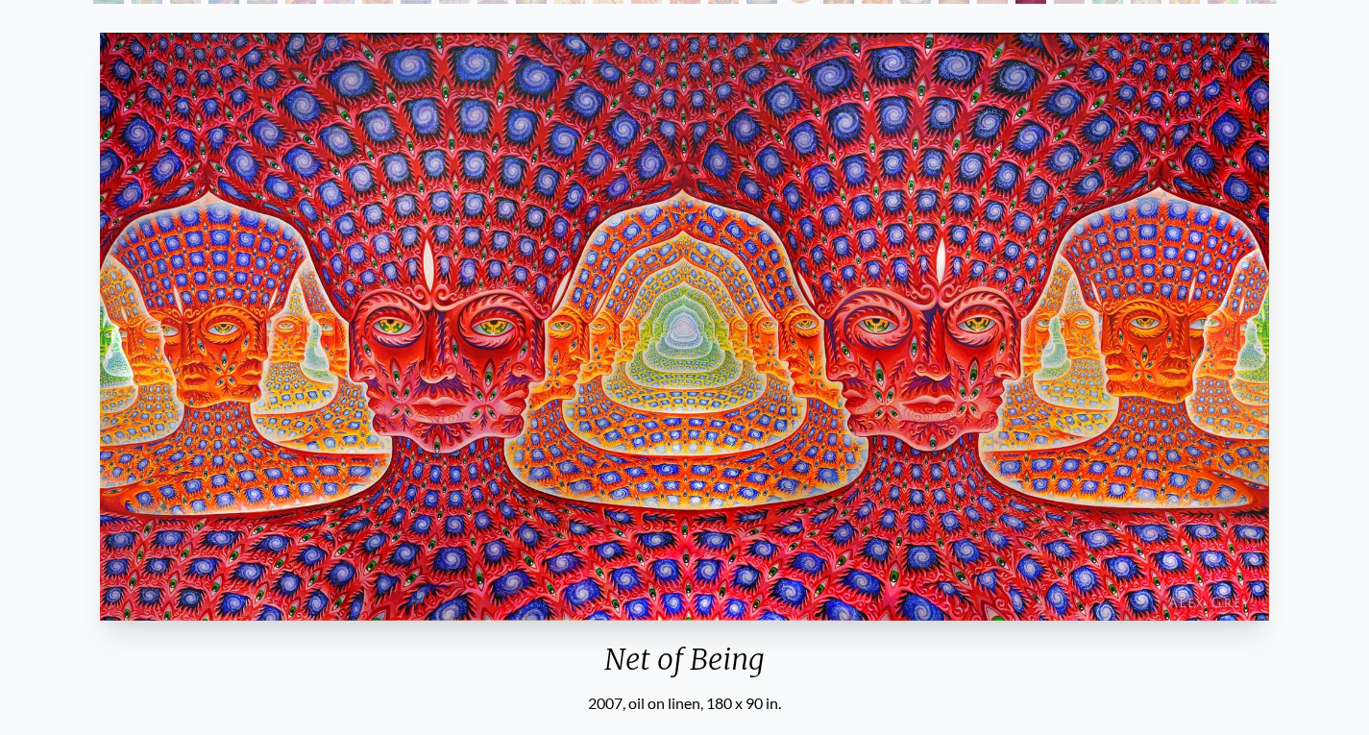
scroll to position [151, 0]
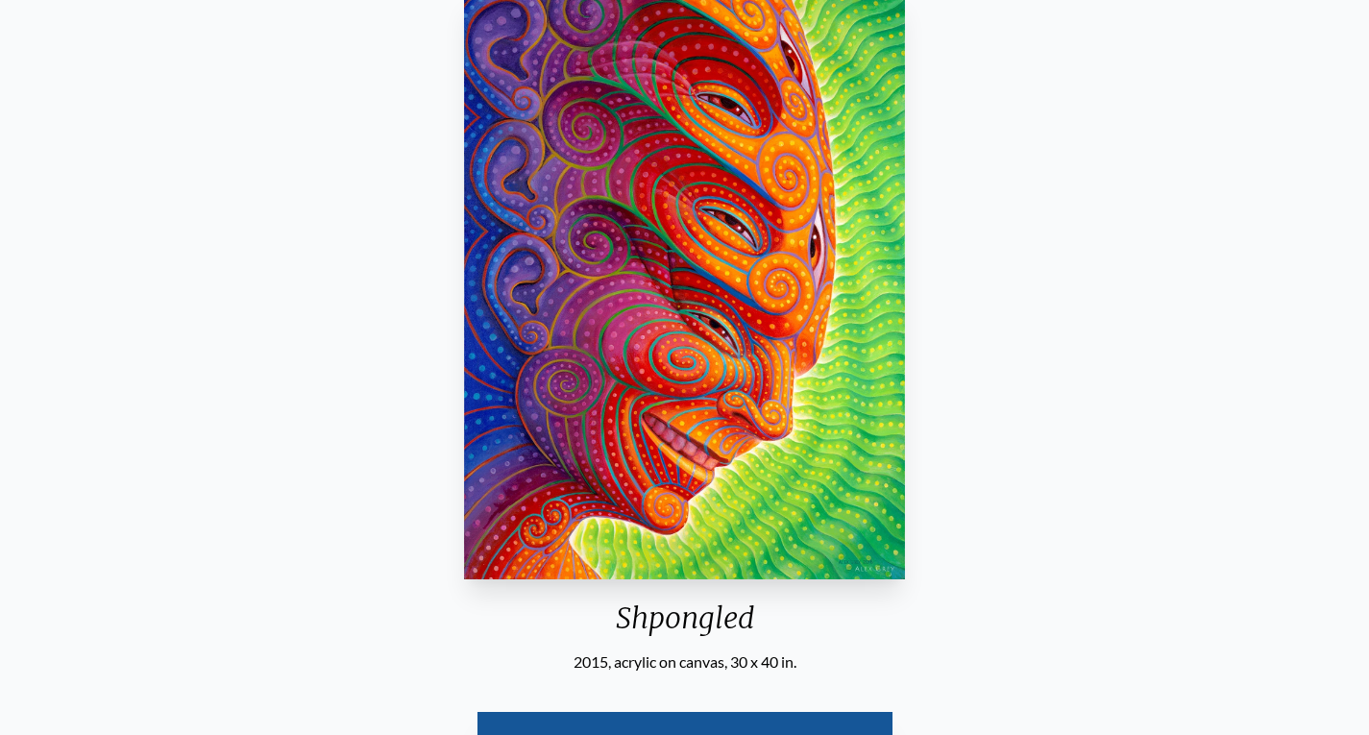
scroll to position [155, 0]
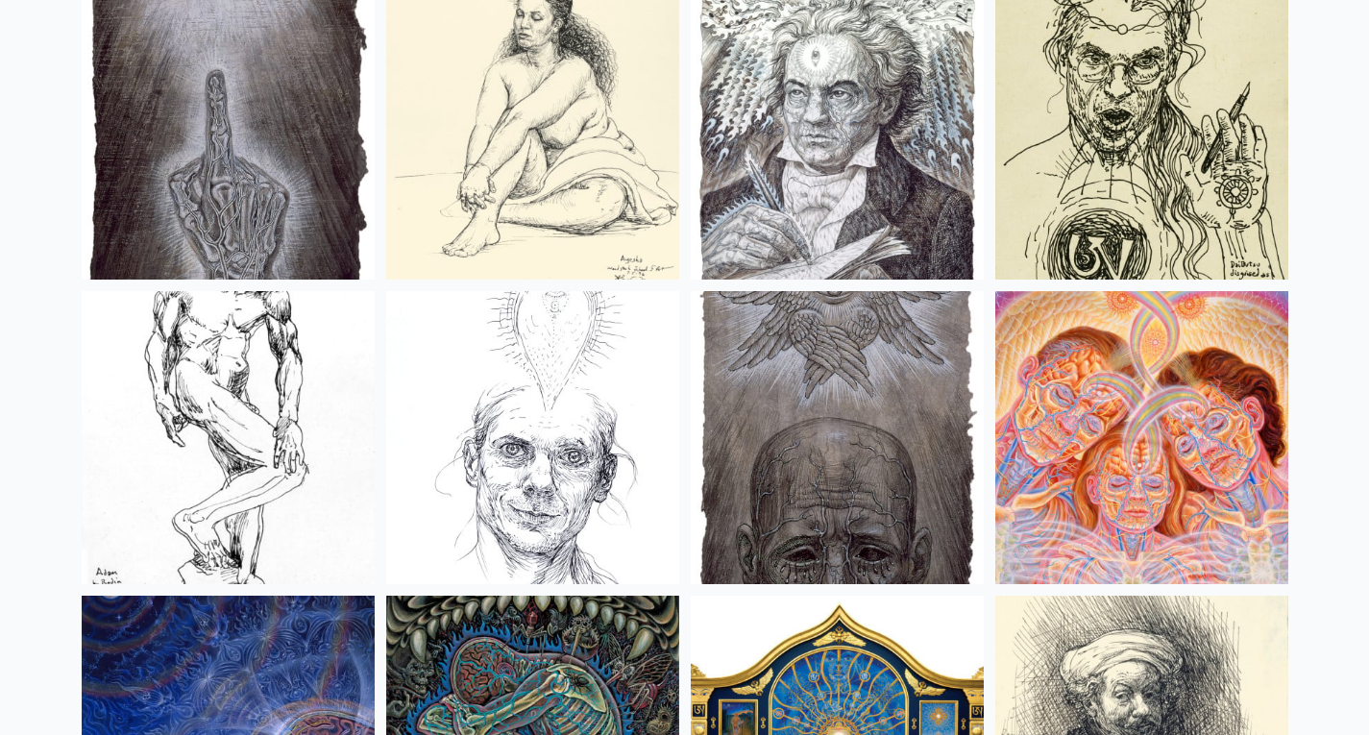
scroll to position [15459, 0]
click at [820, 430] on img at bounding box center [837, 436] width 293 height 293
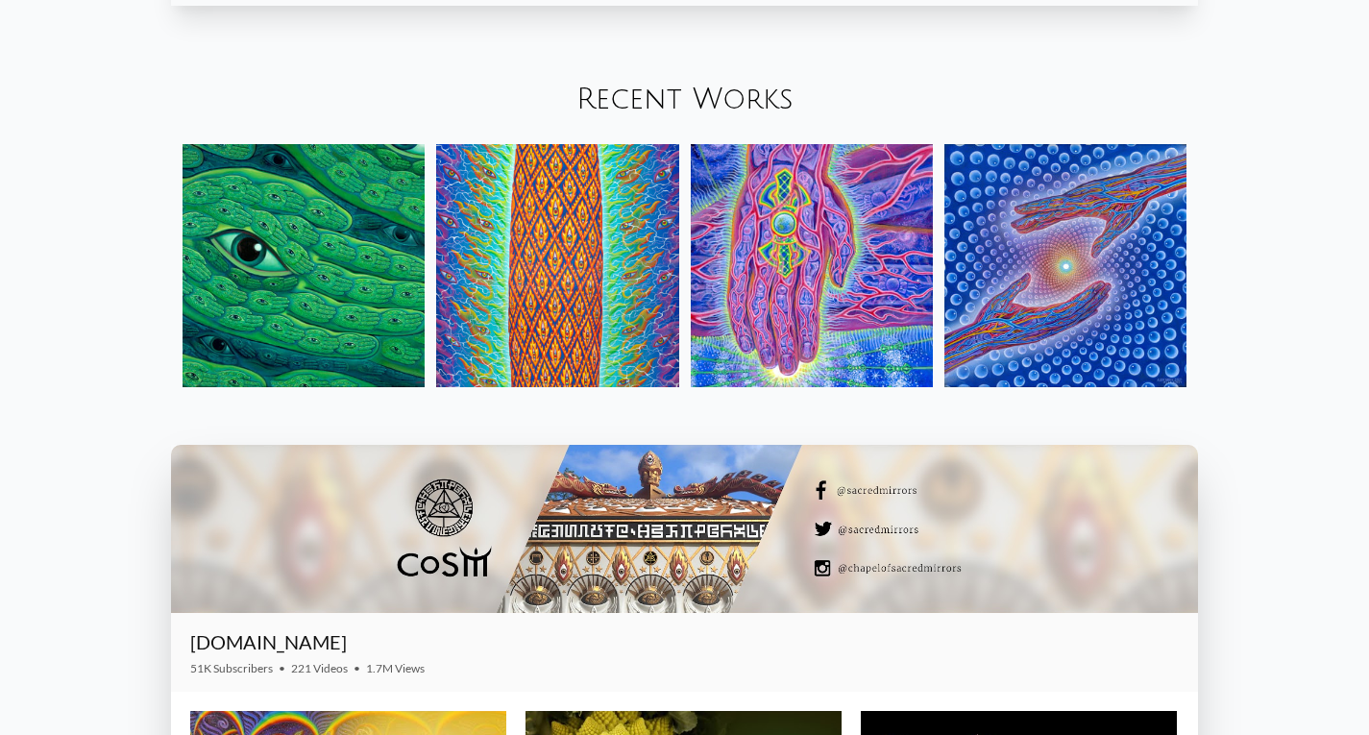
scroll to position [2319, 0]
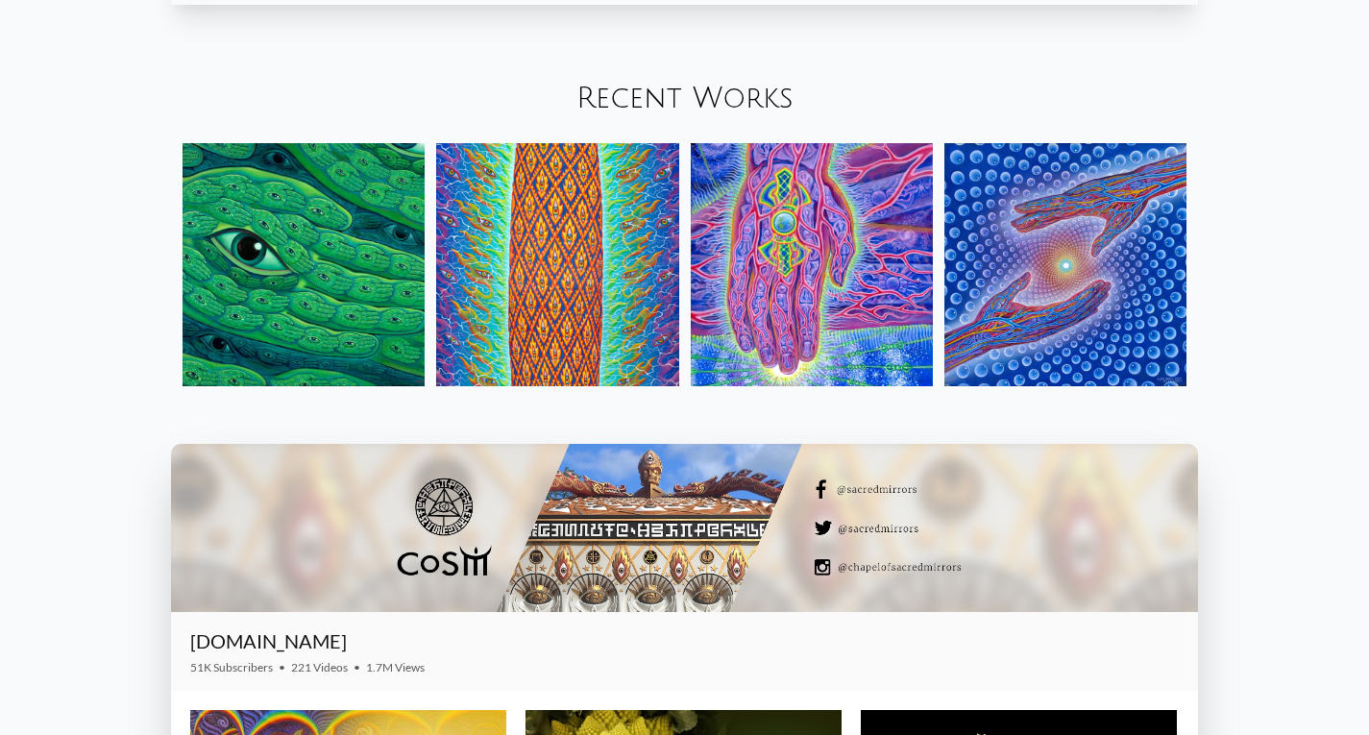
click at [391, 277] on img at bounding box center [304, 264] width 242 height 242
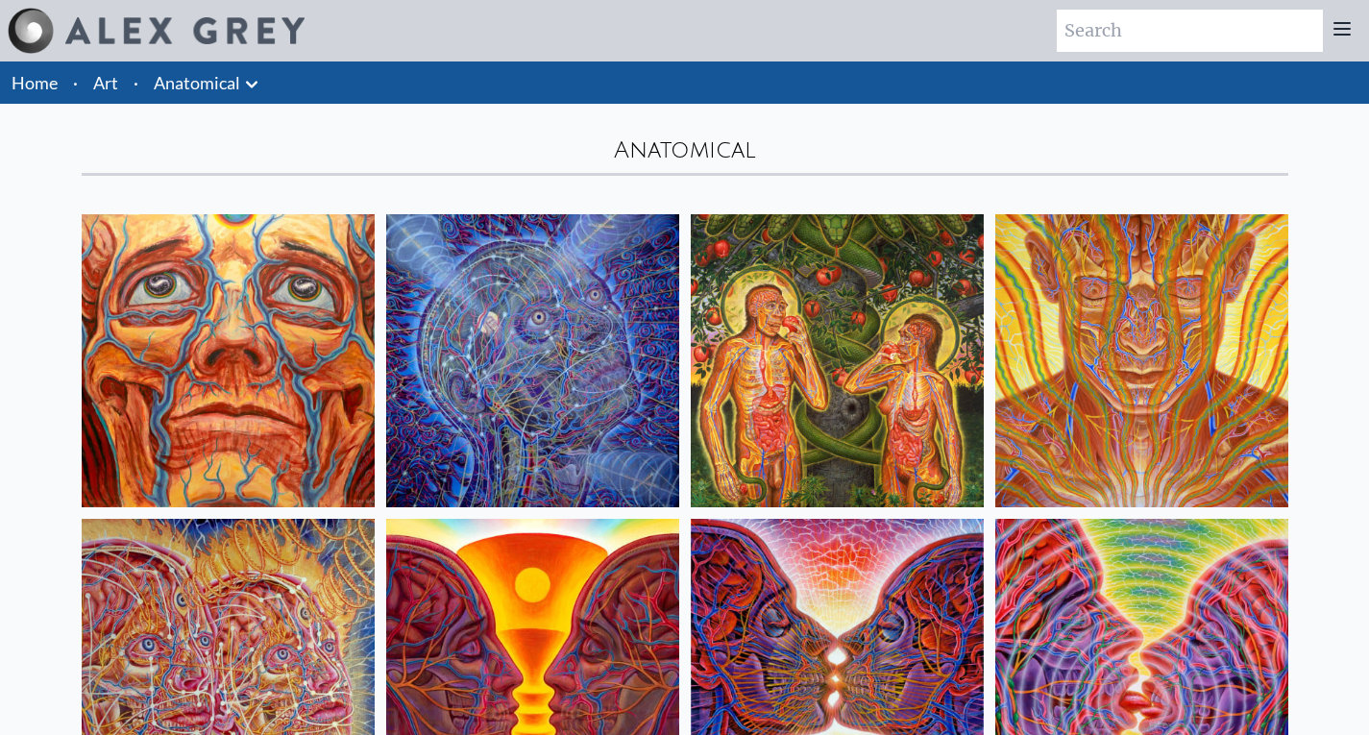
click at [260, 81] on icon at bounding box center [251, 84] width 23 height 23
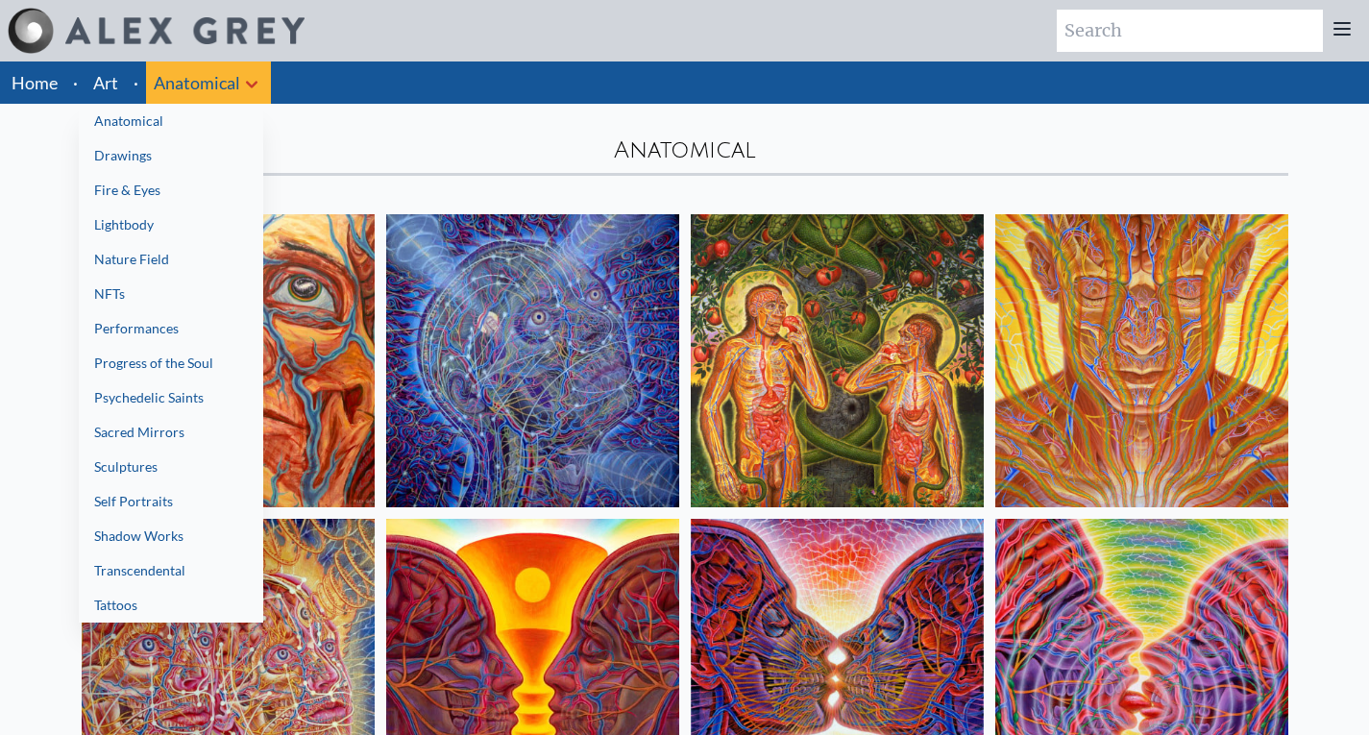
click at [207, 267] on link "Nature Field" at bounding box center [171, 259] width 184 height 35
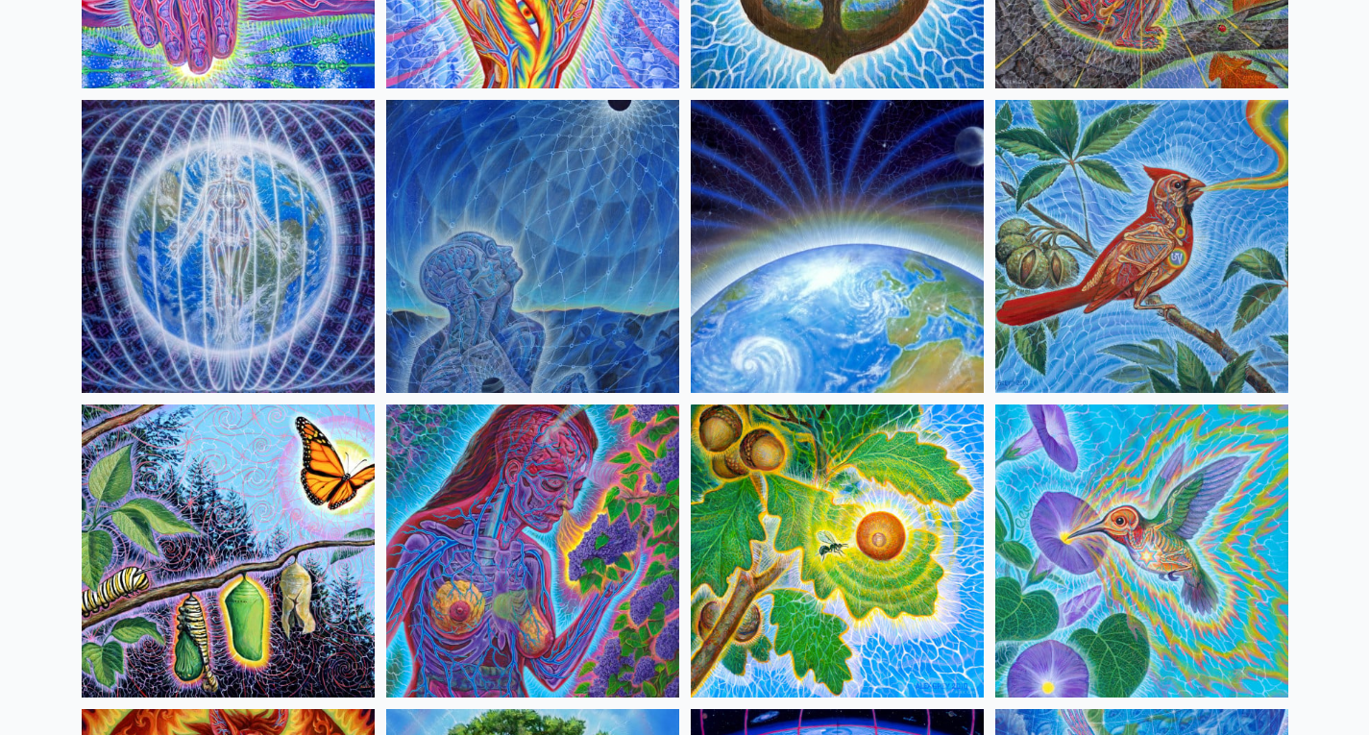
scroll to position [418, 0]
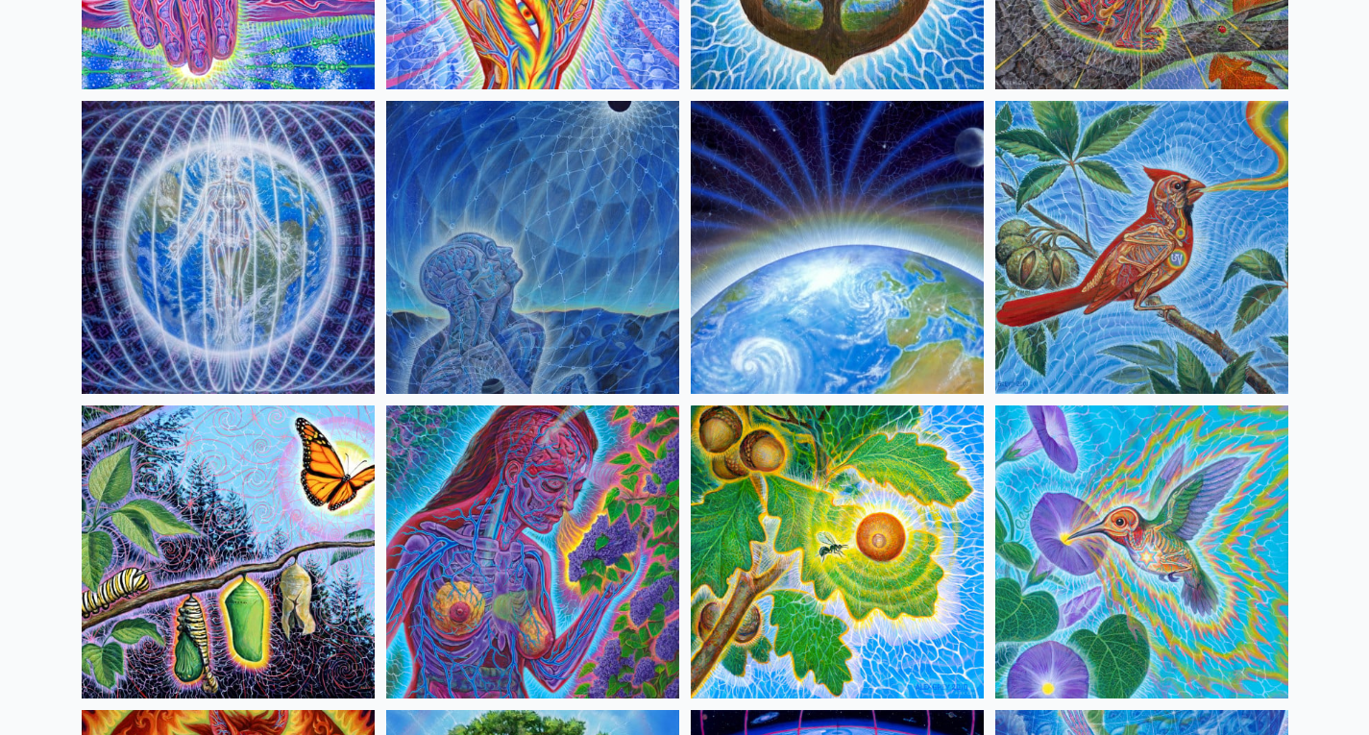
click at [1149, 276] on img at bounding box center [1142, 247] width 293 height 293
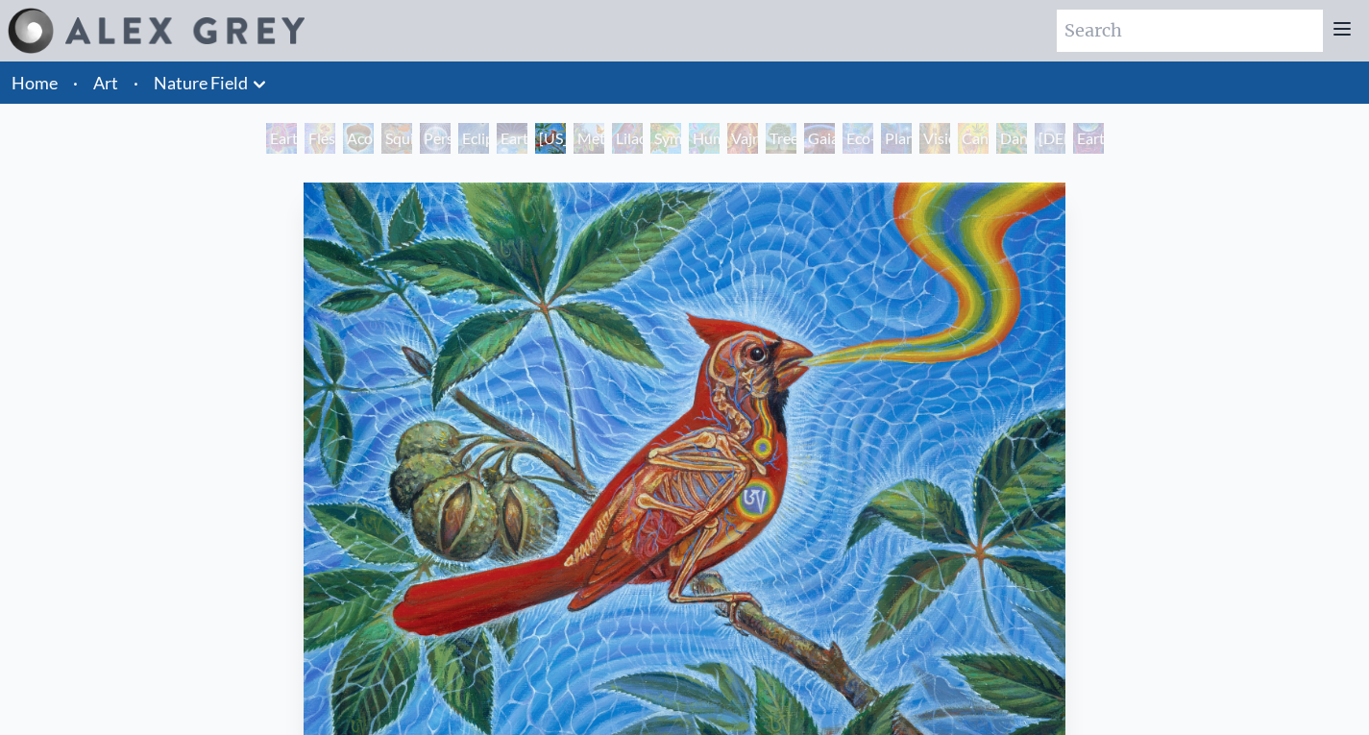
click at [604, 133] on div "Metamorphosis" at bounding box center [589, 138] width 31 height 31
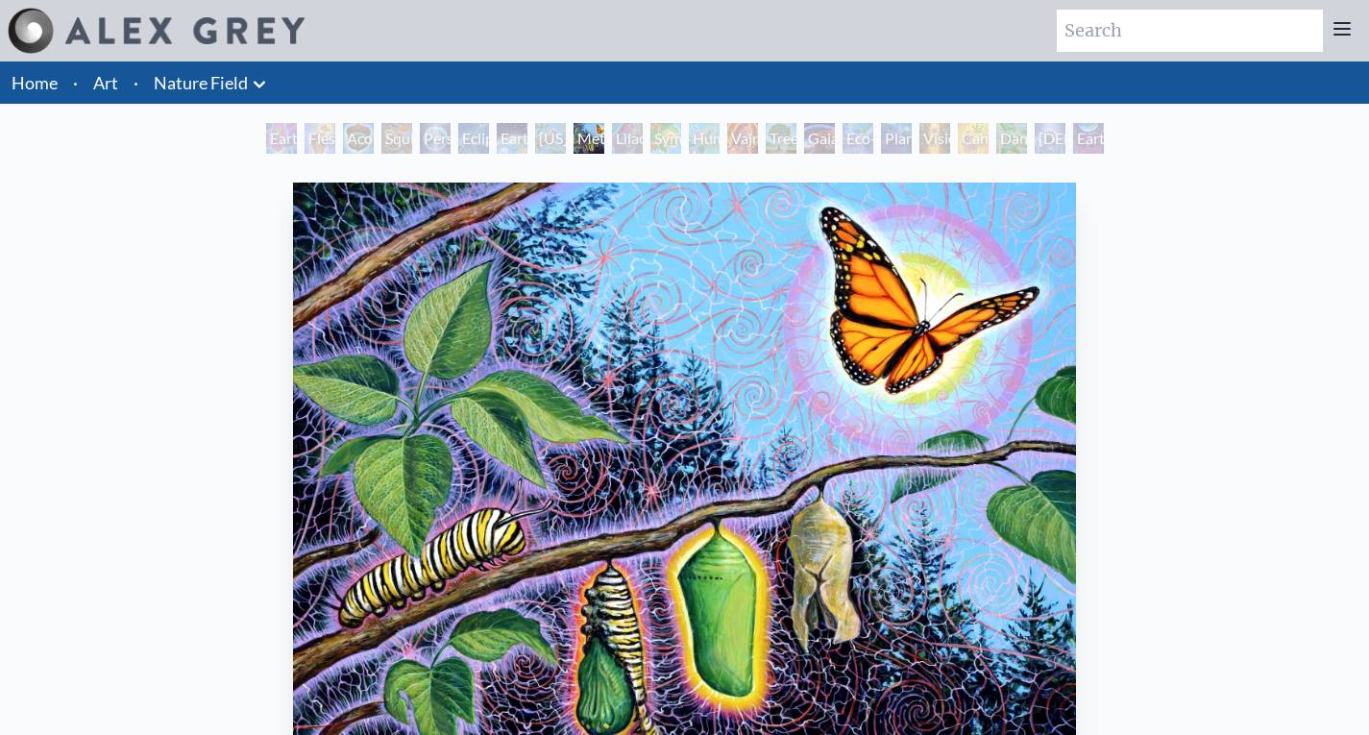
click at [672, 131] on div "Symbiosis: Gall Wasp & Oak Tree" at bounding box center [666, 138] width 31 height 31
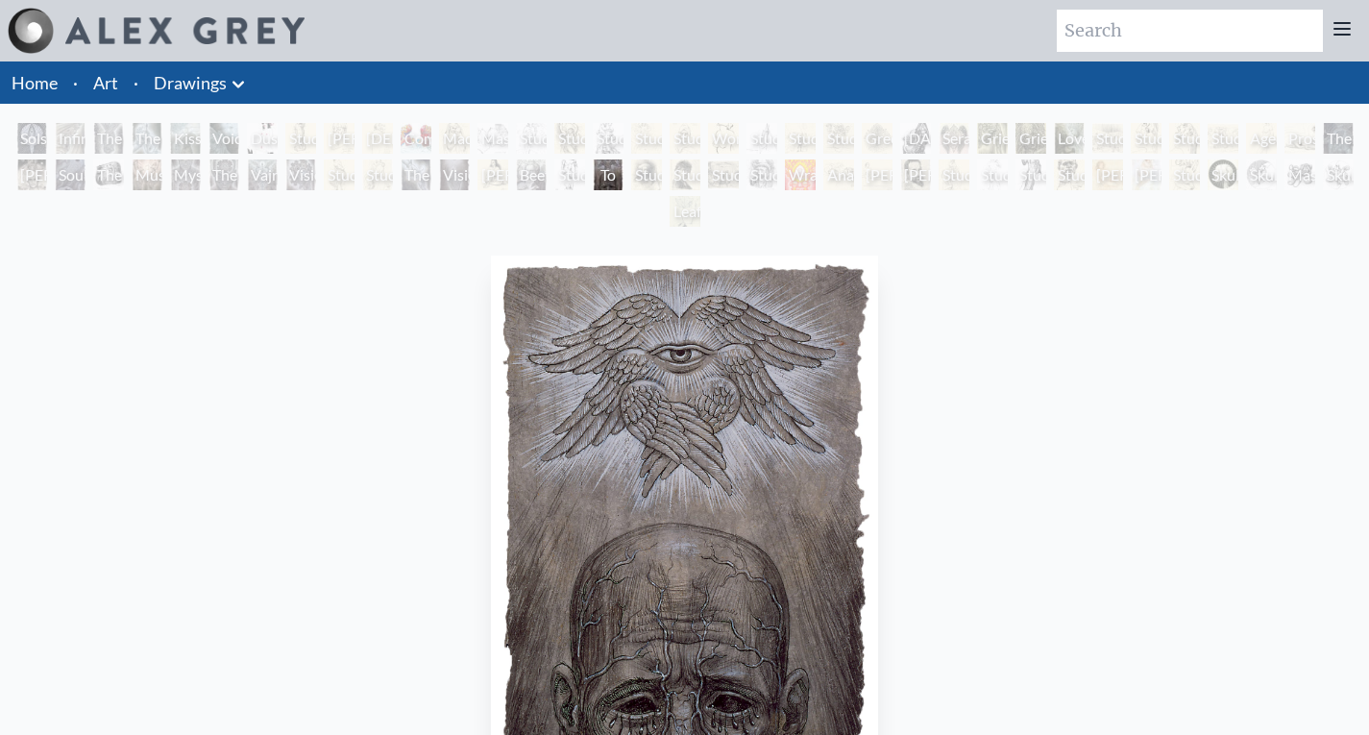
click at [985, 174] on div "Study of Michelangelo’s David" at bounding box center [992, 175] width 31 height 31
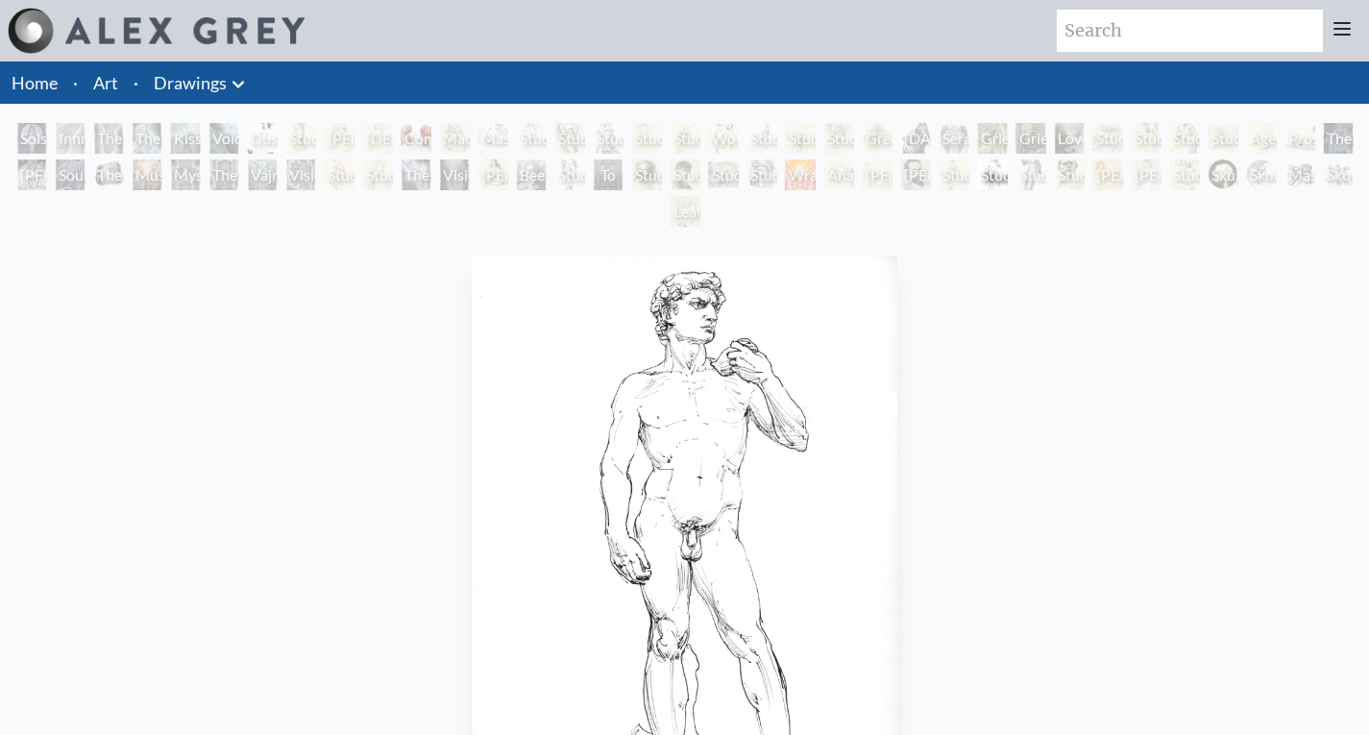
click at [1046, 181] on div "Study of Rodin’s Burgher" at bounding box center [1031, 175] width 31 height 31
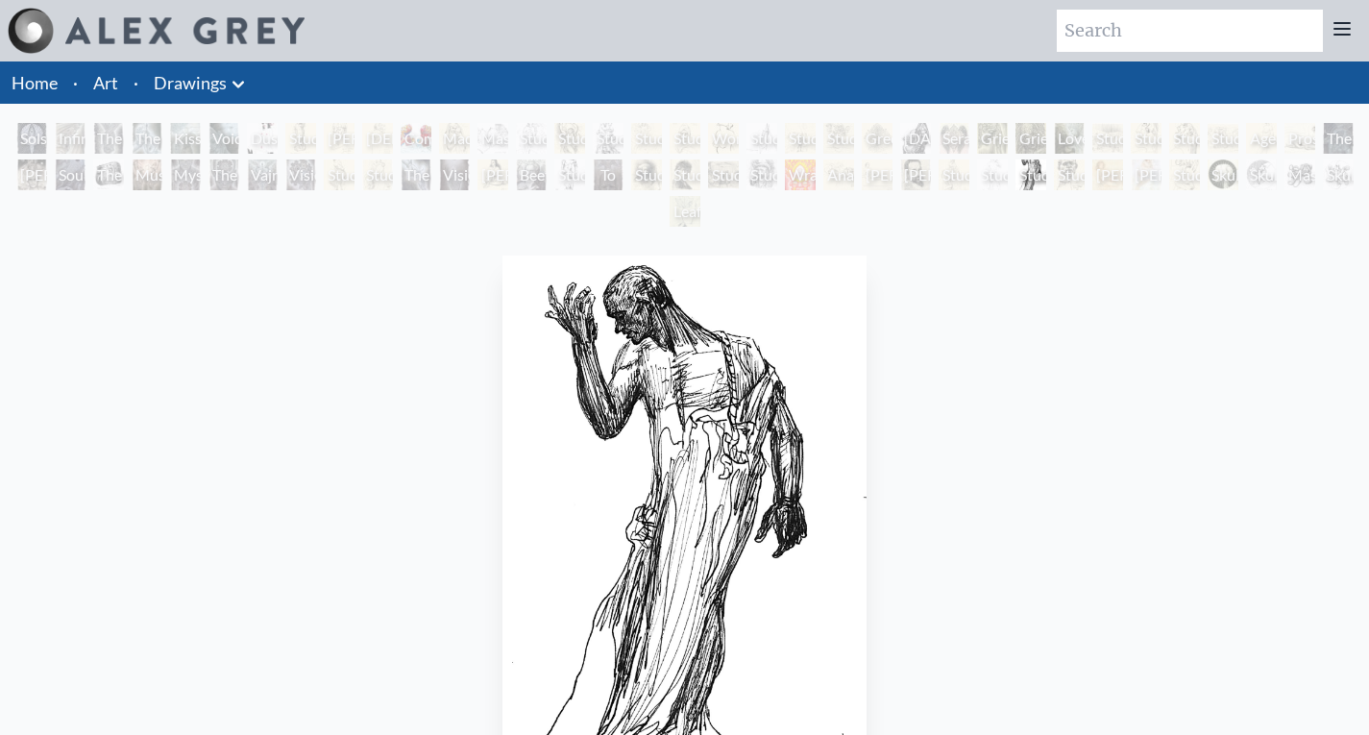
click at [949, 174] on div "Study of Michelangelo's The Deposition" at bounding box center [954, 175] width 31 height 31
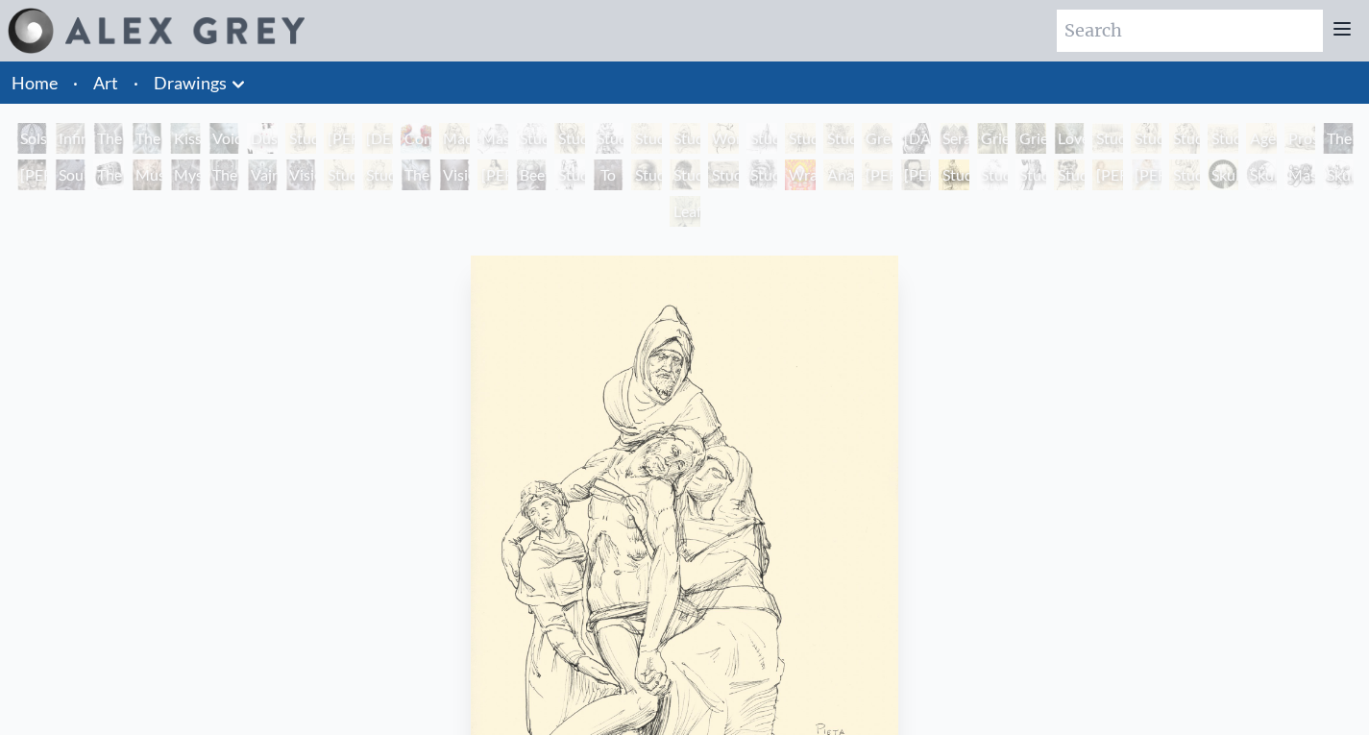
click at [1236, 180] on div "Skull Fetus" at bounding box center [1223, 175] width 31 height 31
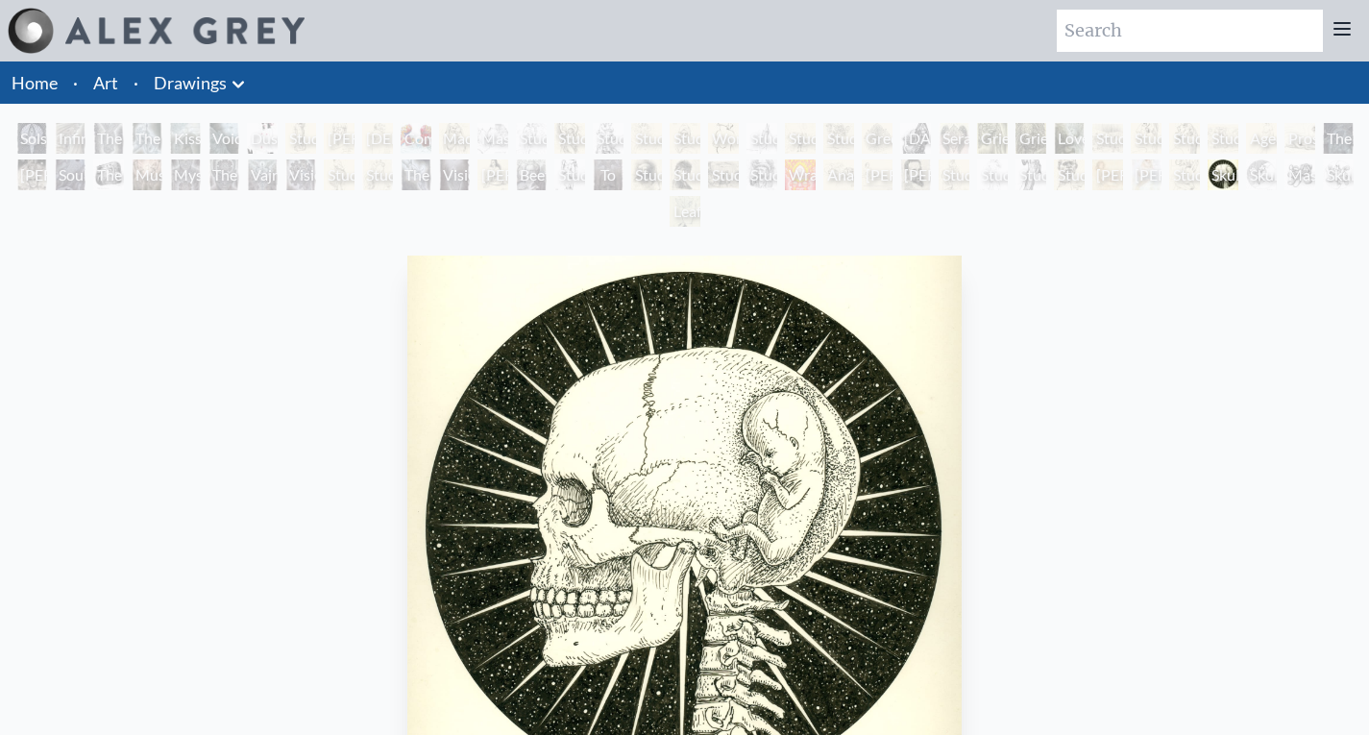
click at [241, 83] on icon at bounding box center [239, 84] width 12 height 7
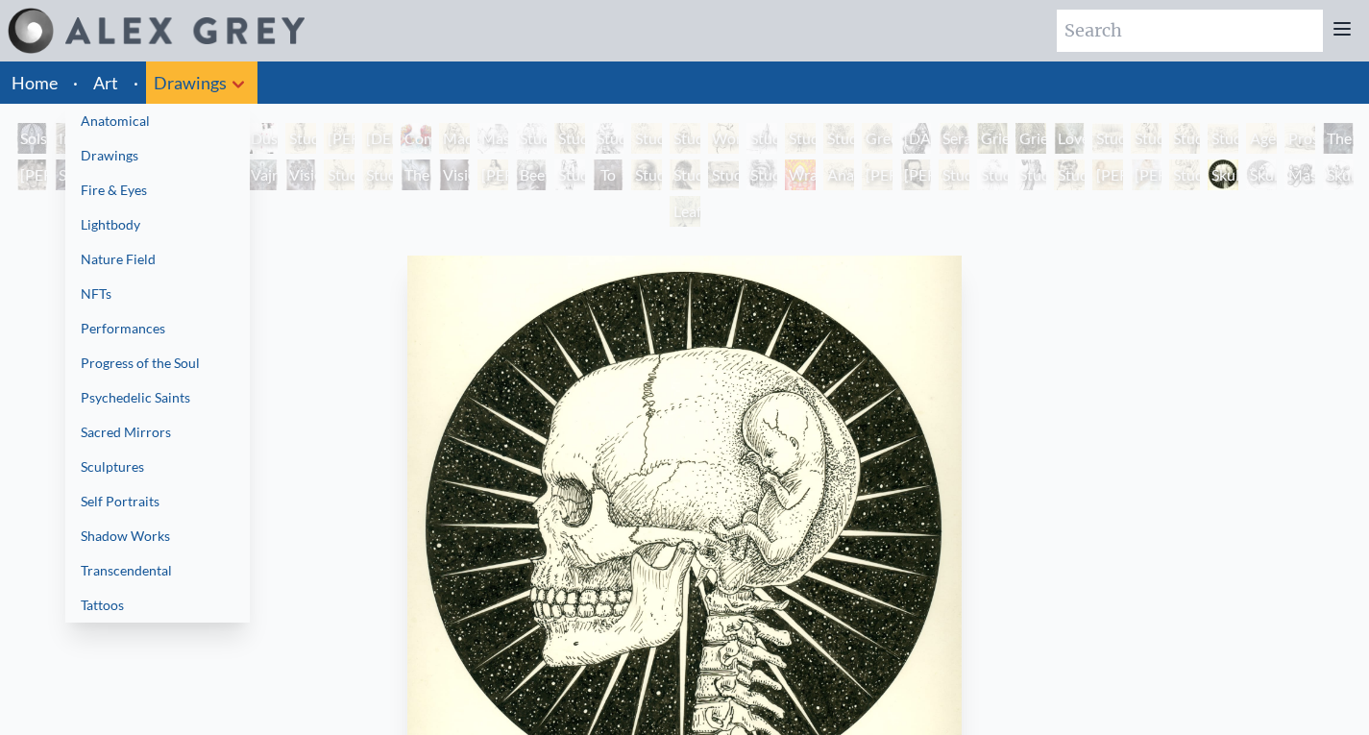
click at [151, 292] on link "NFTs" at bounding box center [157, 294] width 184 height 35
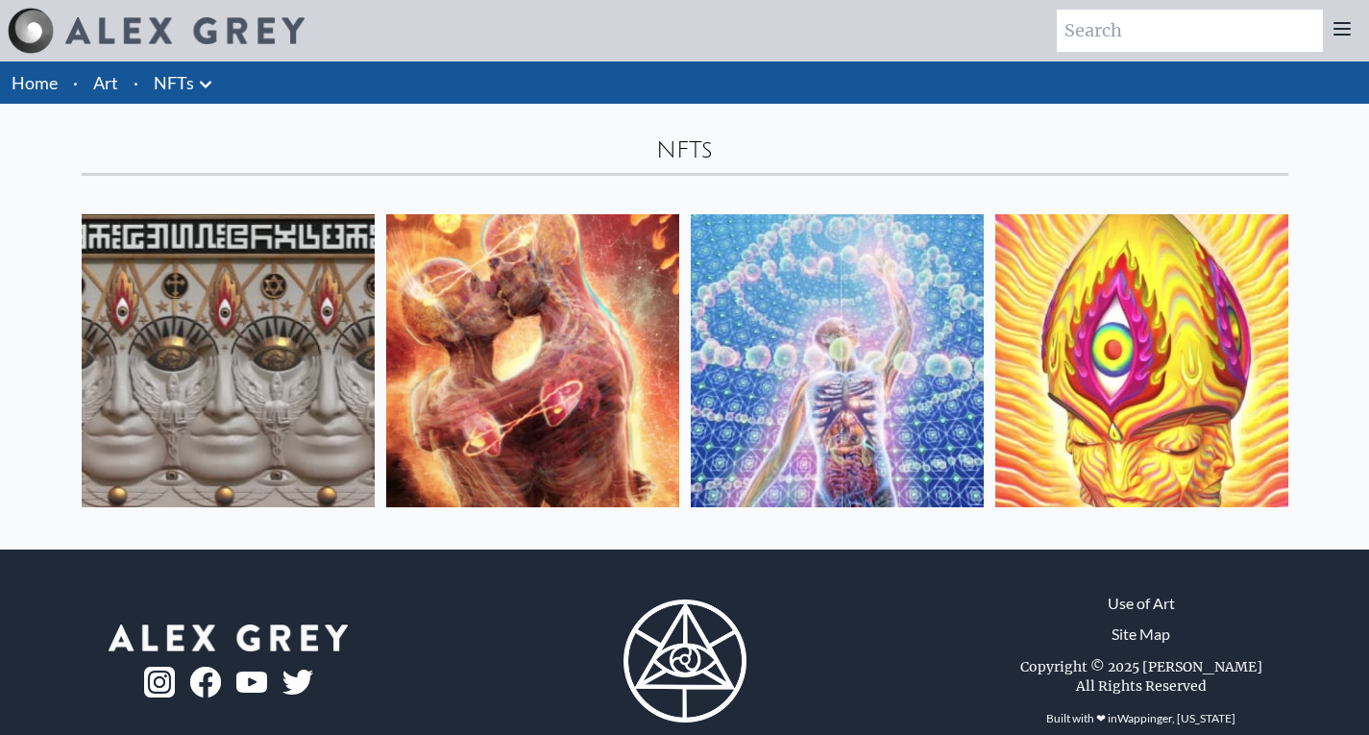
click at [207, 83] on icon at bounding box center [206, 84] width 12 height 7
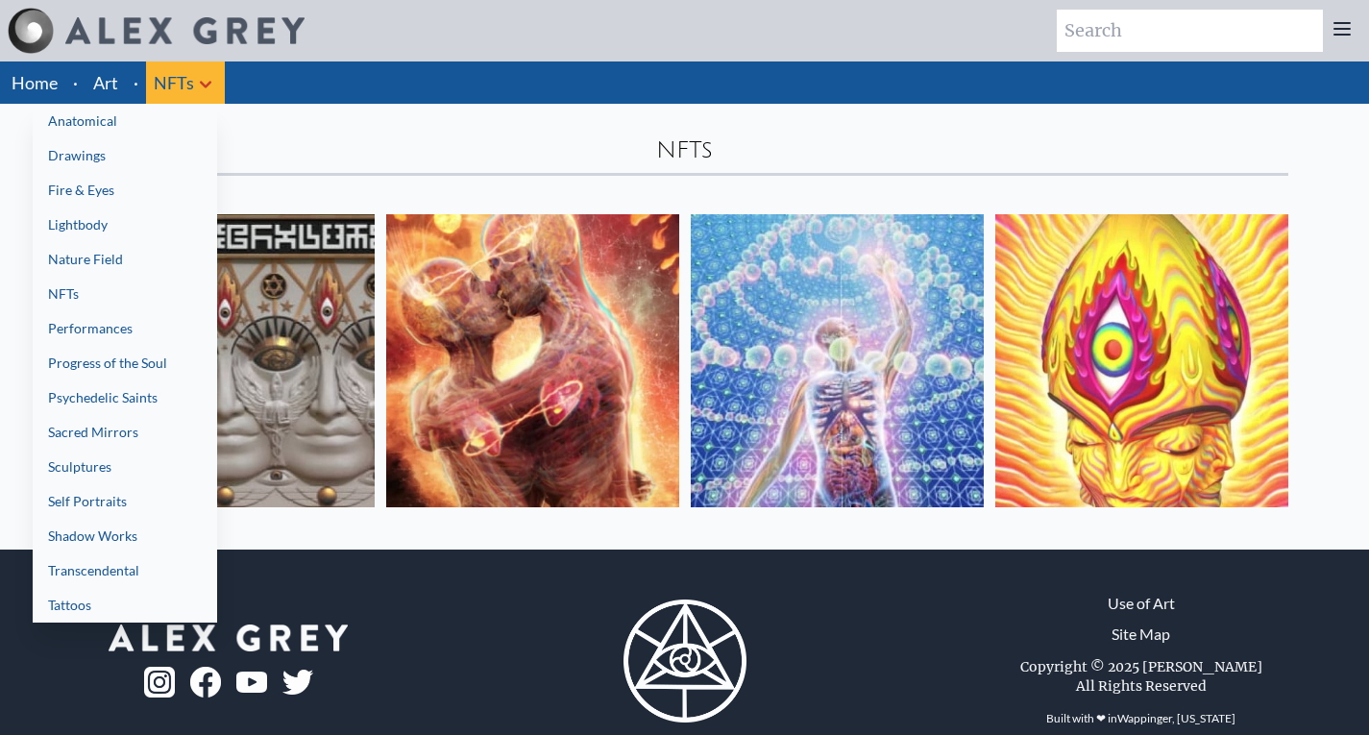
click at [97, 332] on link "Performances" at bounding box center [125, 328] width 184 height 35
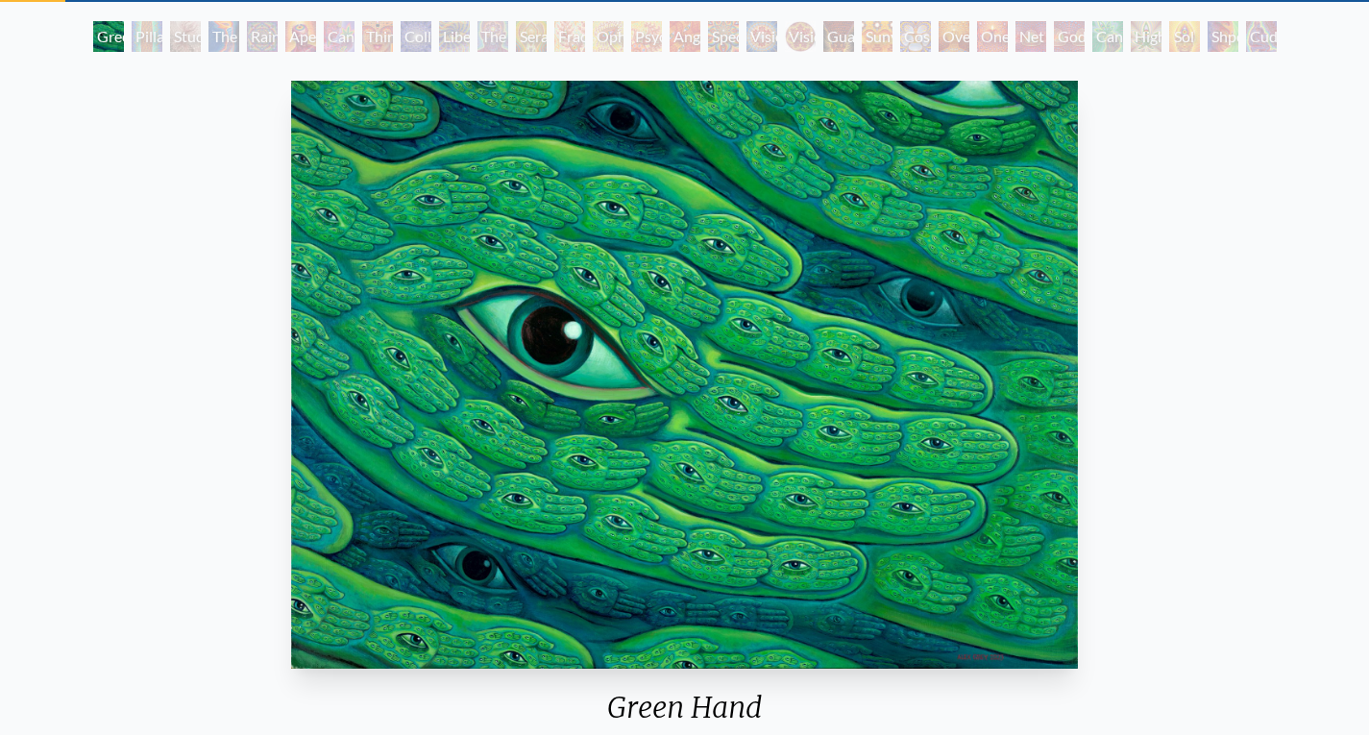
scroll to position [98, 0]
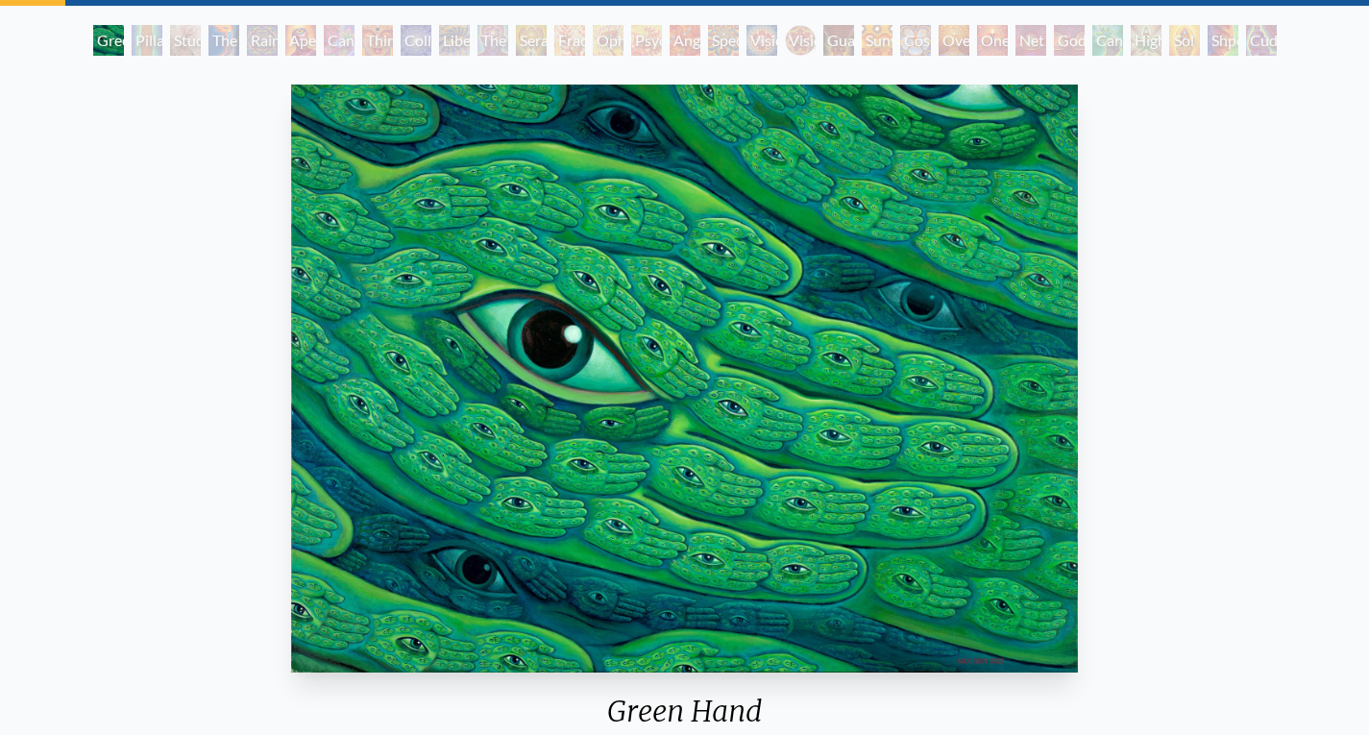
click at [132, 33] on div "Pillar of Awareness" at bounding box center [147, 40] width 31 height 31
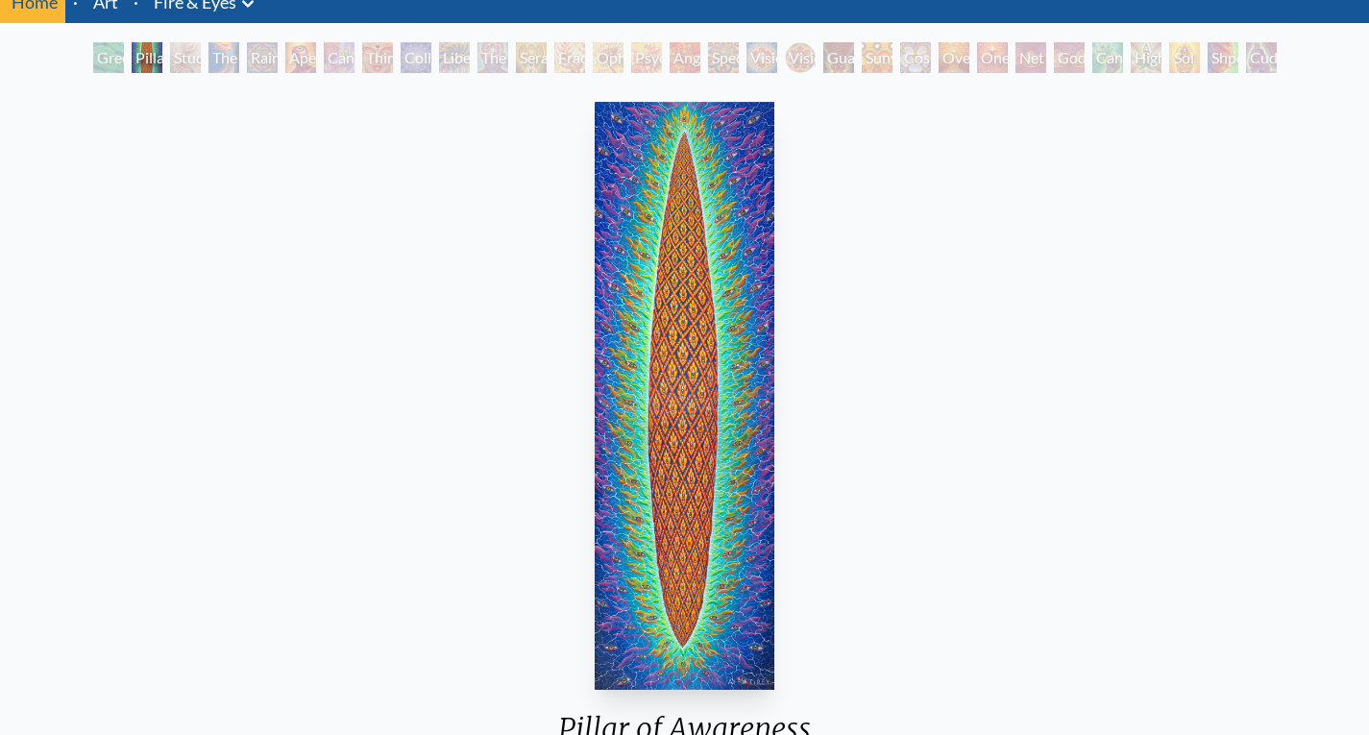
scroll to position [79, 0]
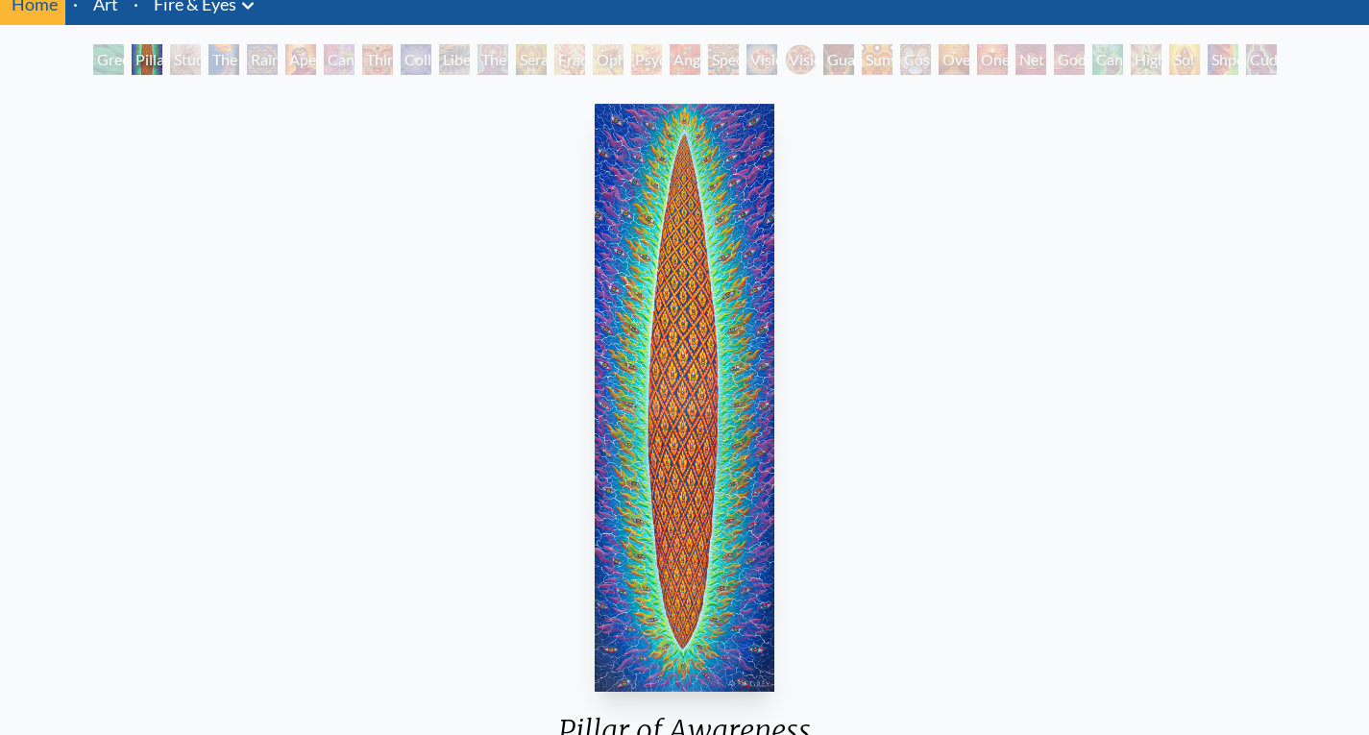
click at [183, 59] on div "Study for the Great Turn" at bounding box center [185, 59] width 31 height 31
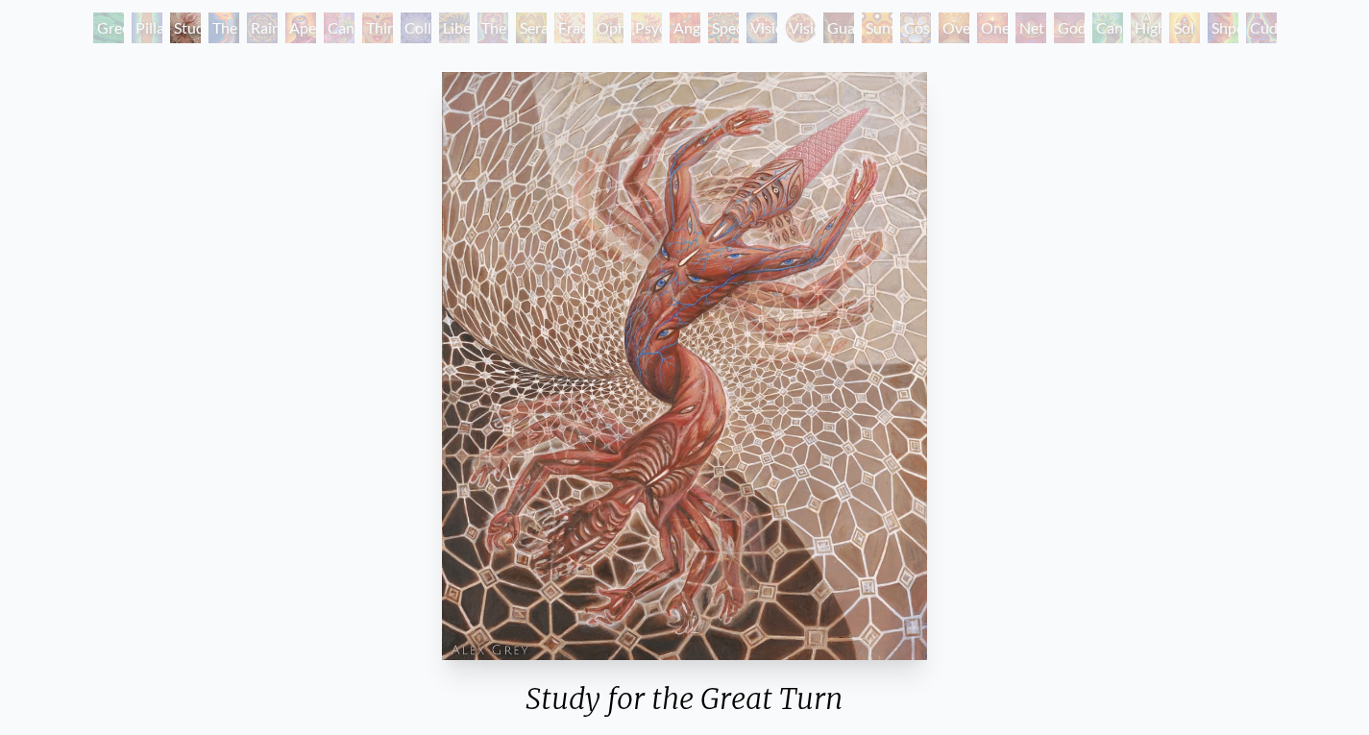
scroll to position [92, 0]
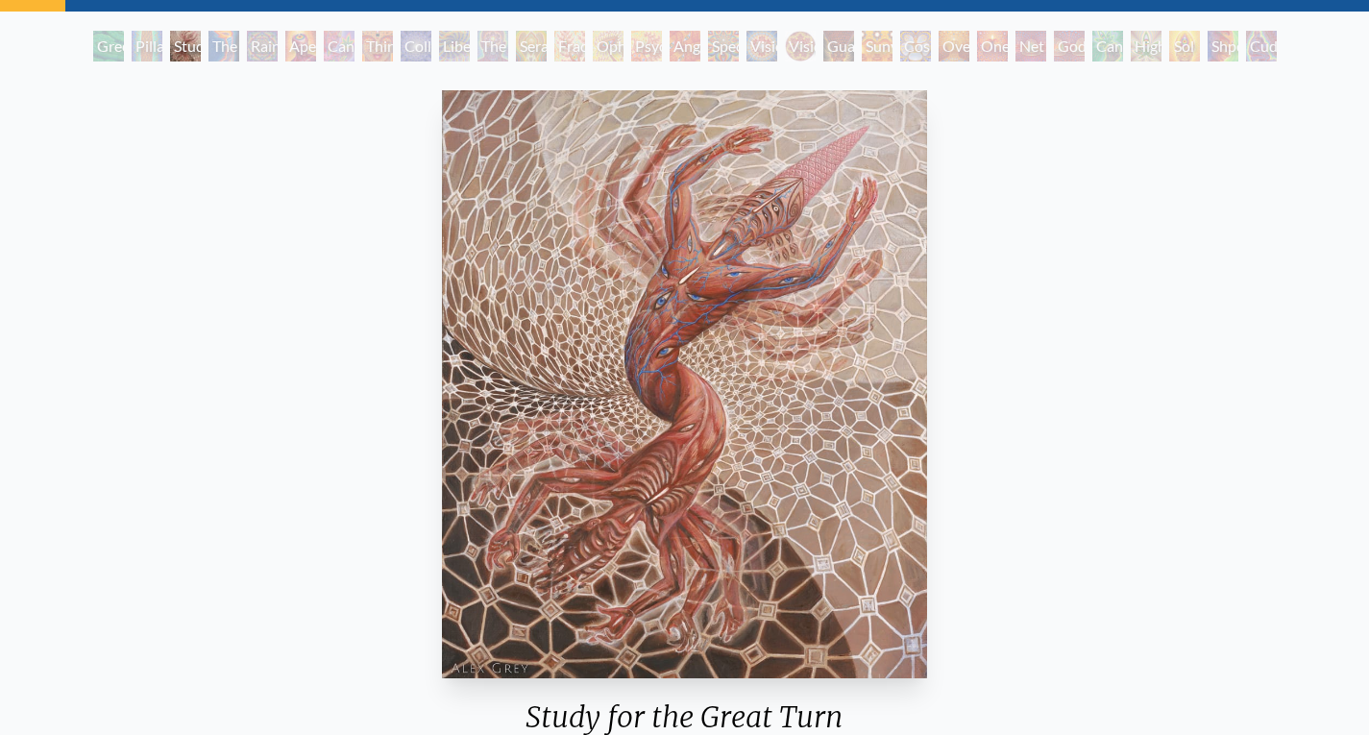
click at [219, 38] on div "The Torch" at bounding box center [224, 46] width 31 height 31
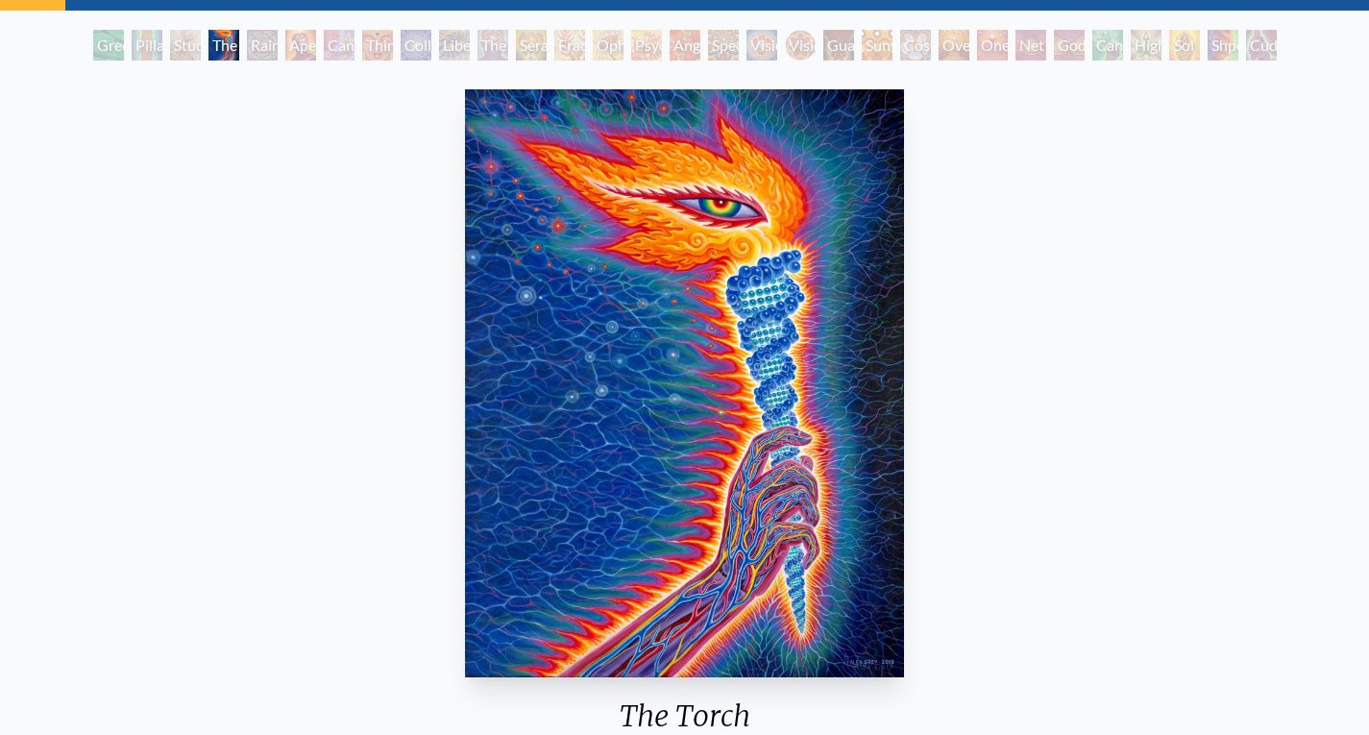
scroll to position [92, 0]
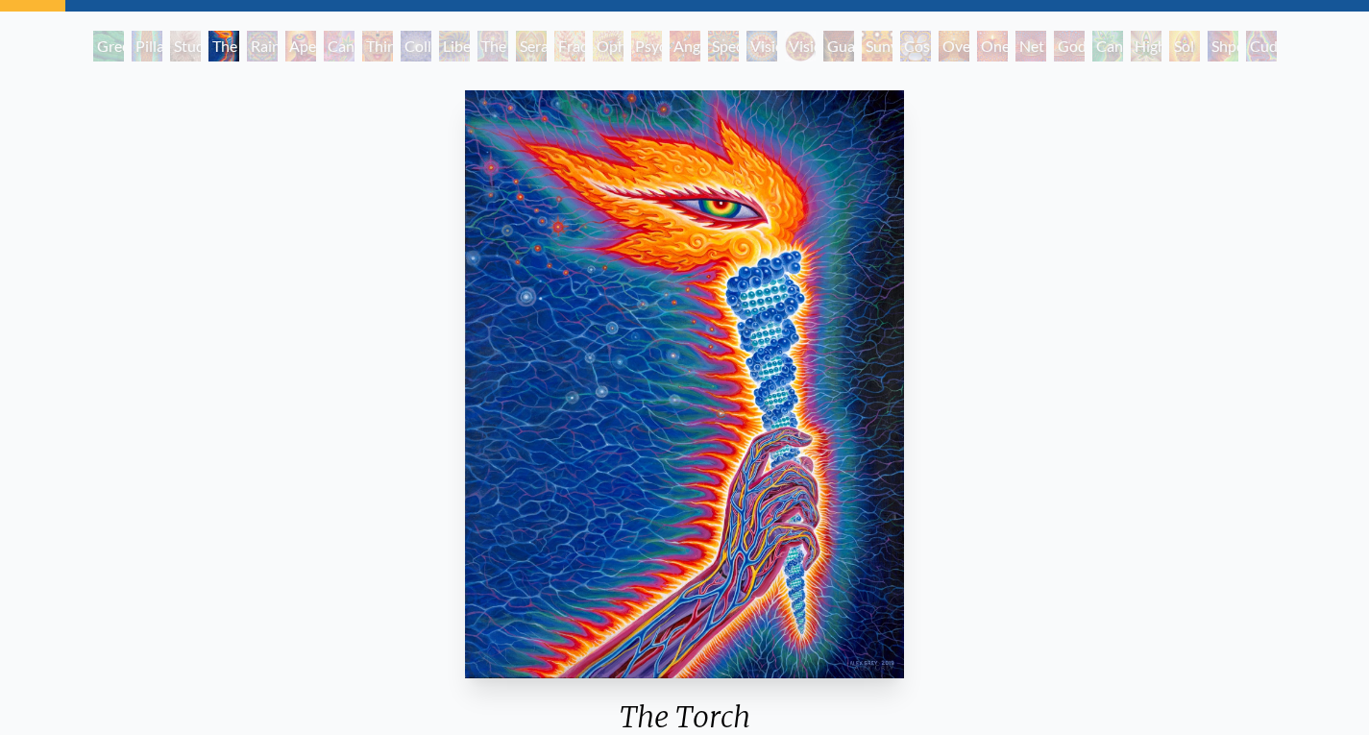
click at [260, 44] on div "Rainbow Eye Ripple" at bounding box center [262, 46] width 31 height 31
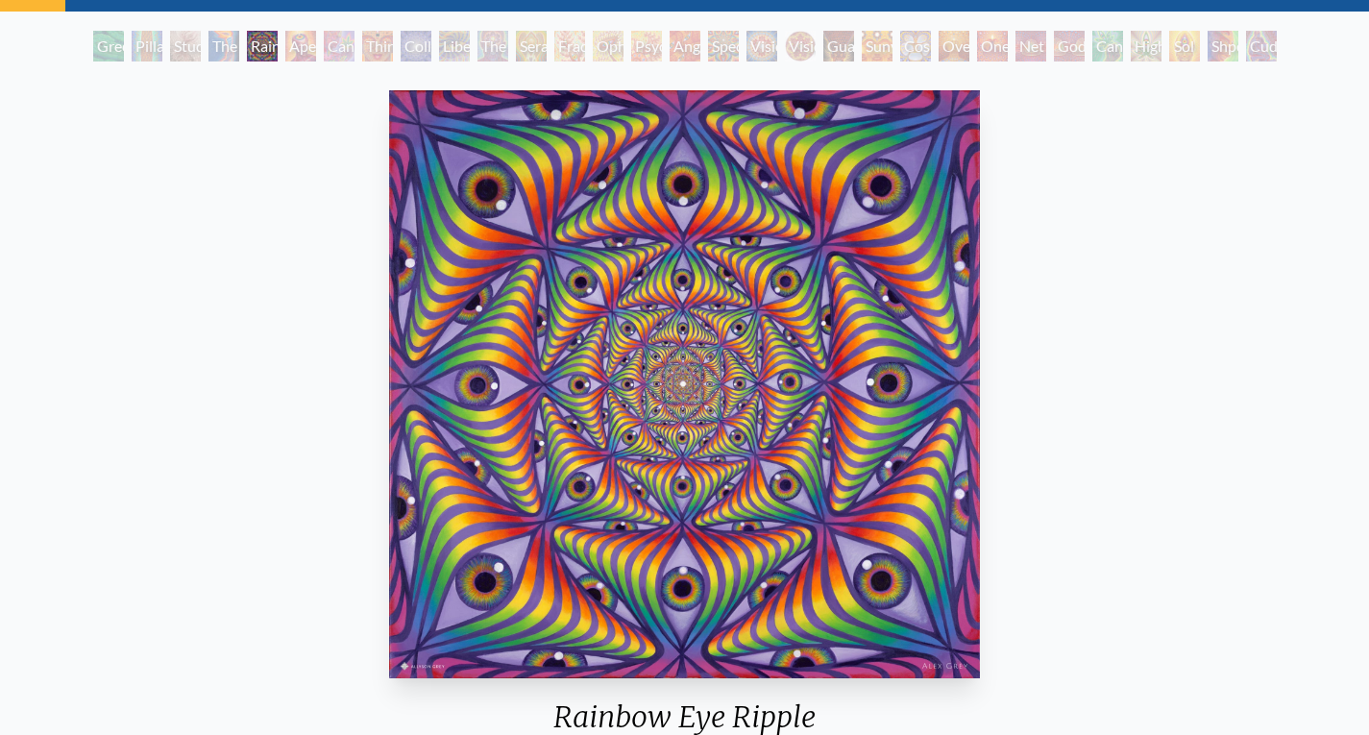
click at [258, 42] on div "Rainbow Eye Ripple" at bounding box center [262, 46] width 31 height 31
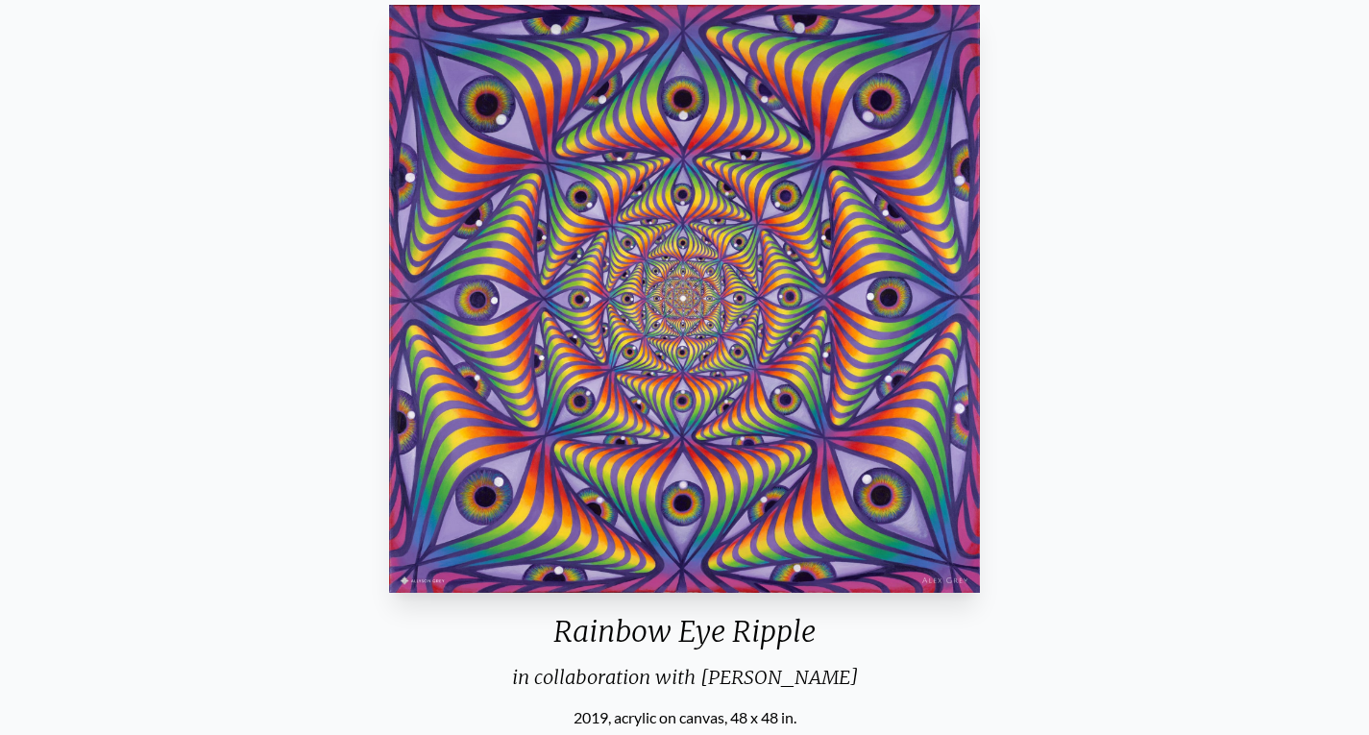
scroll to position [111, 0]
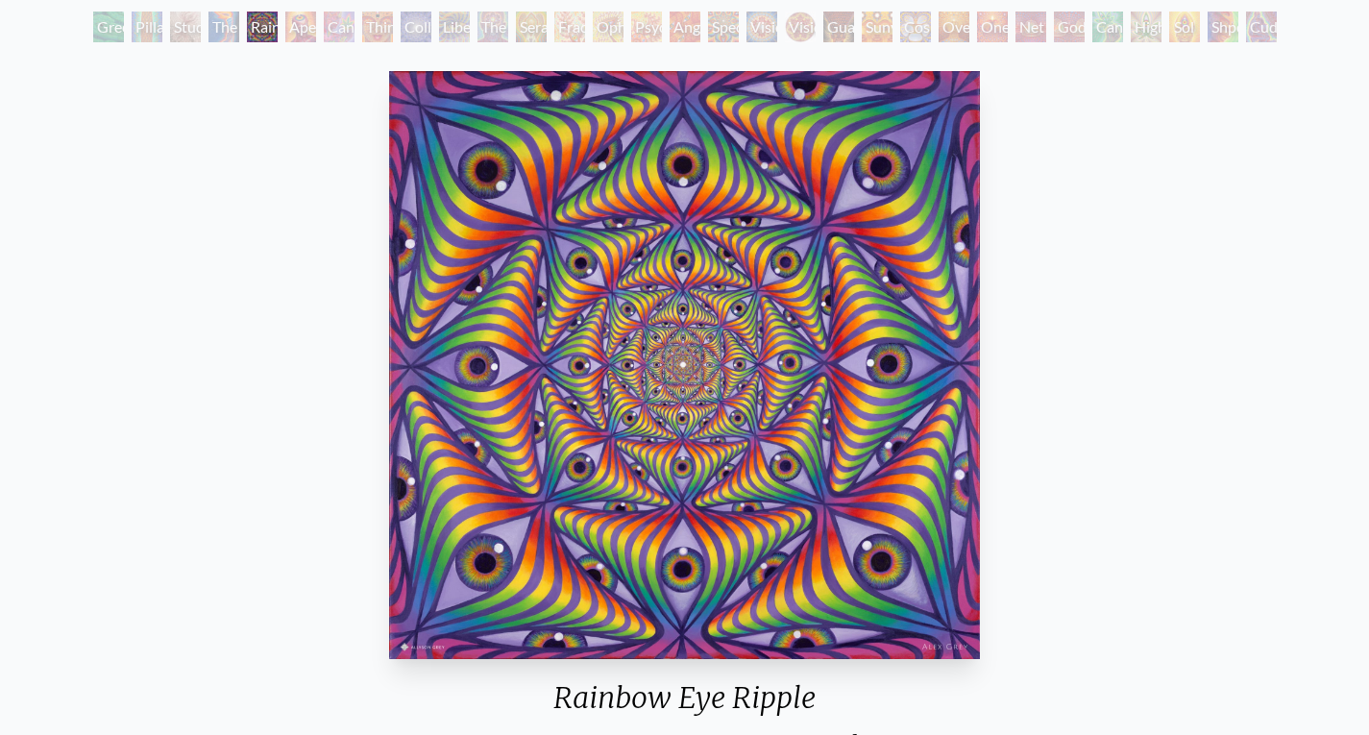
click at [285, 28] on div "Aperture" at bounding box center [300, 27] width 31 height 31
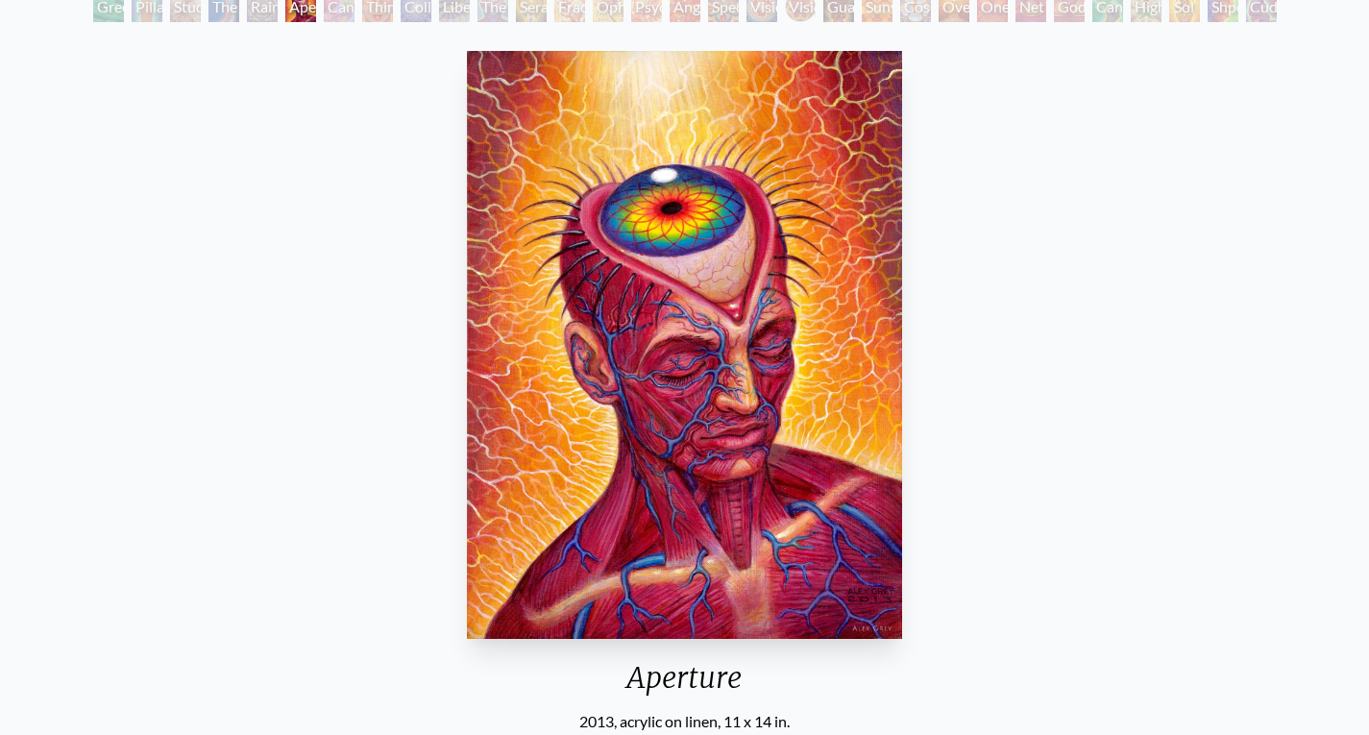
scroll to position [129, 0]
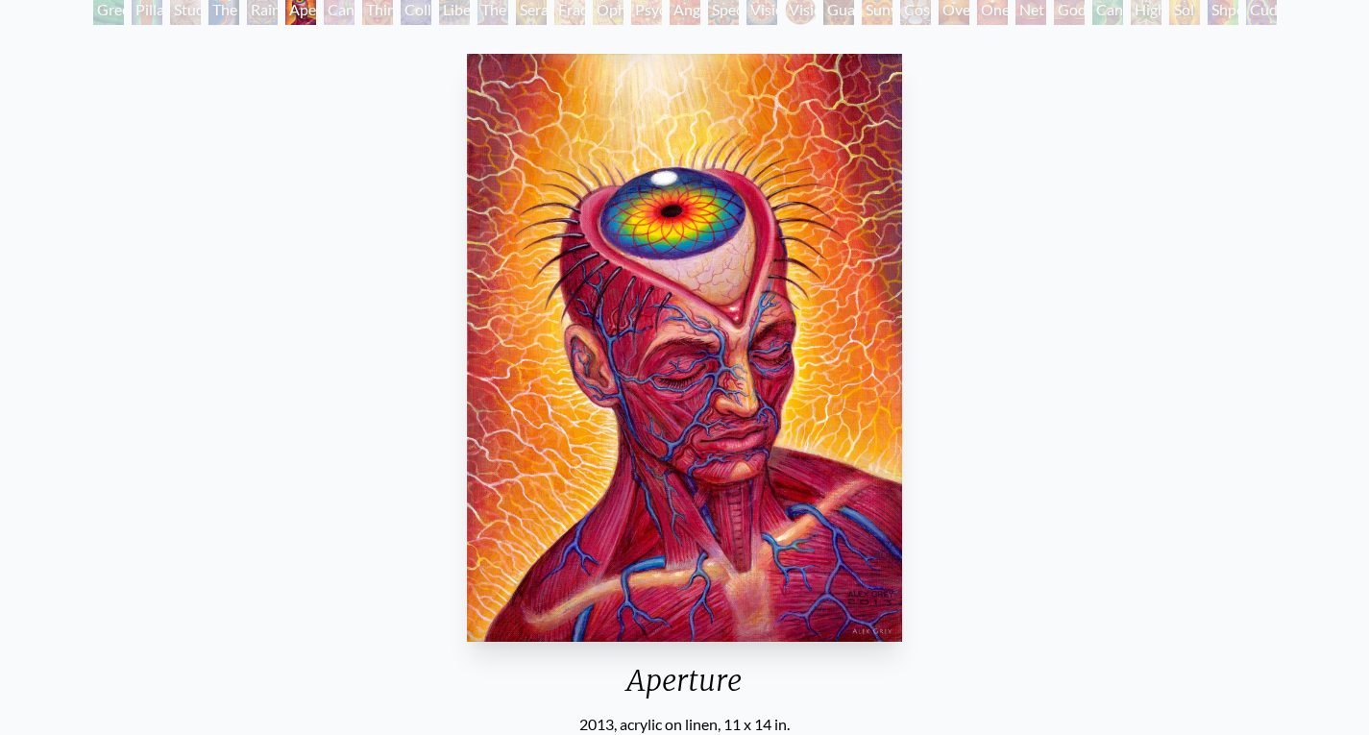
click at [345, 16] on div "Cannabis Sutra" at bounding box center [339, 9] width 31 height 31
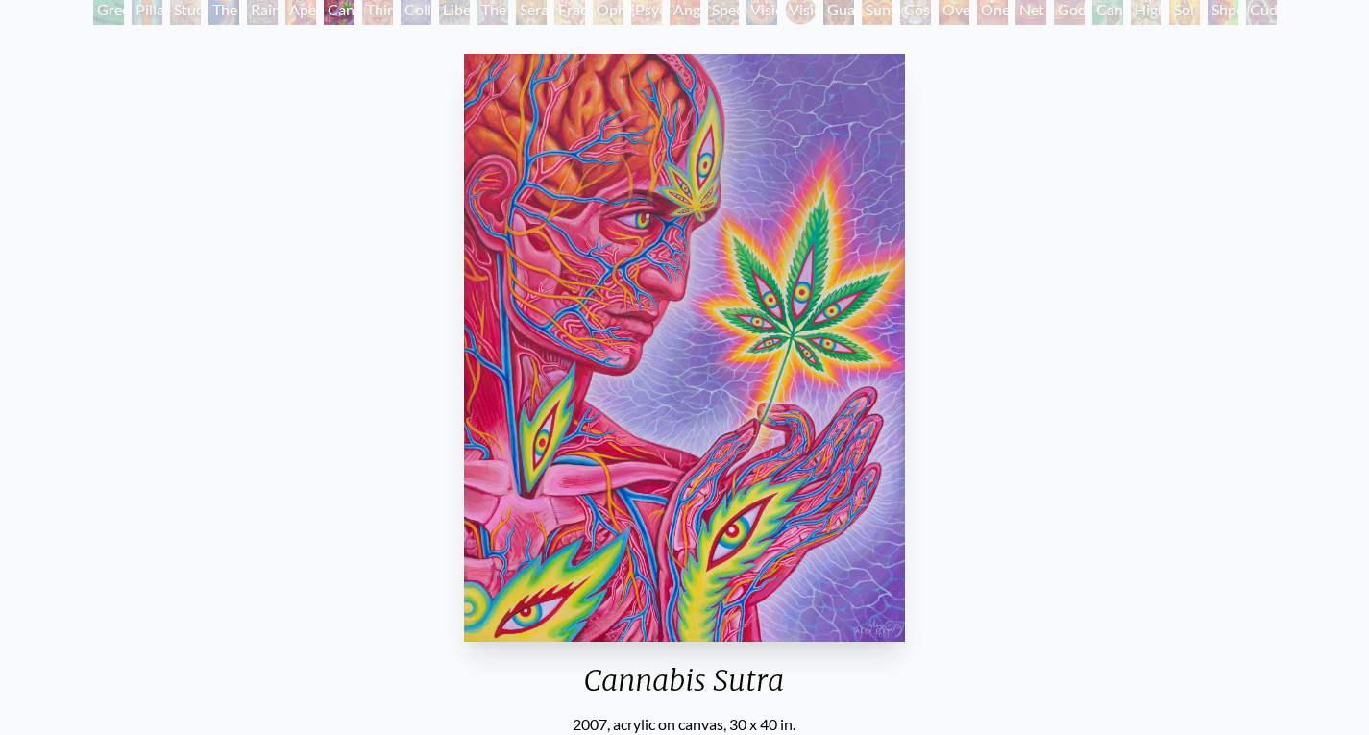
click at [362, 7] on div "Third Eye Tears of Joy" at bounding box center [377, 9] width 31 height 31
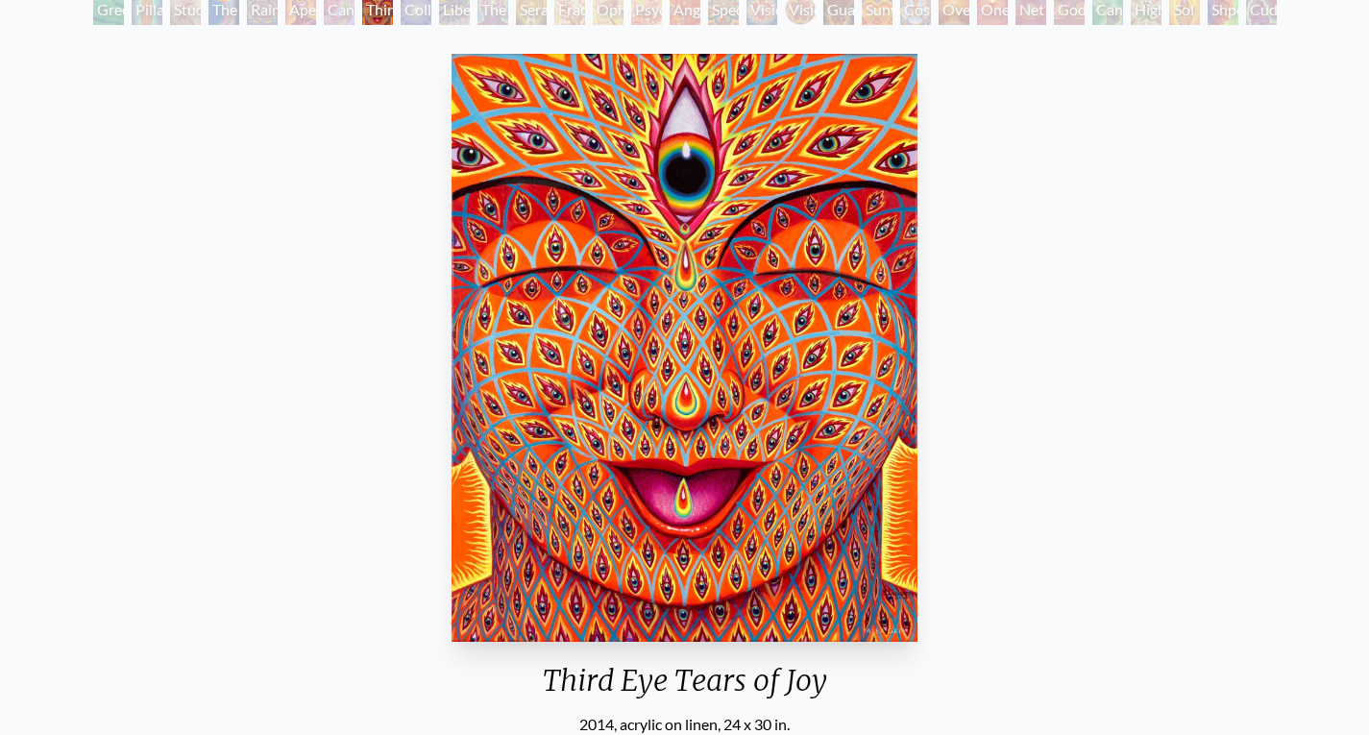
click at [409, 15] on div "Collective Vision" at bounding box center [416, 9] width 31 height 31
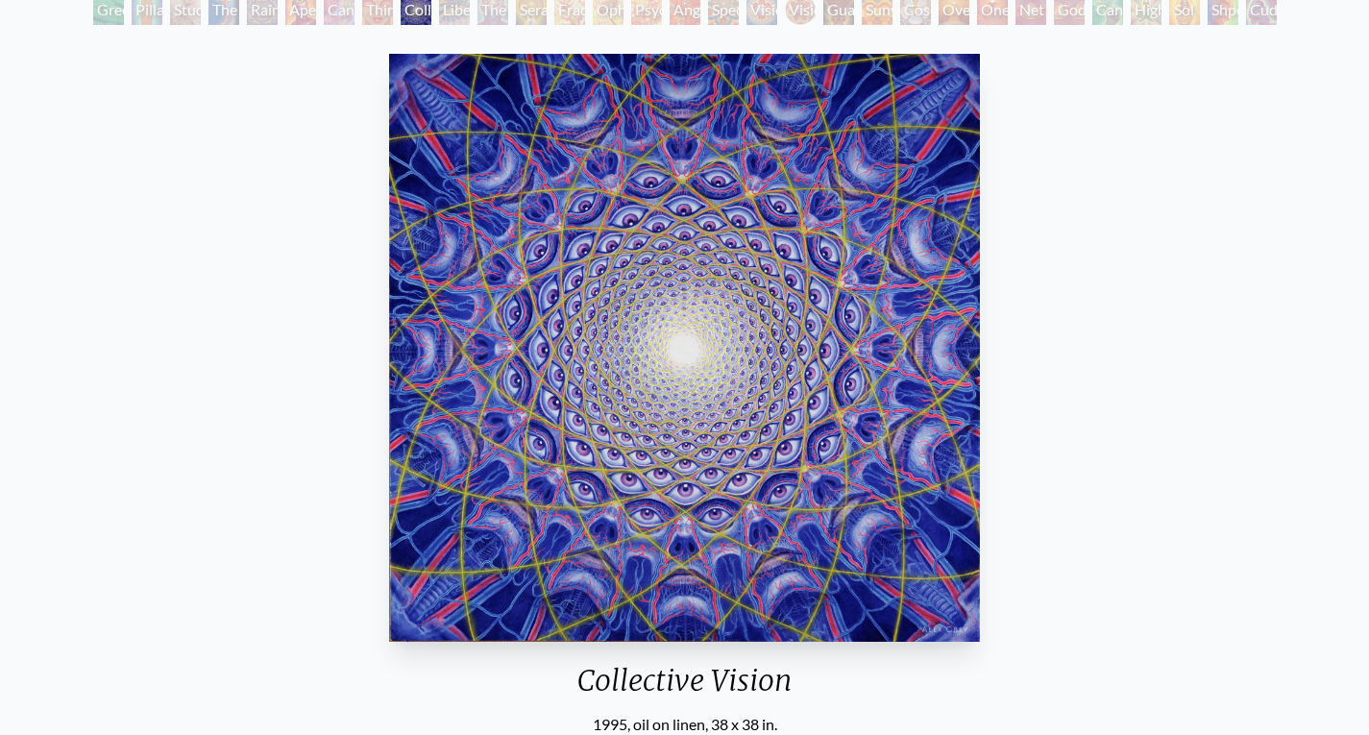
click at [449, 18] on div "Liberation Through Seeing" at bounding box center [454, 9] width 31 height 31
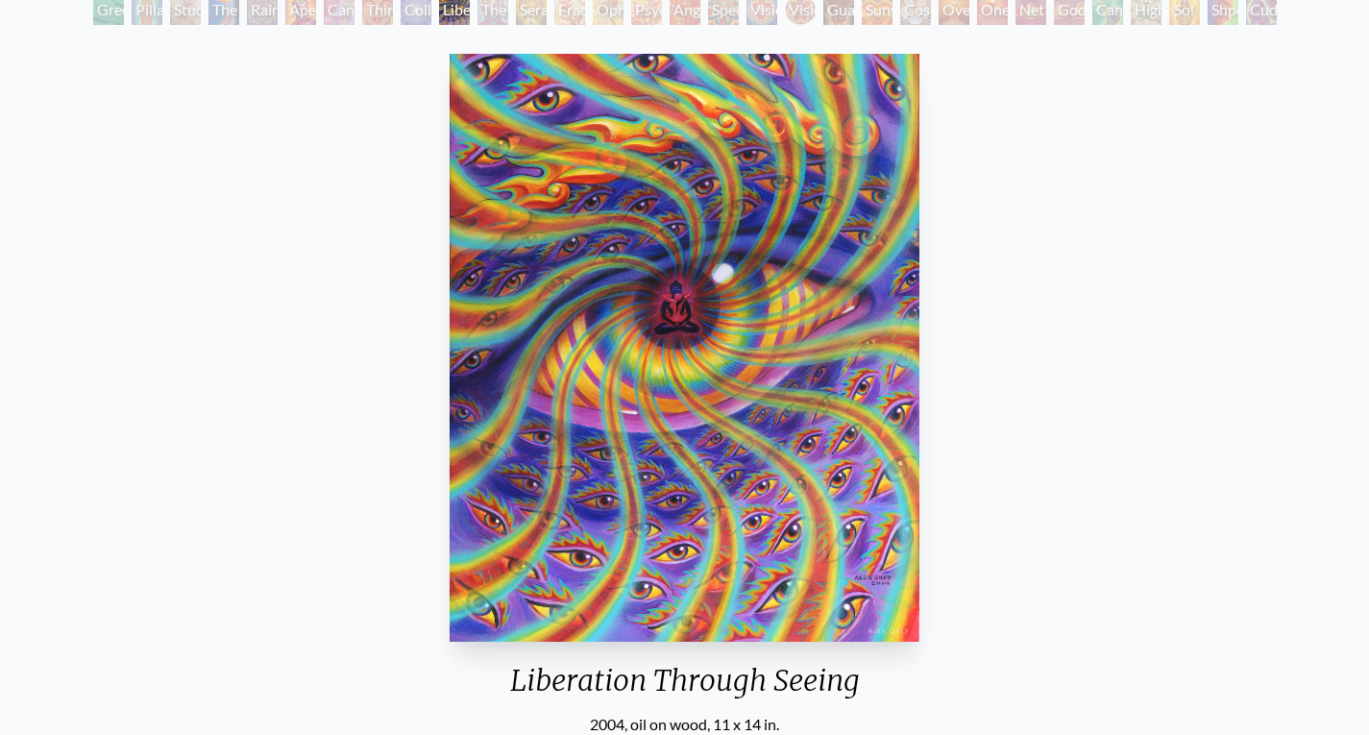
click at [485, 15] on div "The Seer" at bounding box center [493, 9] width 31 height 31
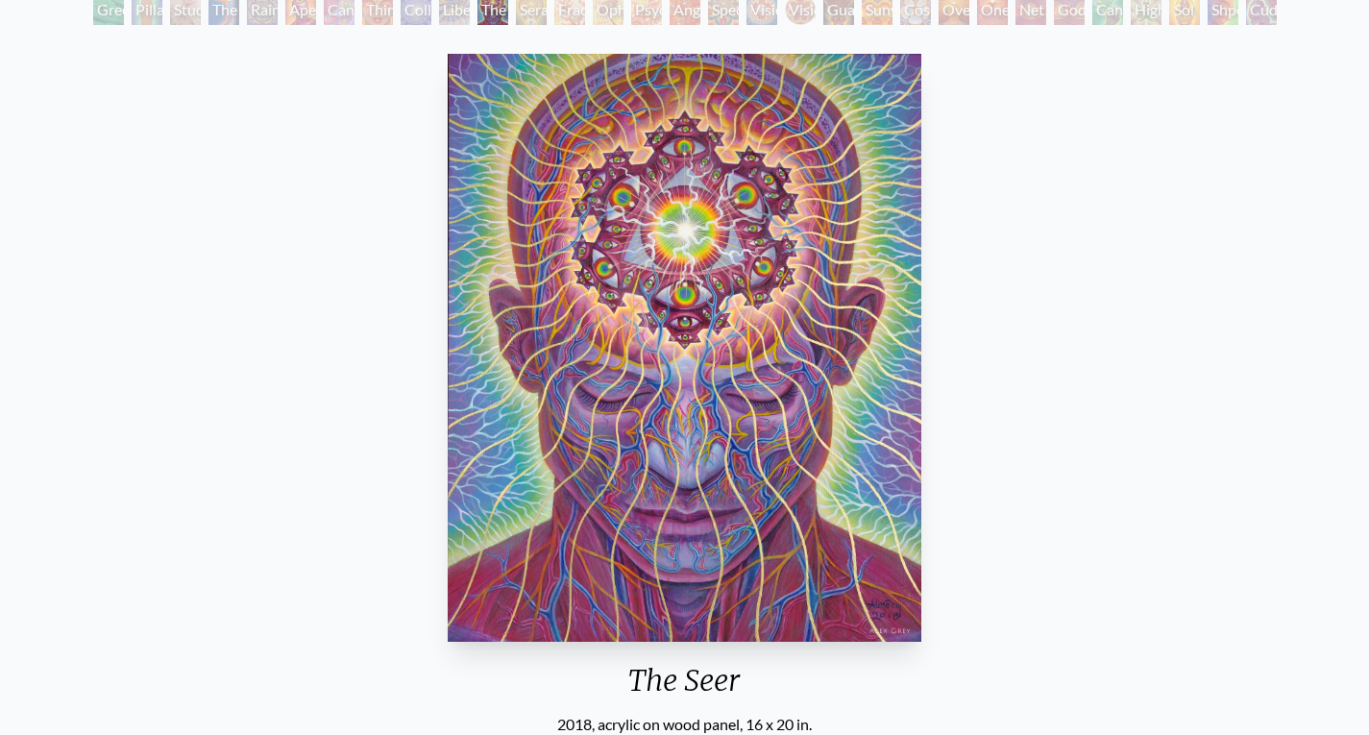
click at [530, 20] on div "Seraphic Transport Docking on the Third Eye" at bounding box center [531, 9] width 31 height 31
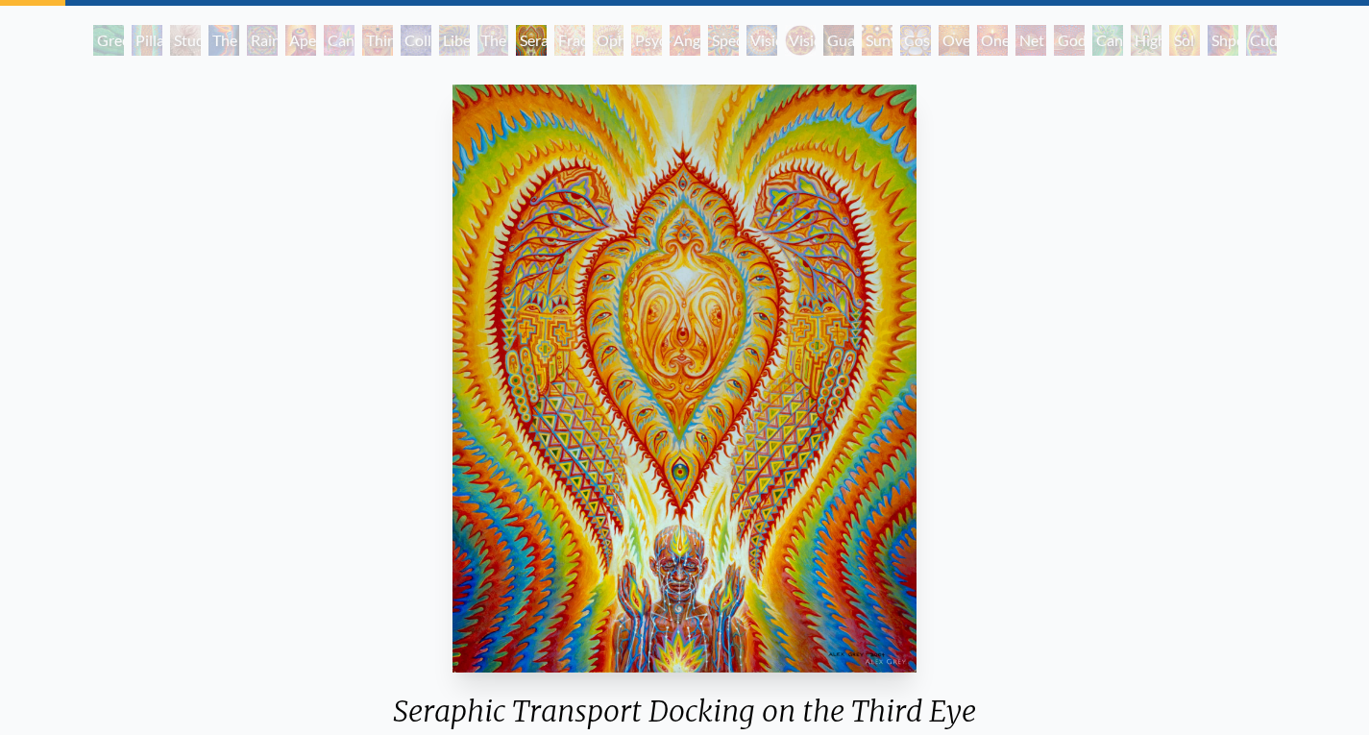
scroll to position [91, 0]
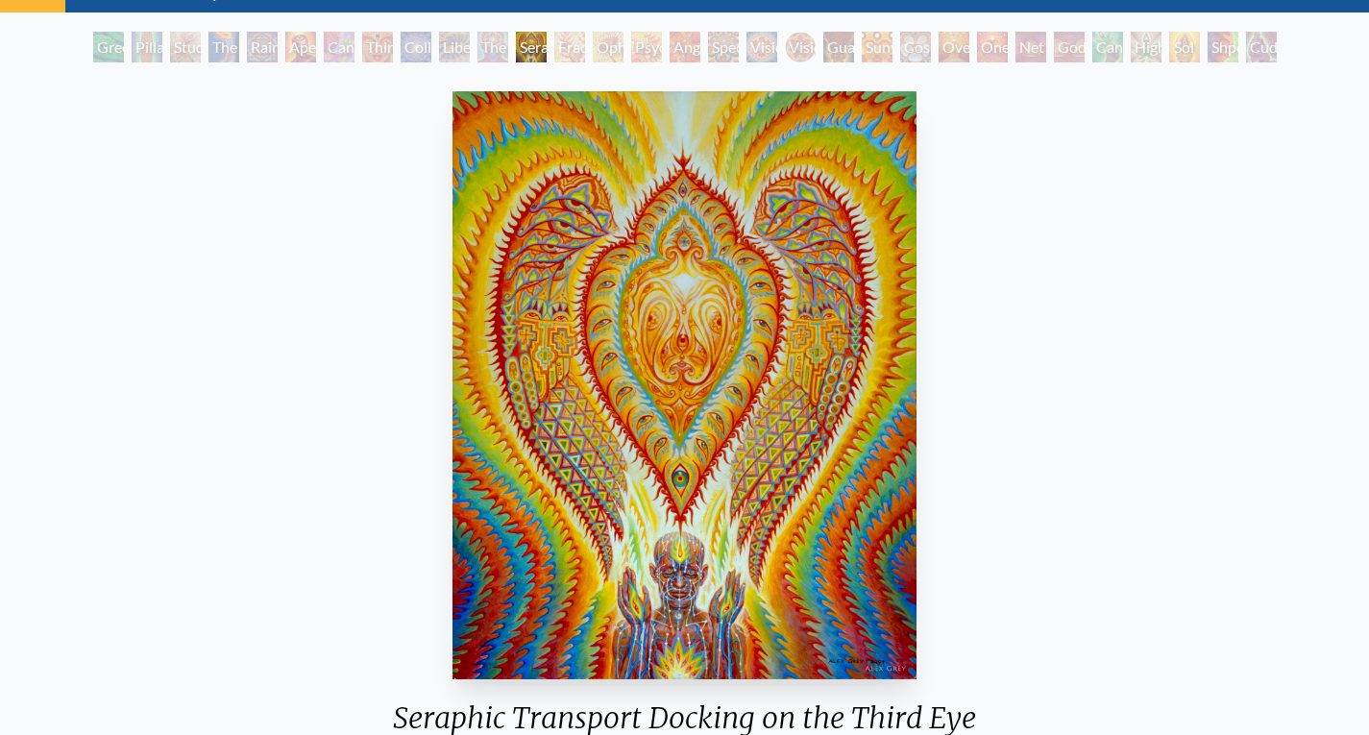
click at [569, 59] on div "Fractal Eyes" at bounding box center [569, 47] width 31 height 31
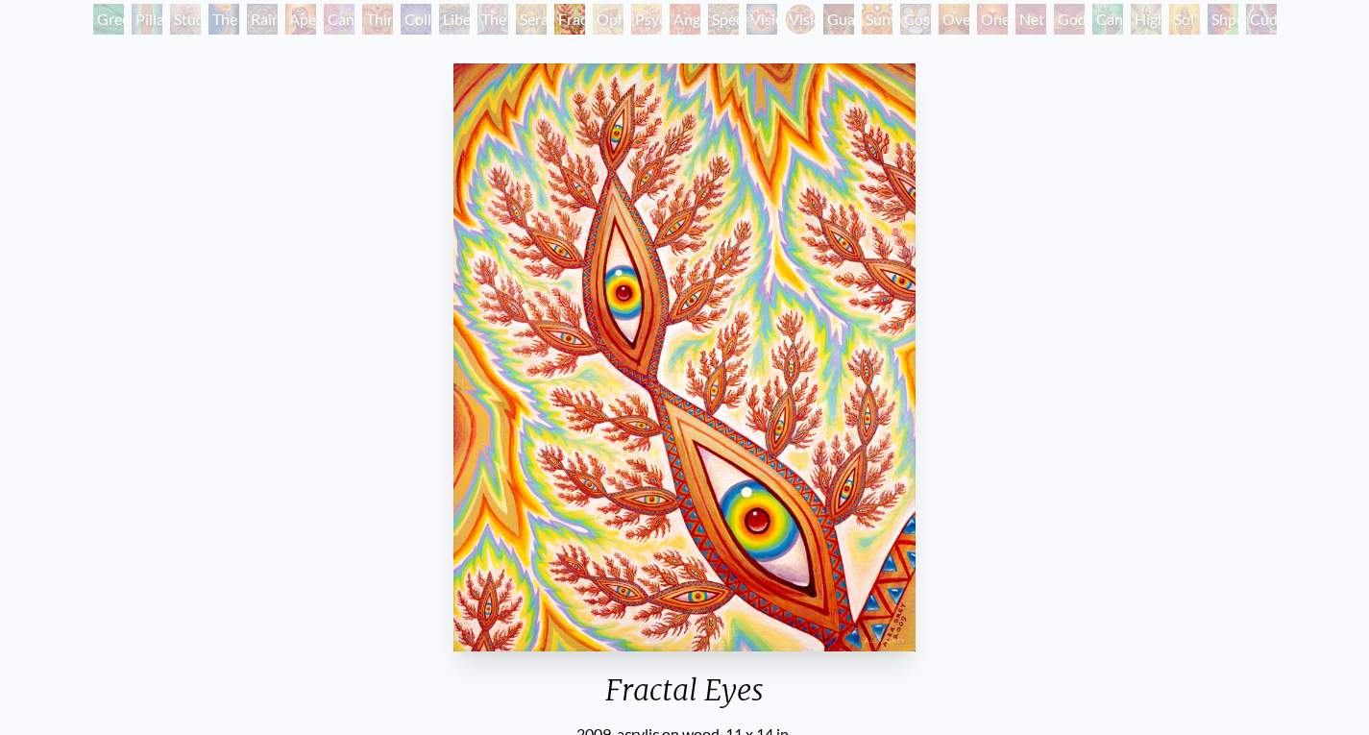
scroll to position [117, 0]
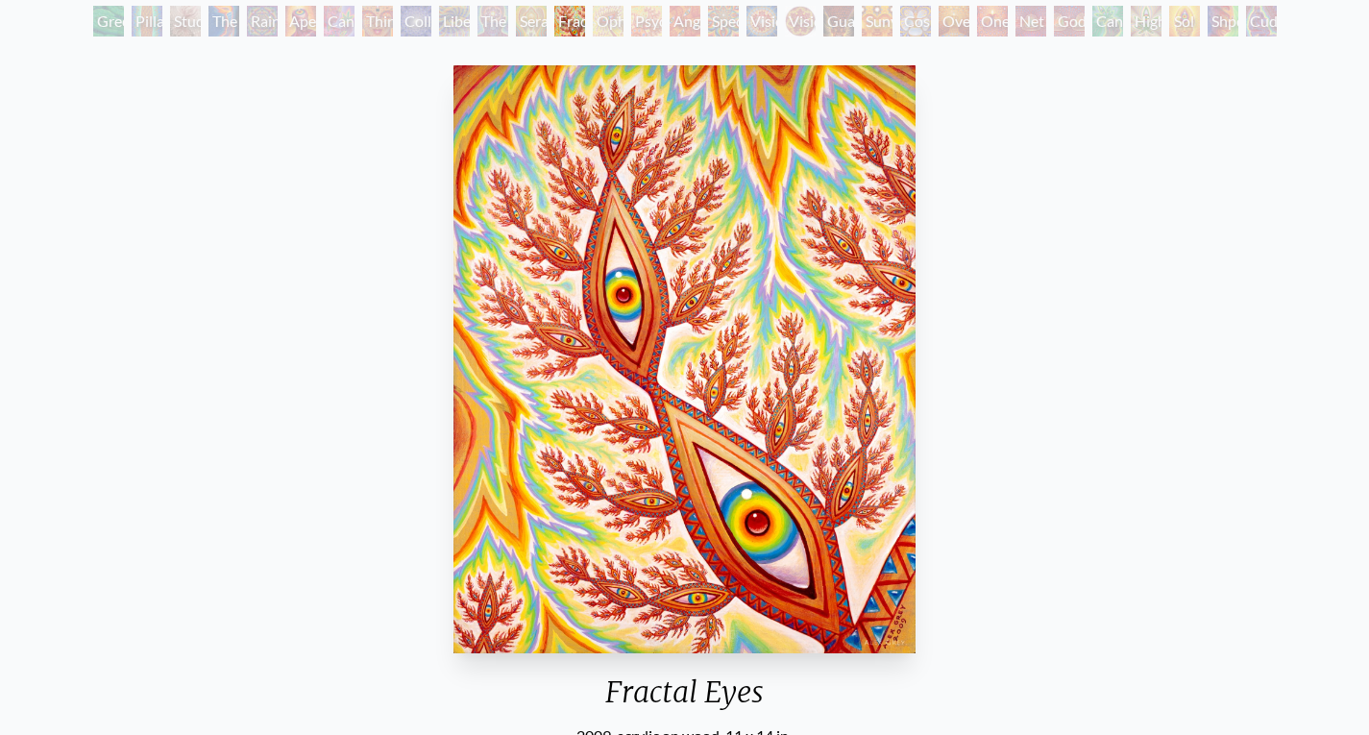
click at [606, 15] on div "Ophanic Eyelash" at bounding box center [608, 21] width 31 height 31
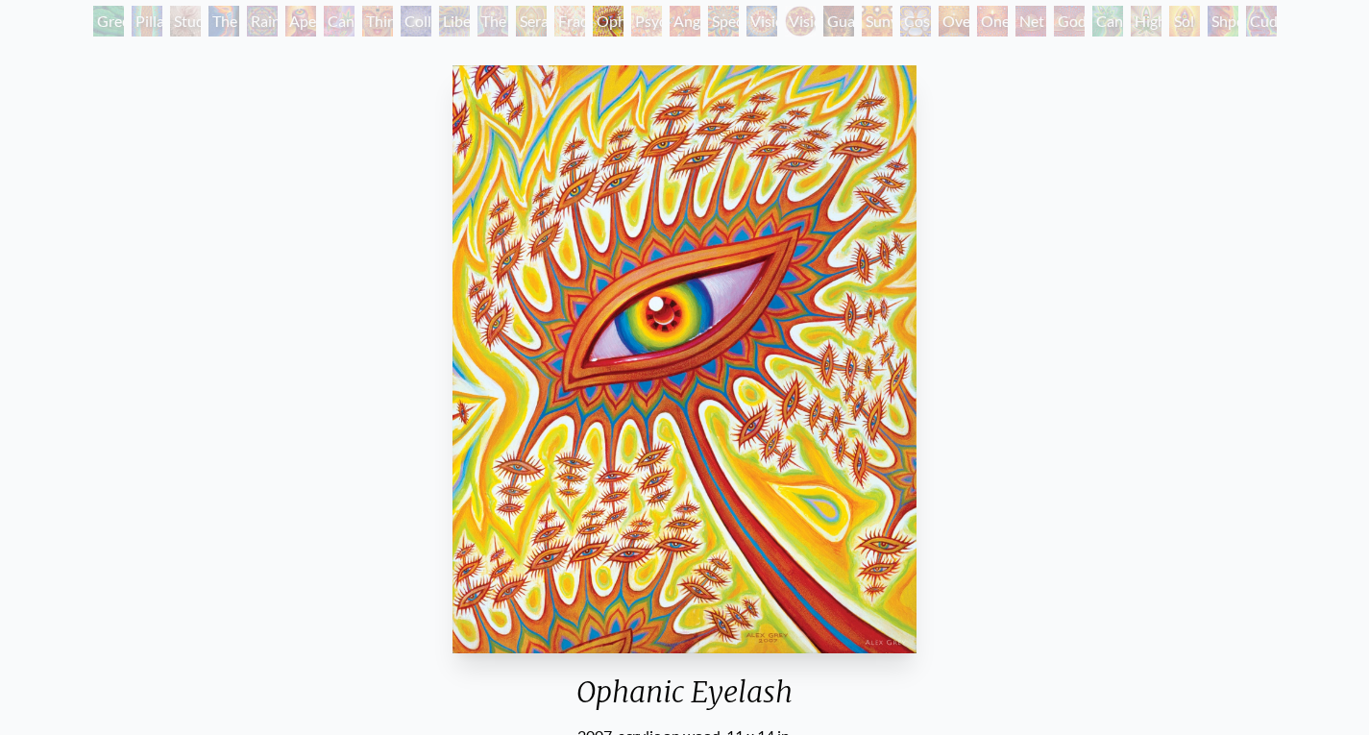
scroll to position [120, 0]
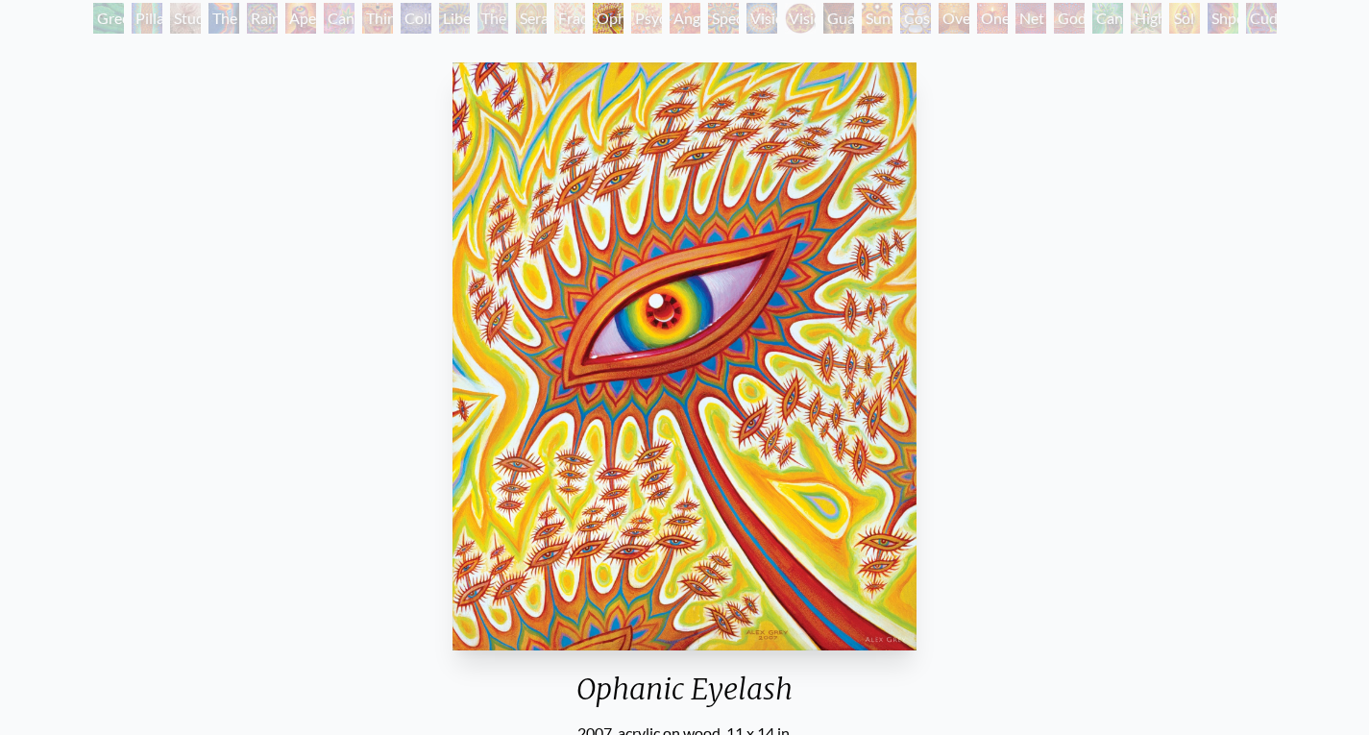
click at [649, 24] on div "Psychomicrograph of a Fractal Paisley Cherub Feather Tip" at bounding box center [646, 18] width 31 height 31
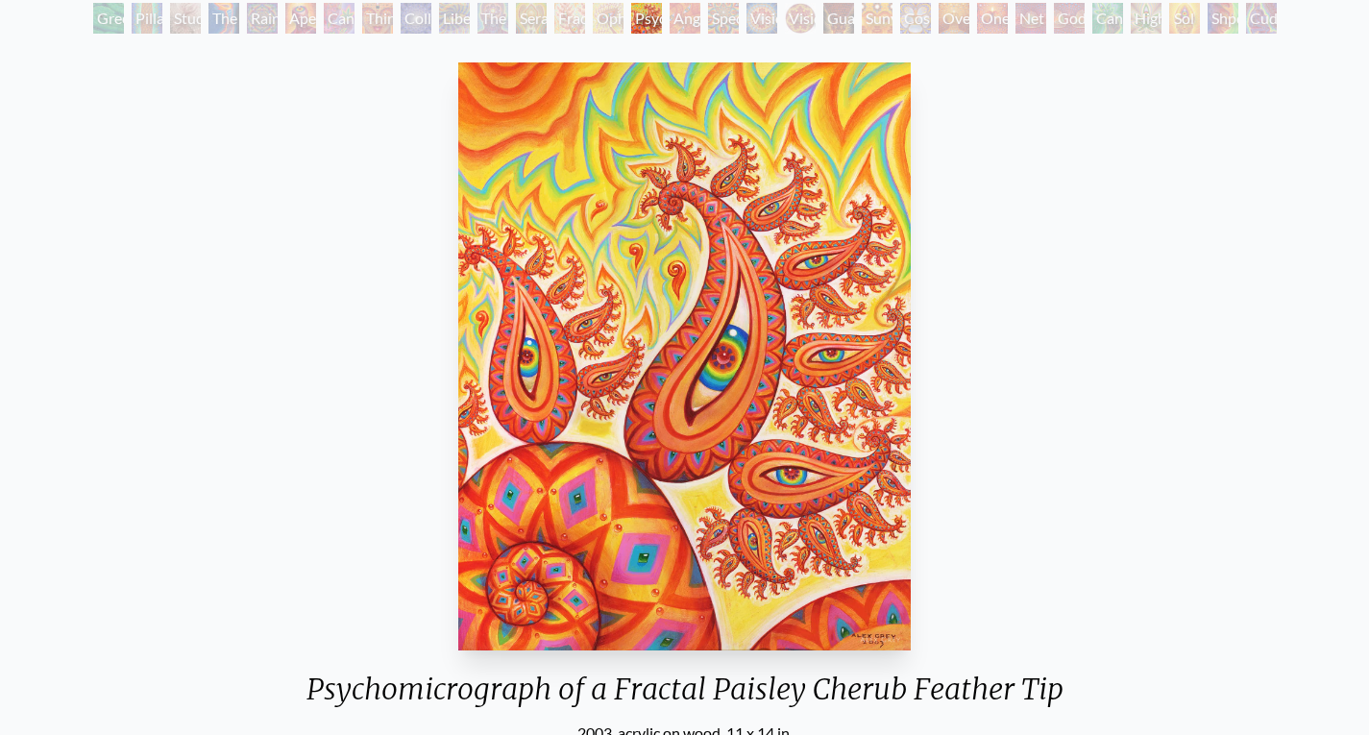
click at [674, 25] on div "Angel Skin" at bounding box center [685, 18] width 31 height 31
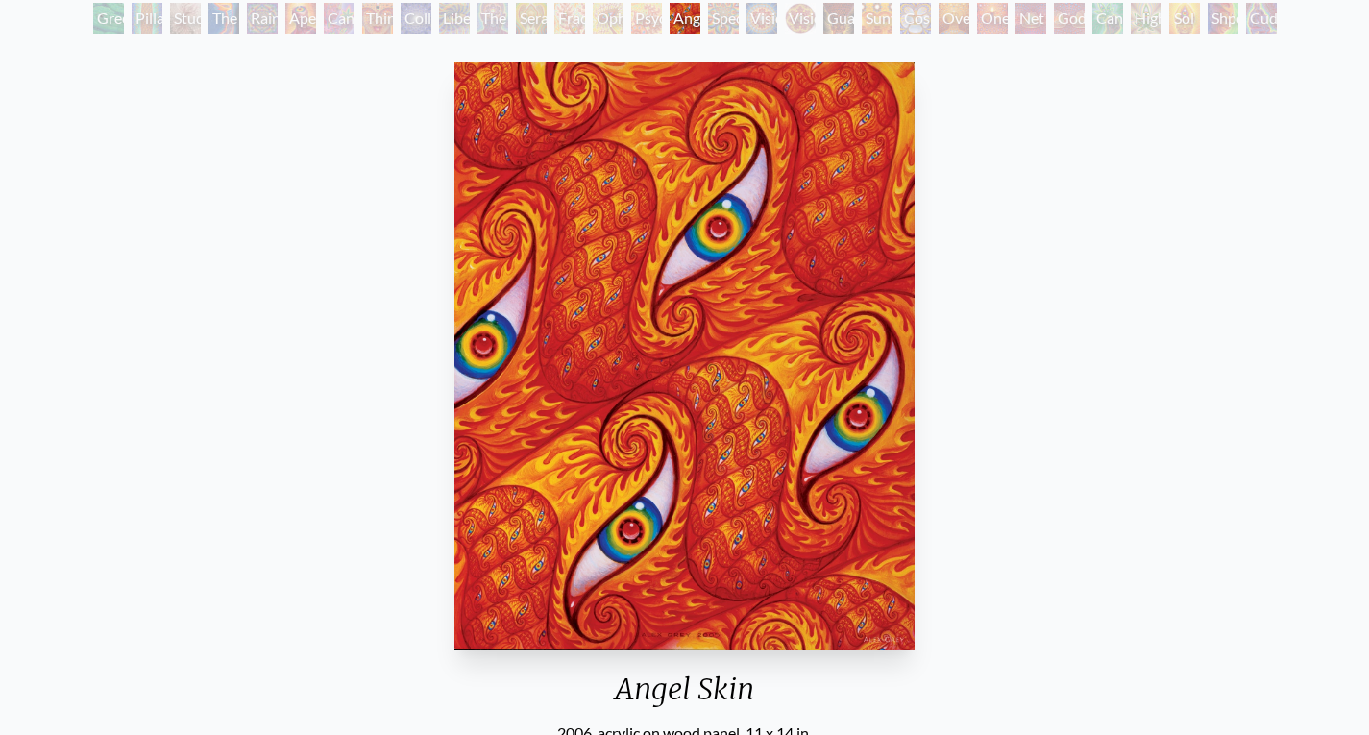
click at [728, 22] on div "Spectral Lotus" at bounding box center [723, 18] width 31 height 31
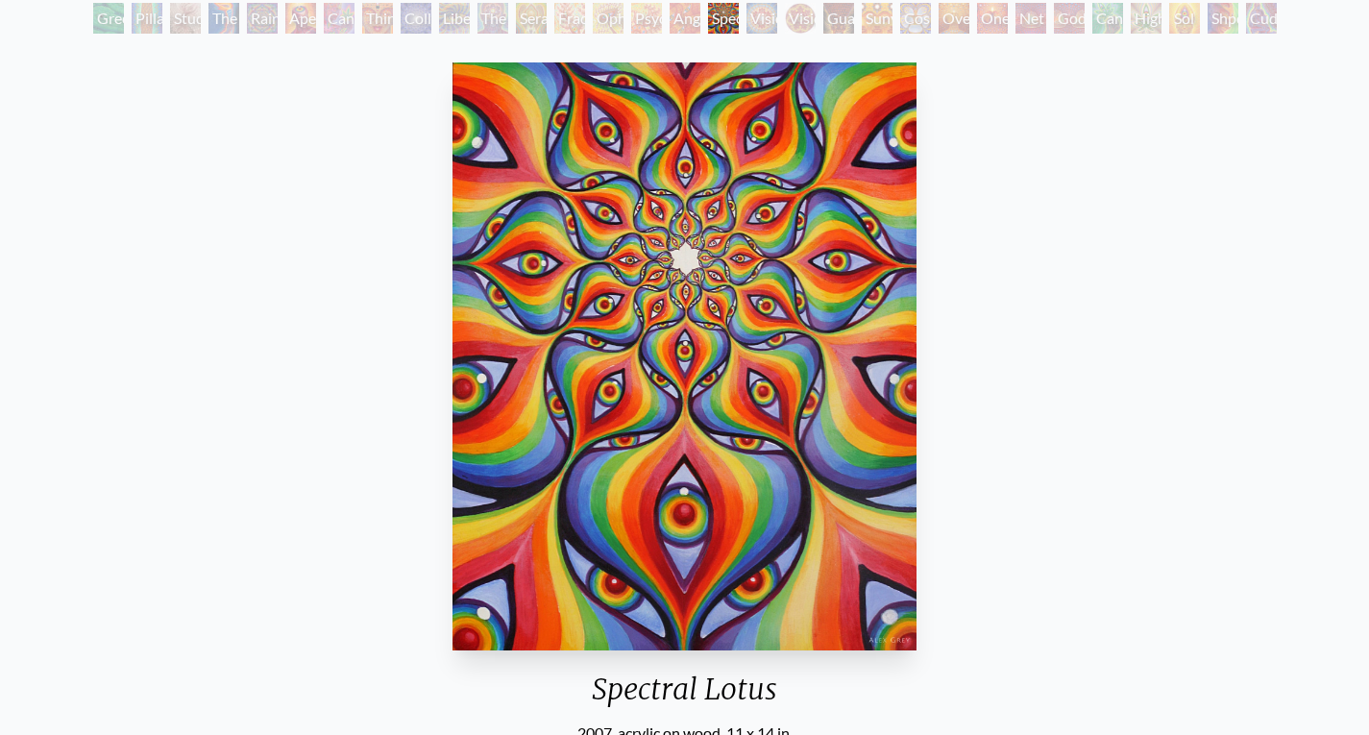
click at [754, 18] on div "Vision Crystal" at bounding box center [762, 18] width 31 height 31
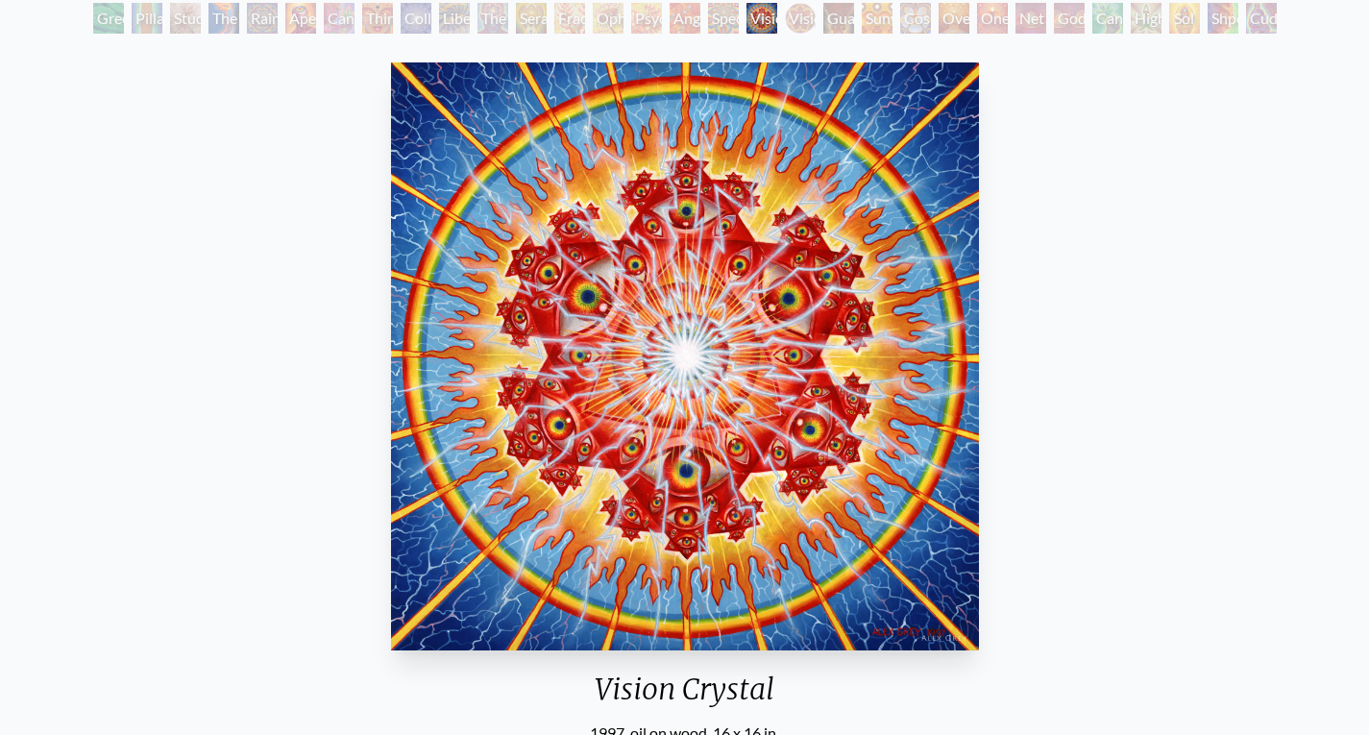
click at [787, 19] on div "Vision Crystal Tondo" at bounding box center [800, 18] width 31 height 31
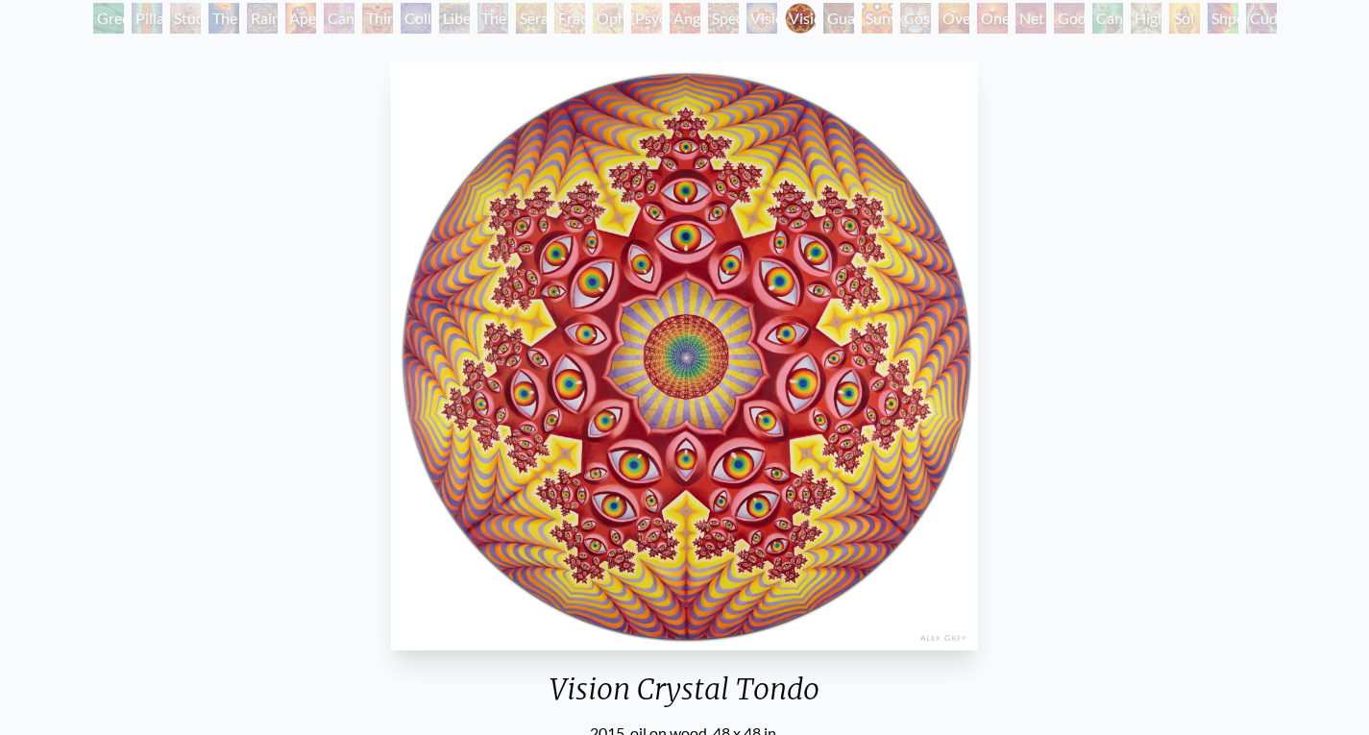
click at [837, 28] on div "Guardian of Infinite Vision" at bounding box center [838, 18] width 31 height 31
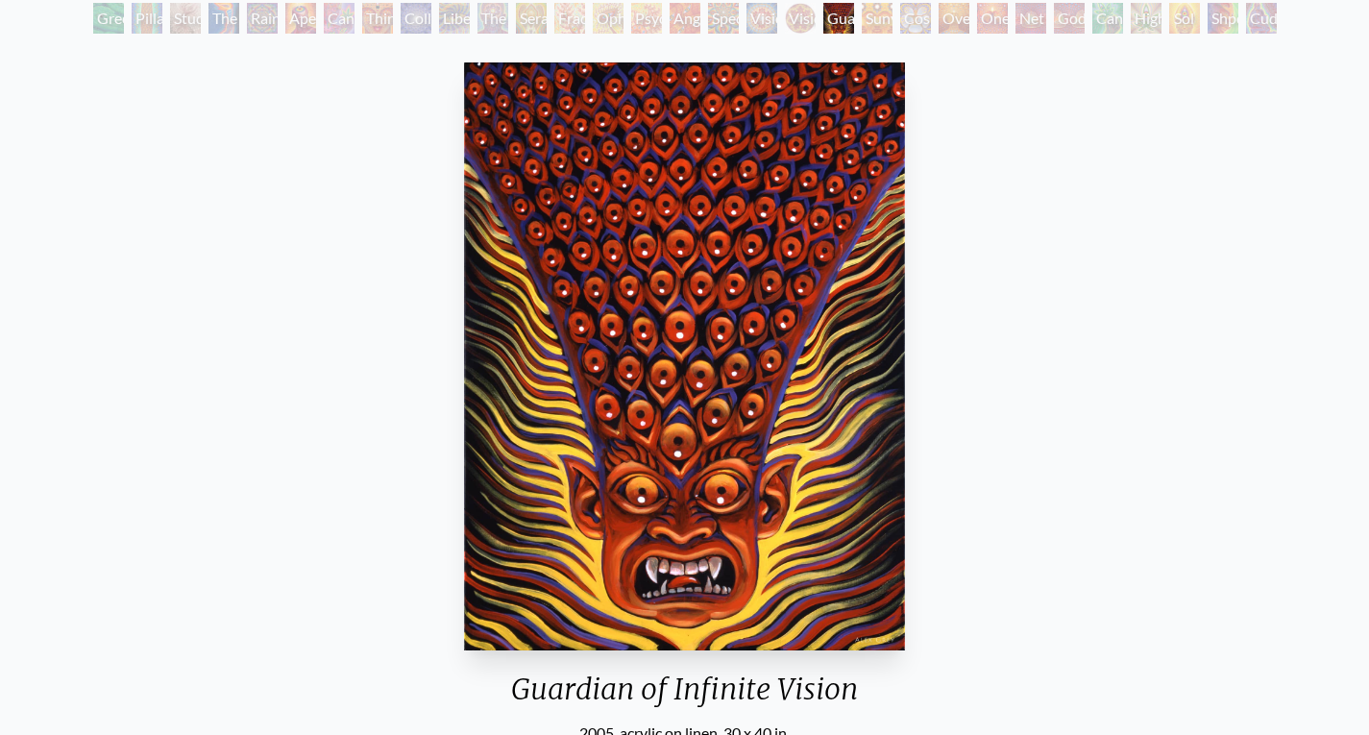
click at [875, 14] on div "Sunyata" at bounding box center [877, 18] width 31 height 31
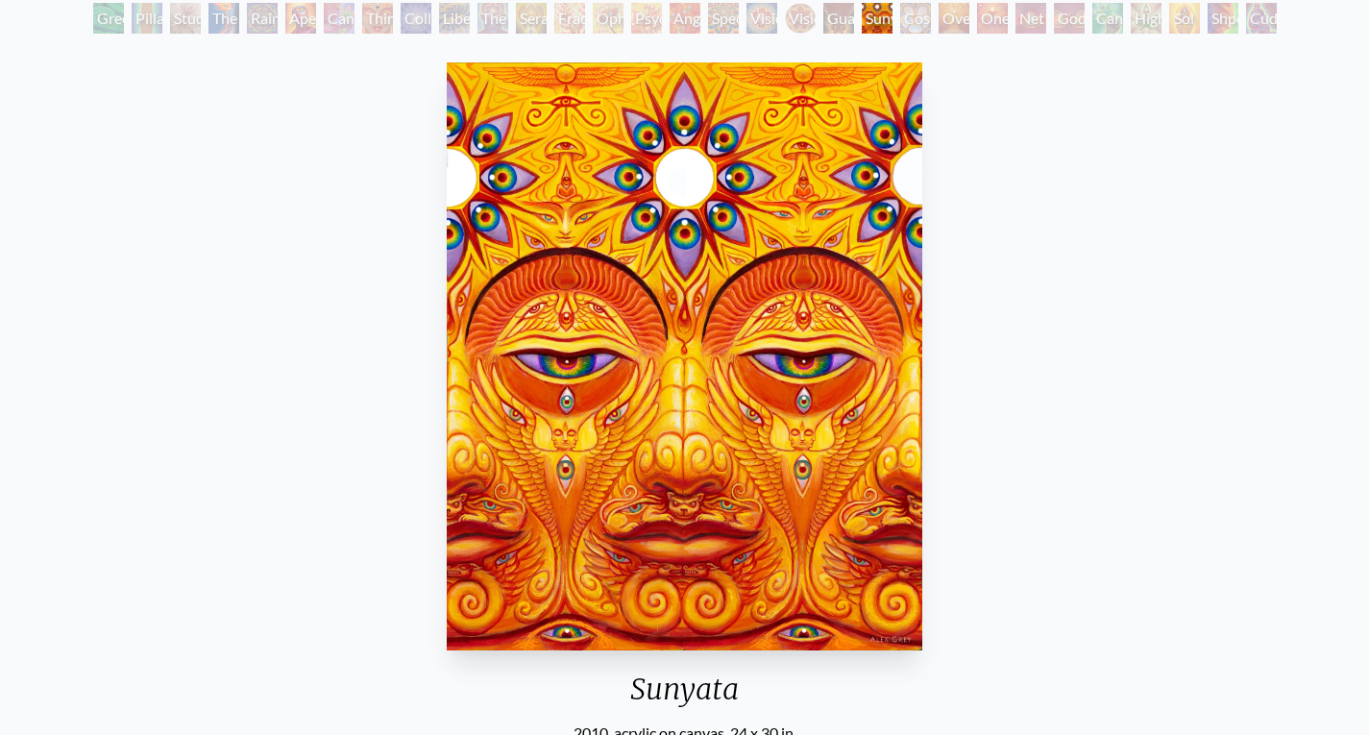
click at [916, 16] on div "Cosmic Elf" at bounding box center [915, 18] width 31 height 31
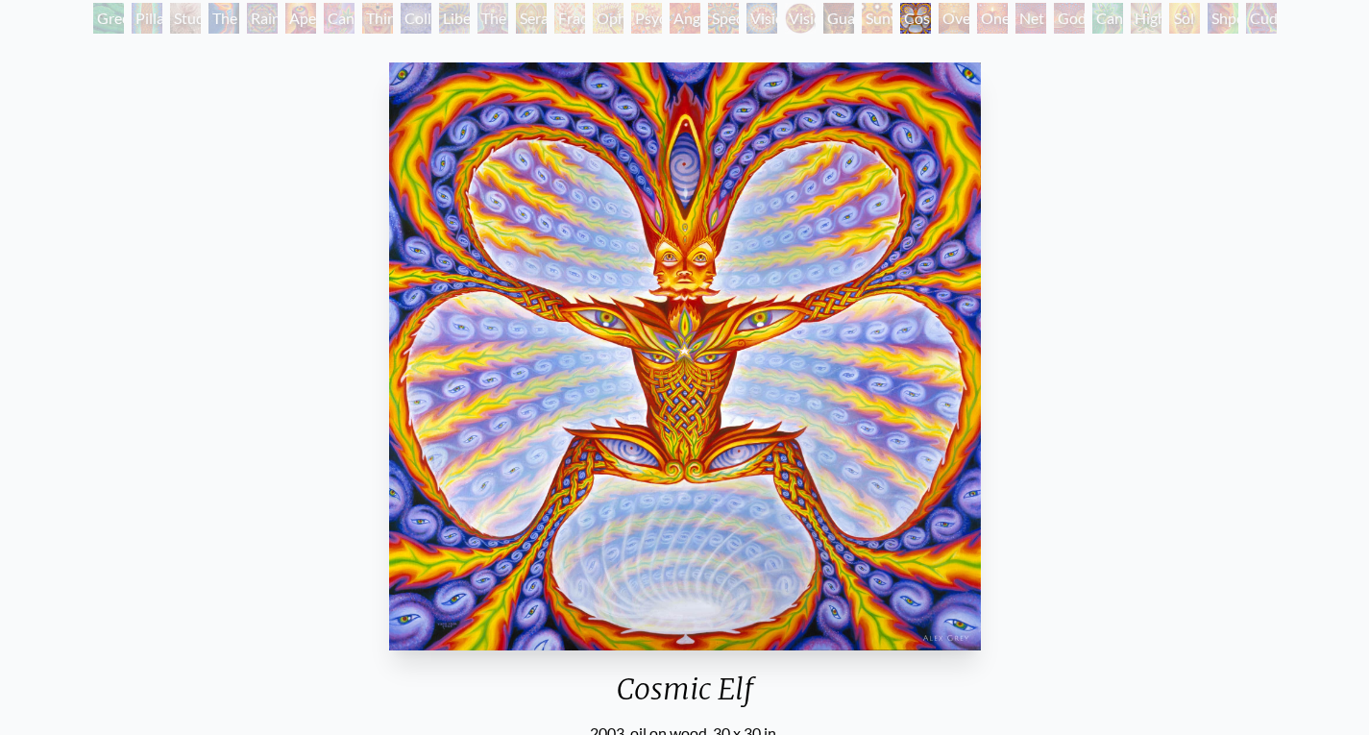
click at [871, 15] on div "Sunyata" at bounding box center [877, 18] width 31 height 31
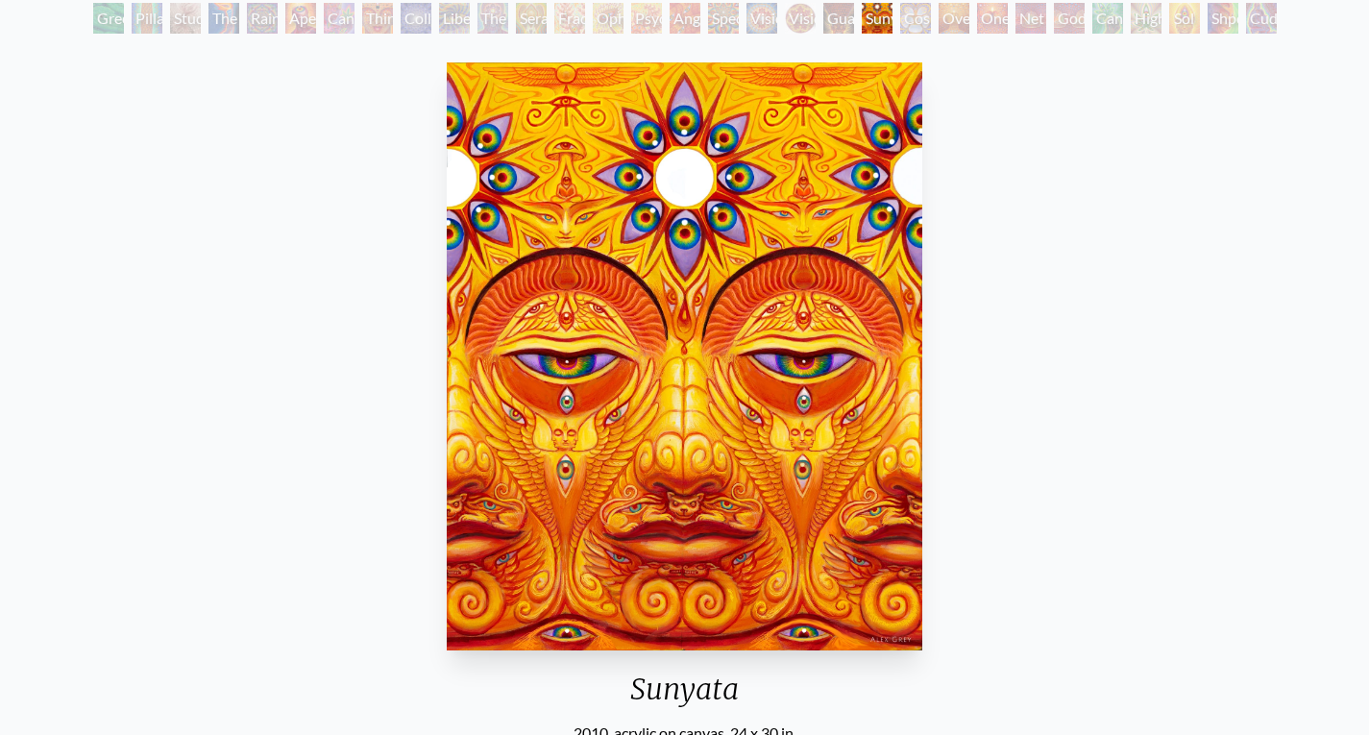
click at [951, 10] on div "Oversoul" at bounding box center [954, 18] width 31 height 31
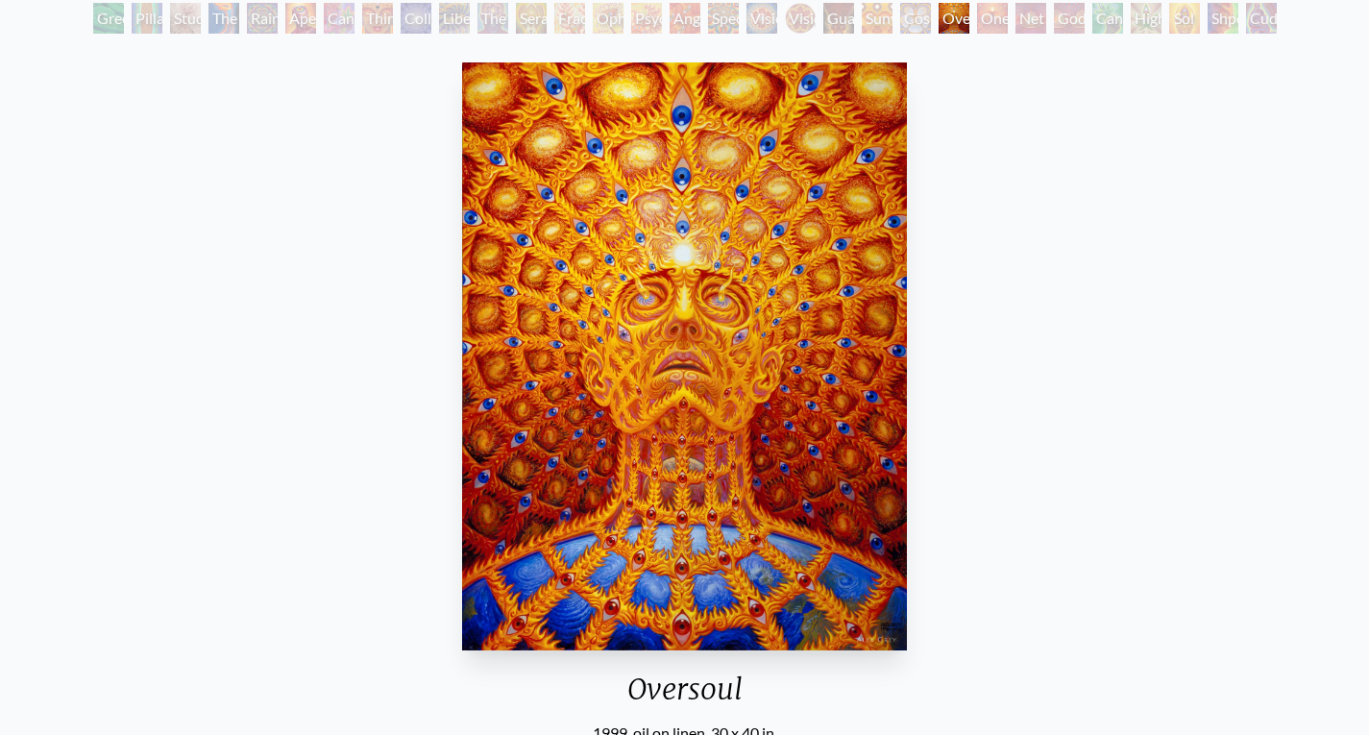
click at [986, 4] on div "One" at bounding box center [992, 18] width 31 height 31
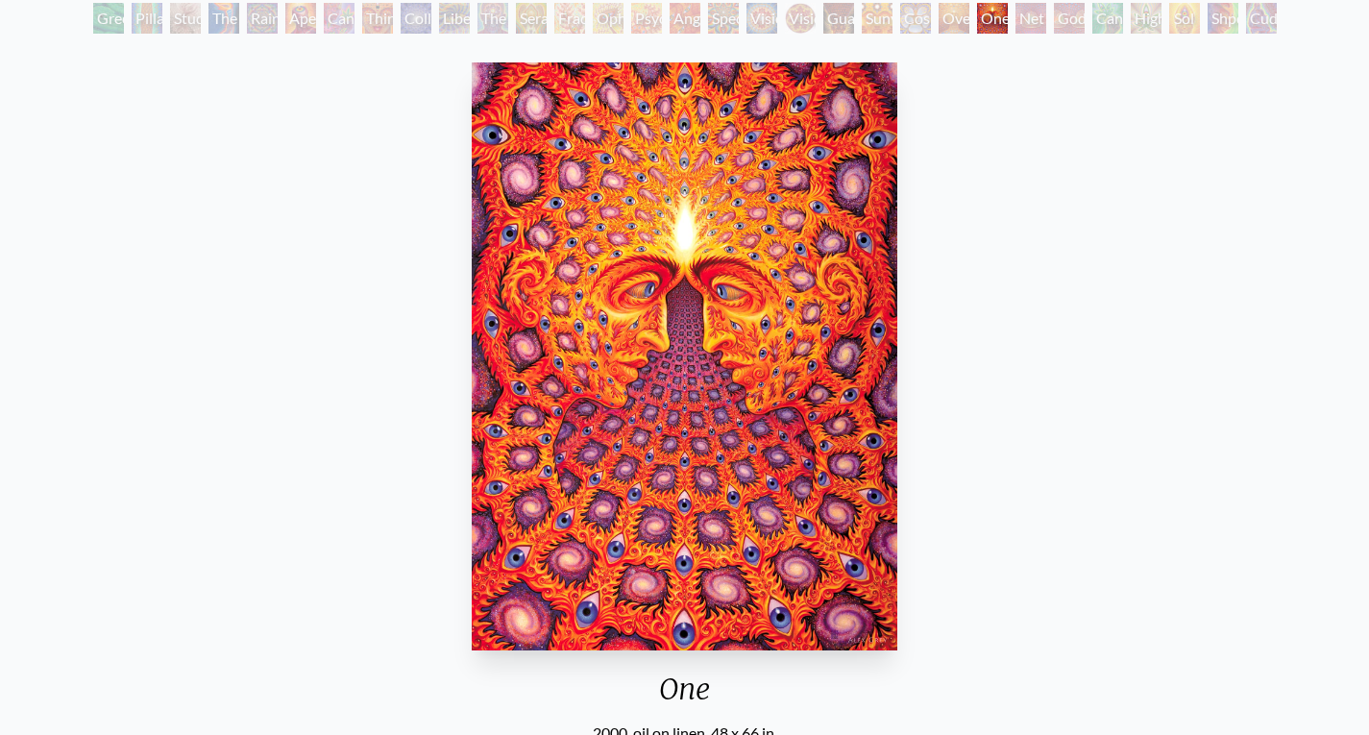
click at [1025, 24] on div "Net of Being" at bounding box center [1031, 18] width 31 height 31
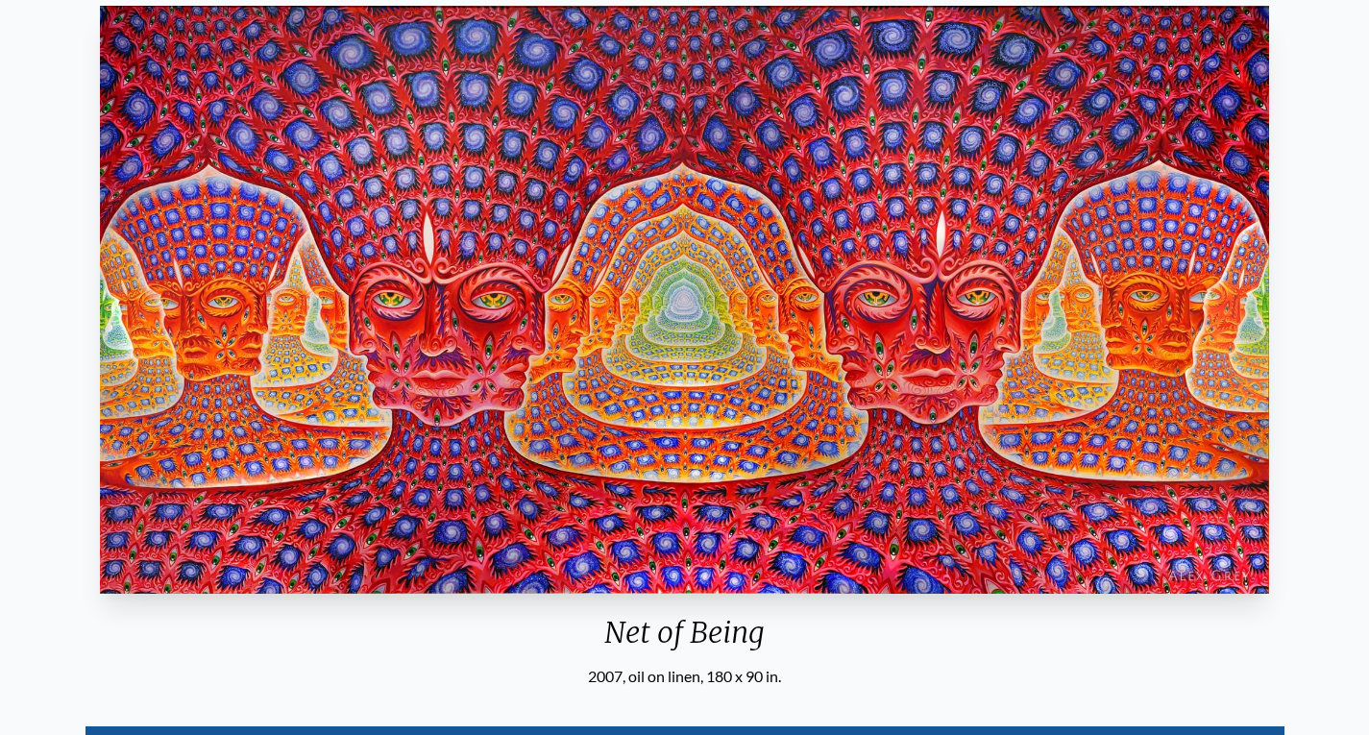
scroll to position [178, 0]
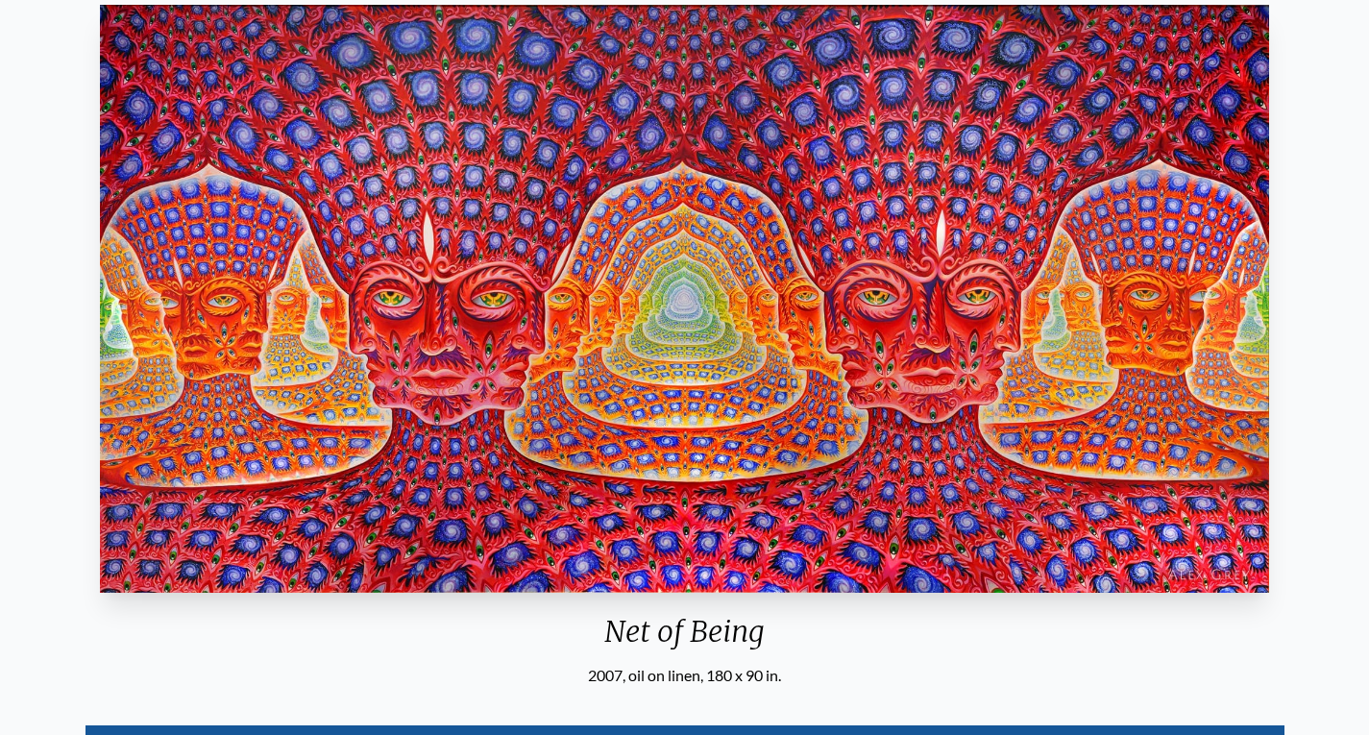
drag, startPoint x: 763, startPoint y: 229, endPoint x: 628, endPoint y: 317, distance: 161.0
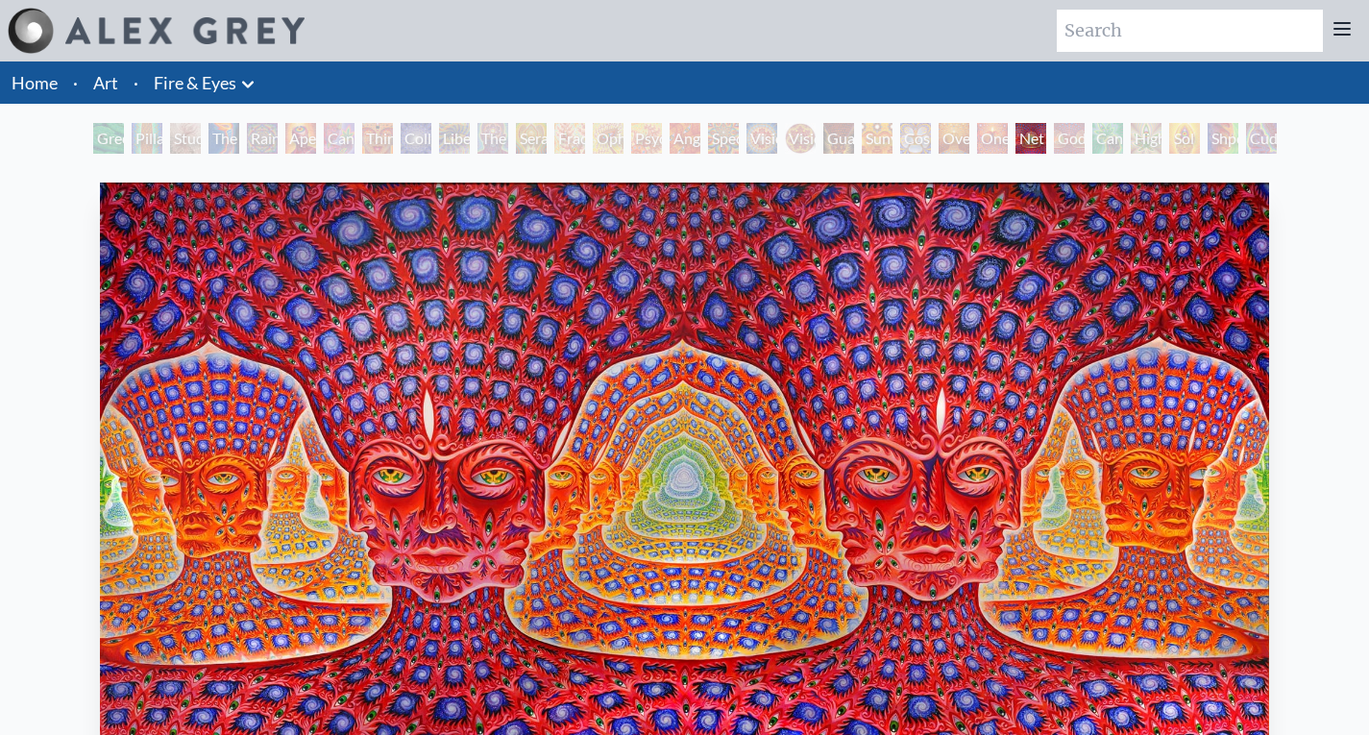
click at [1068, 143] on div "Godself" at bounding box center [1069, 138] width 31 height 31
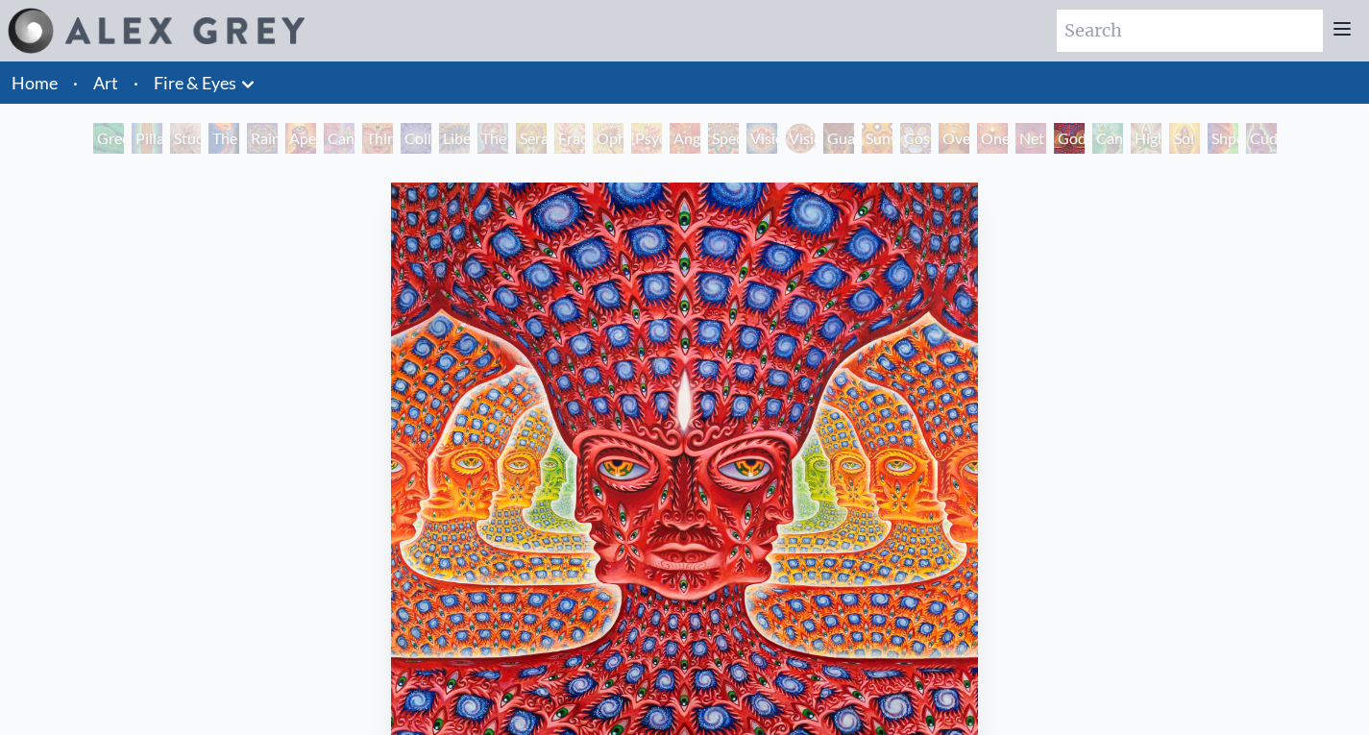
click at [1022, 140] on div "Net of Being" at bounding box center [1031, 138] width 31 height 31
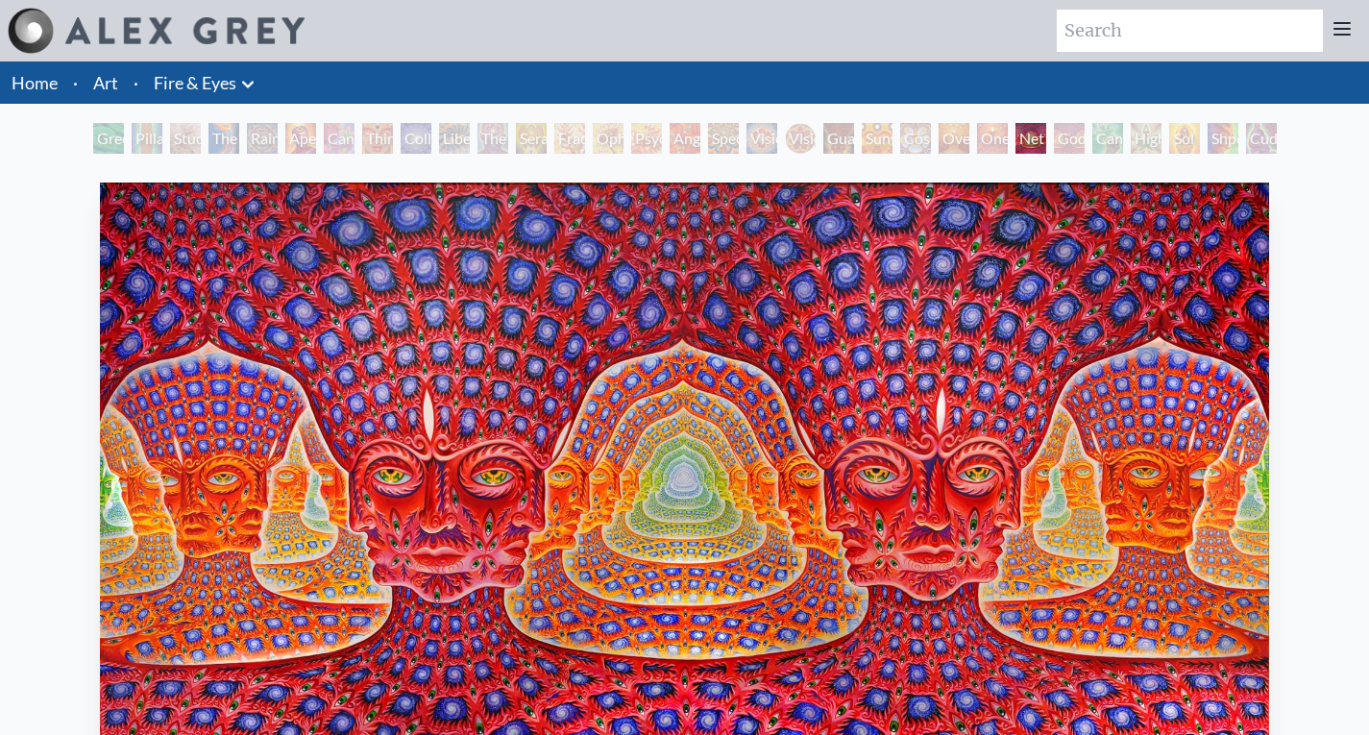
click at [1096, 140] on div "Cannafist" at bounding box center [1108, 138] width 31 height 31
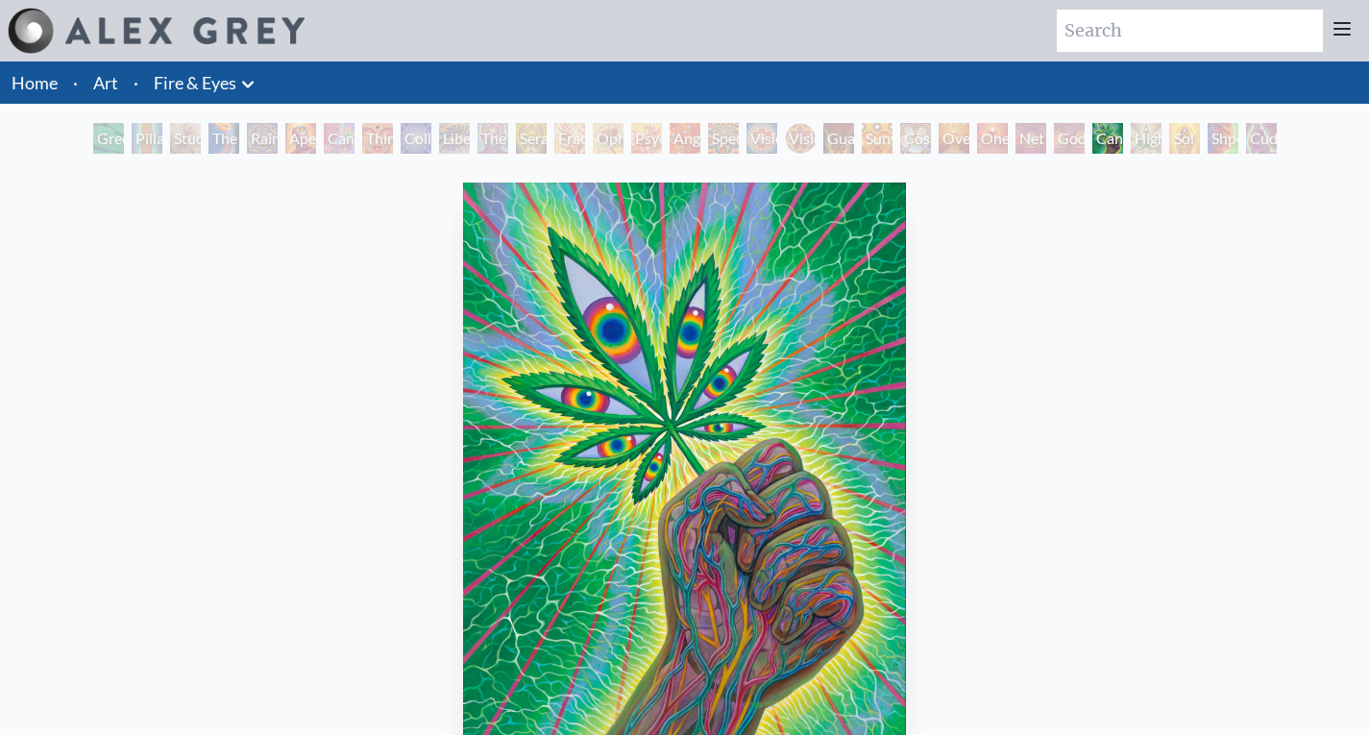
drag, startPoint x: 1291, startPoint y: 133, endPoint x: 995, endPoint y: -68, distance: 358.5
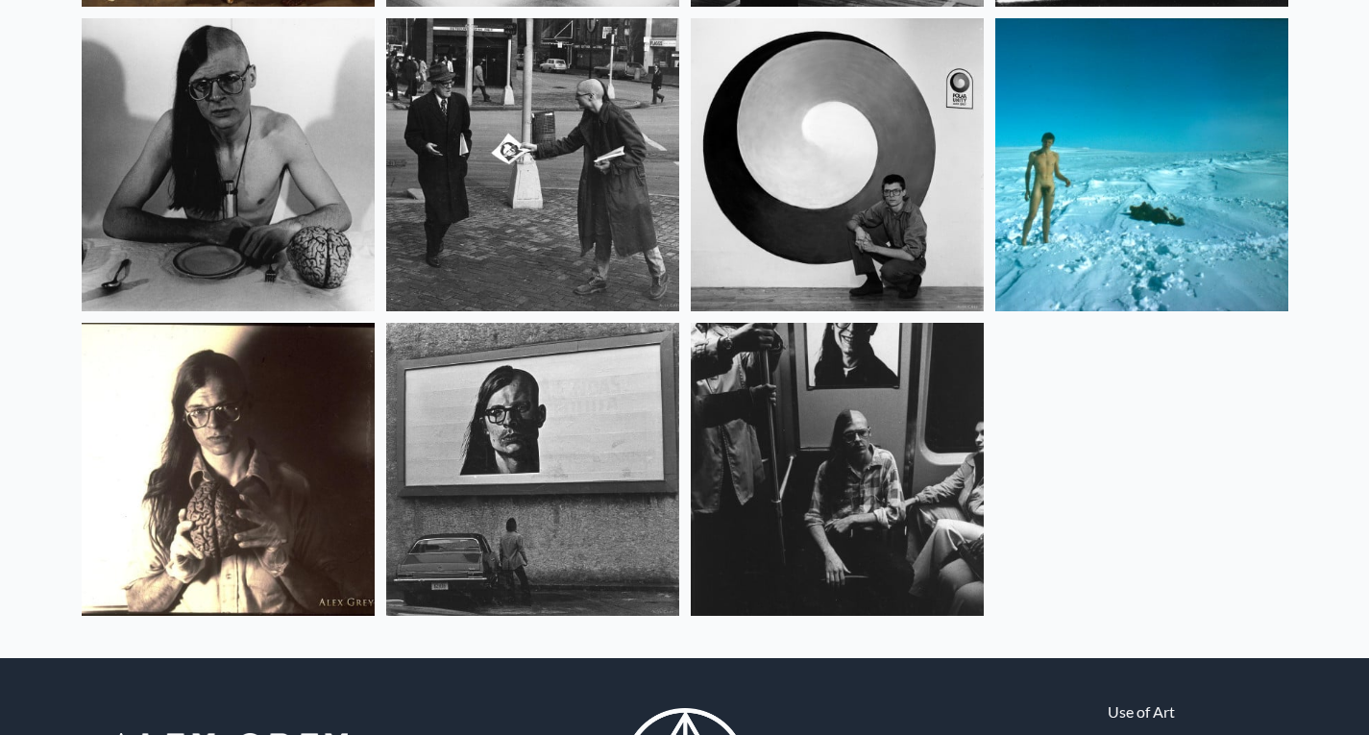
scroll to position [1111, 0]
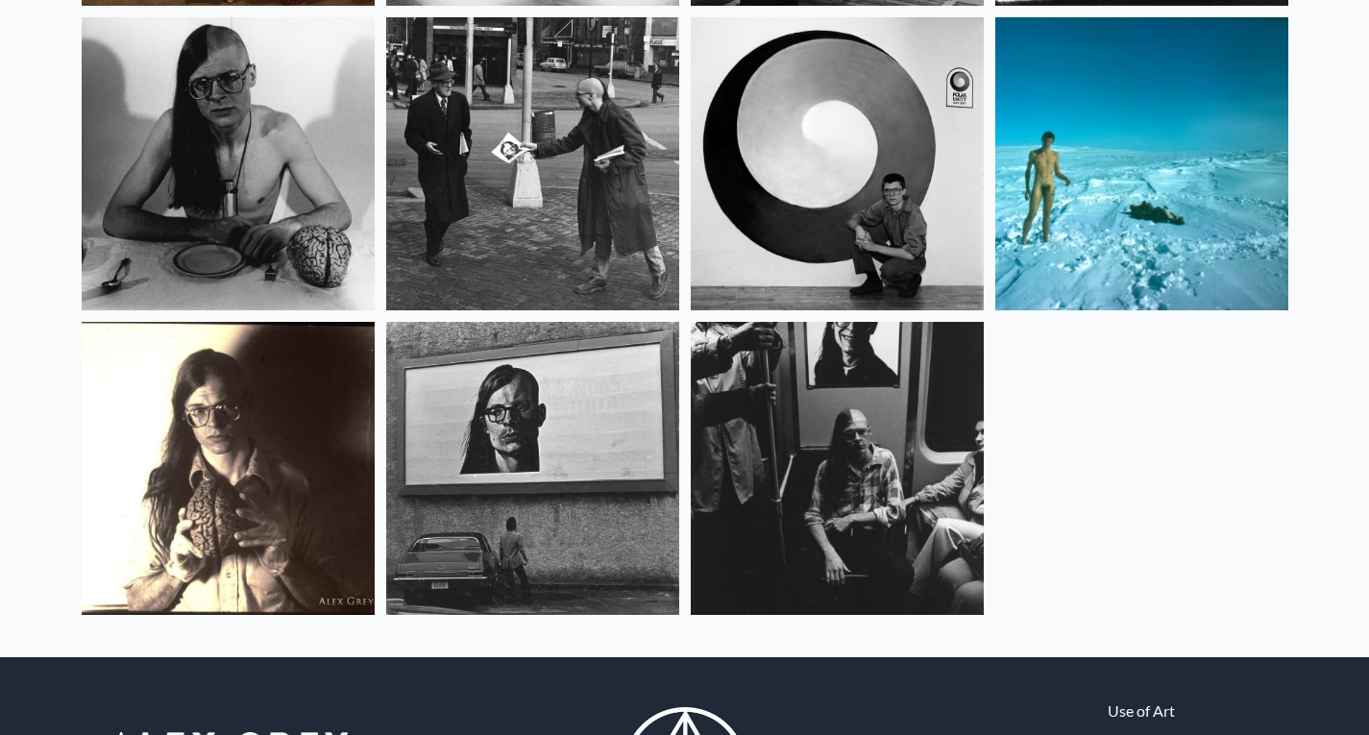
click at [1090, 229] on img at bounding box center [1142, 163] width 293 height 293
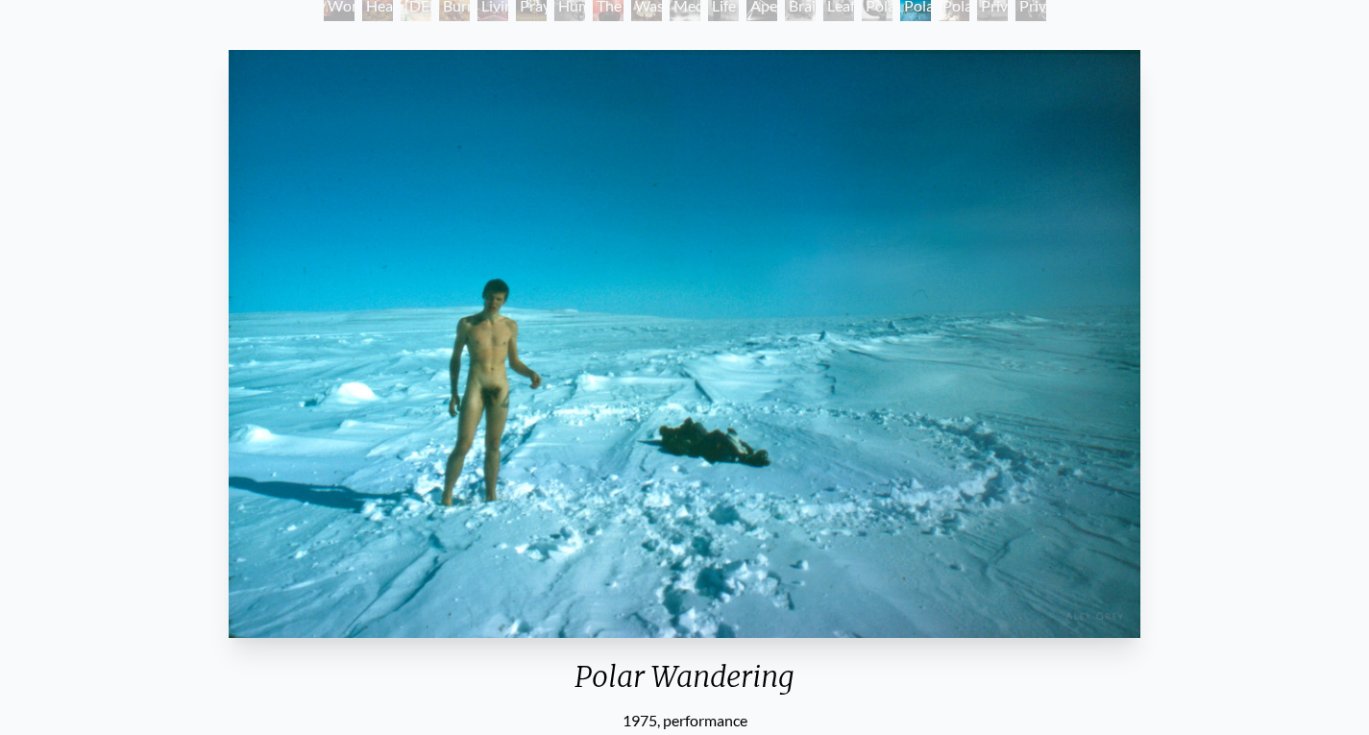
scroll to position [128, 0]
